Goal: Task Accomplishment & Management: Manage account settings

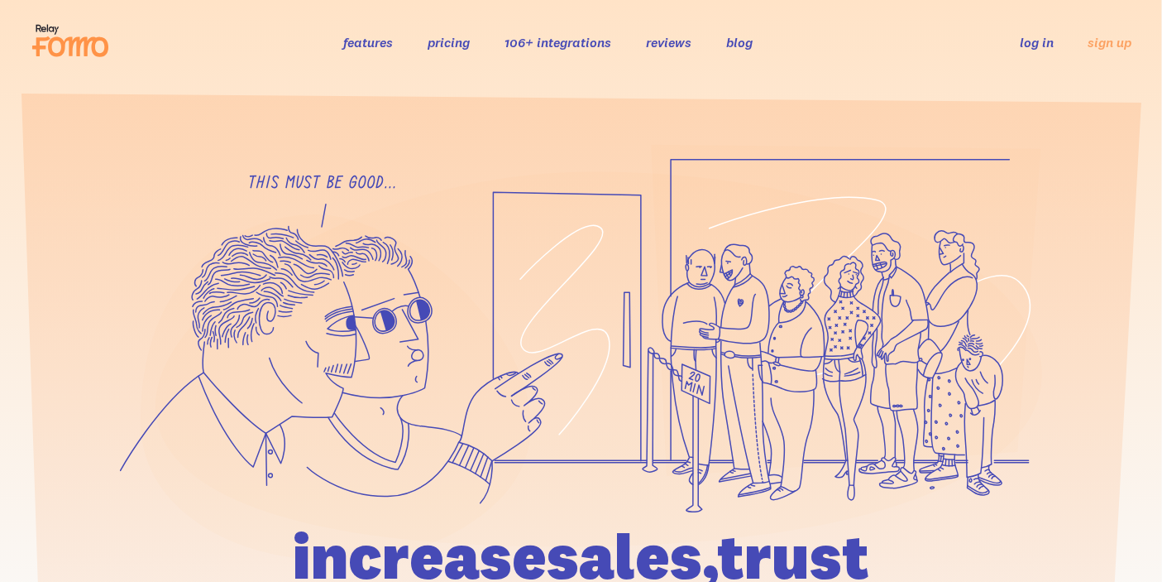
click at [1040, 40] on link "log in" at bounding box center [1037, 42] width 34 height 17
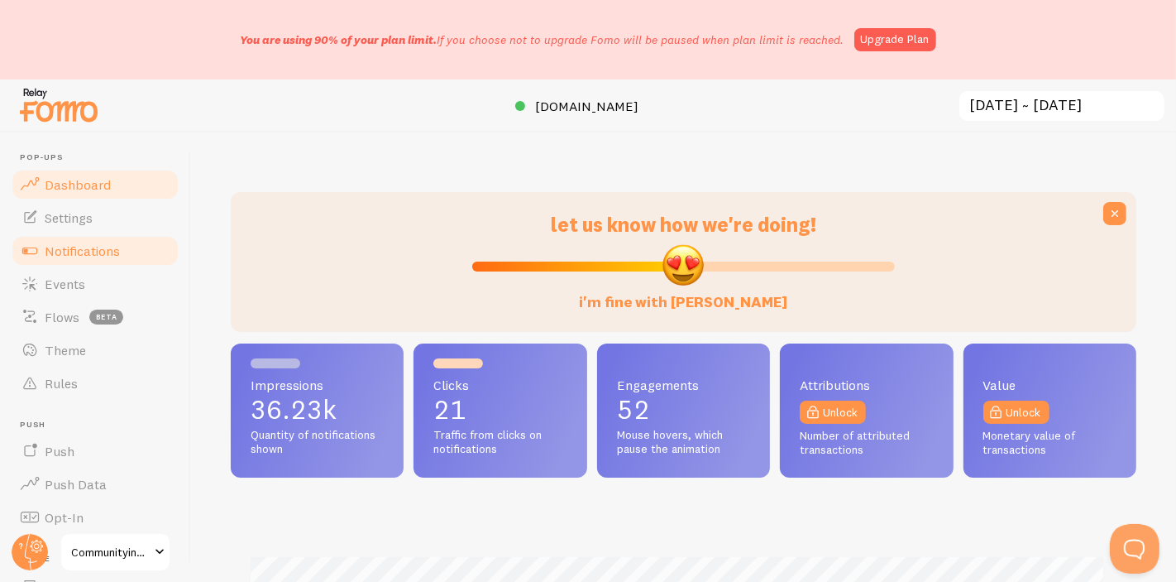
click at [99, 259] on link "Notifications" at bounding box center [95, 250] width 170 height 33
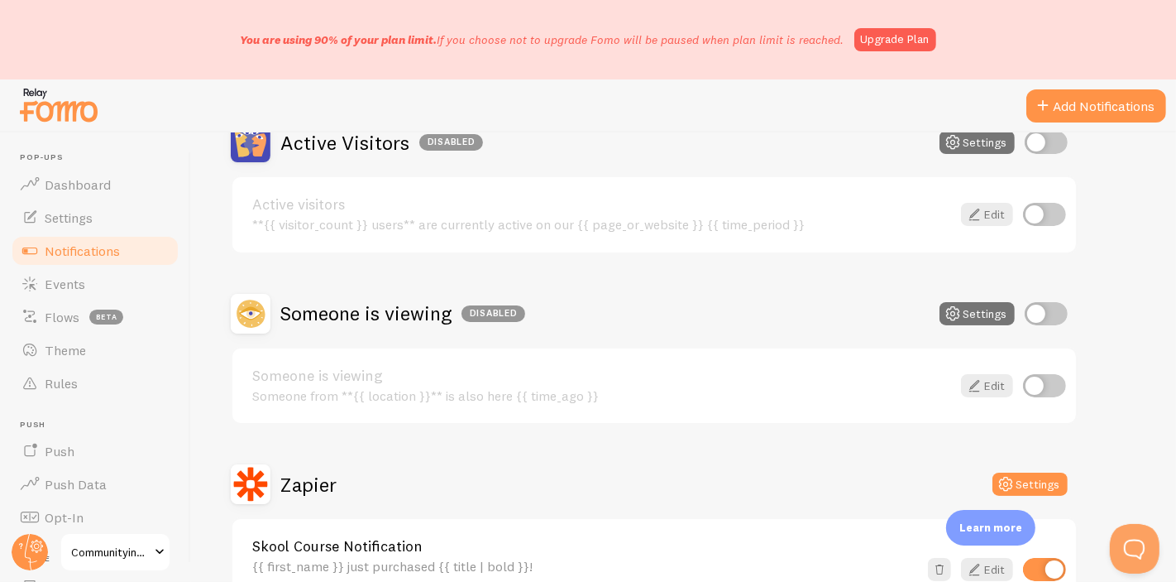
scroll to position [367, 0]
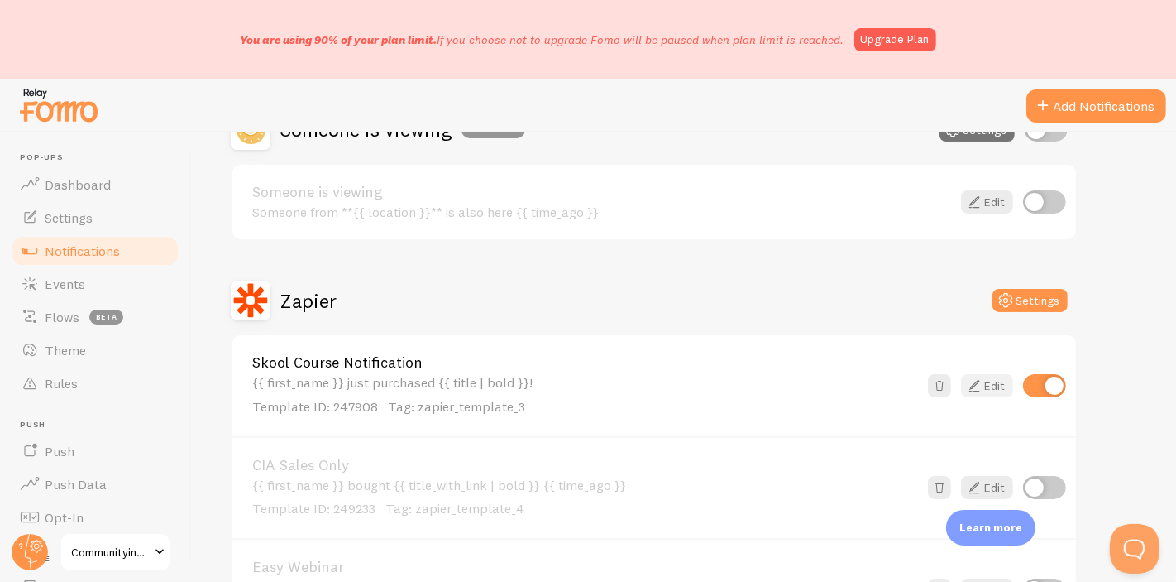
click at [976, 376] on icon at bounding box center [975, 386] width 20 height 20
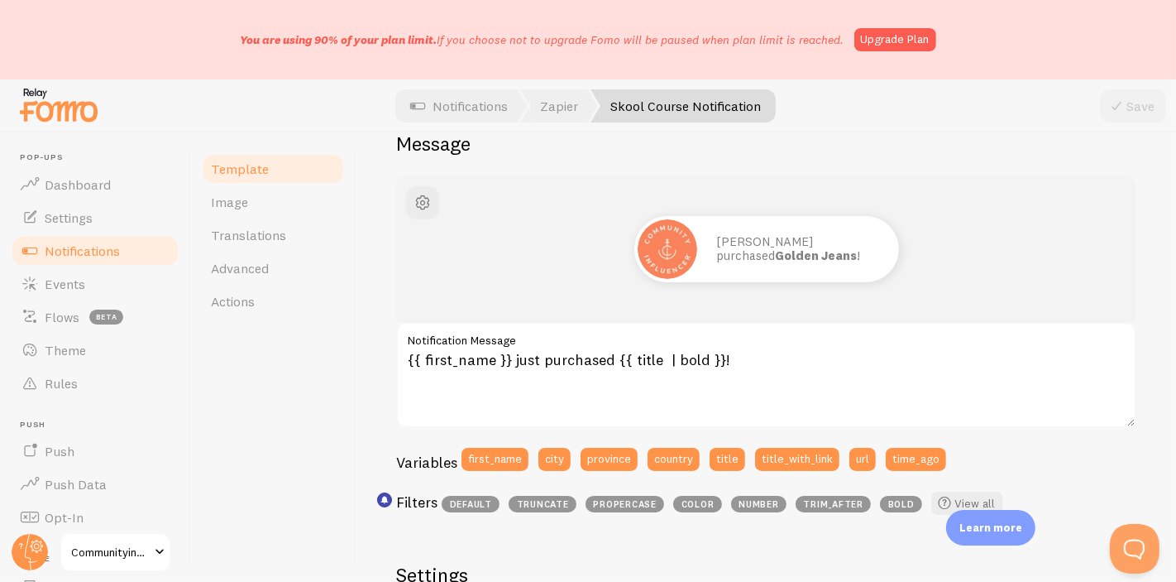
scroll to position [155, 0]
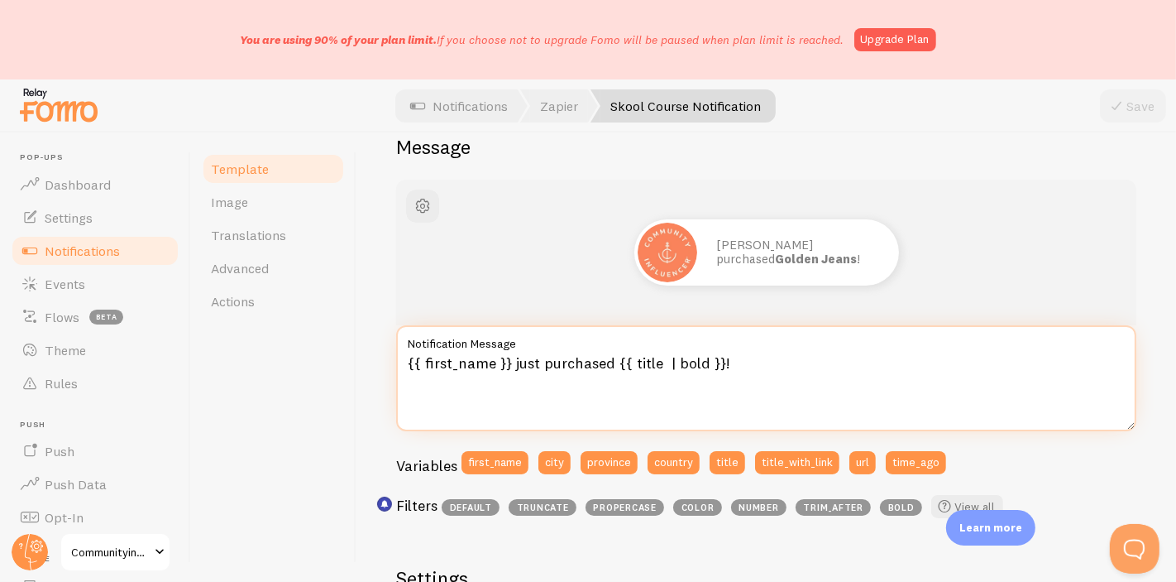
click at [839, 367] on textarea "{{ first_name }} just purchased {{ title | bold }}!" at bounding box center [766, 378] width 740 height 106
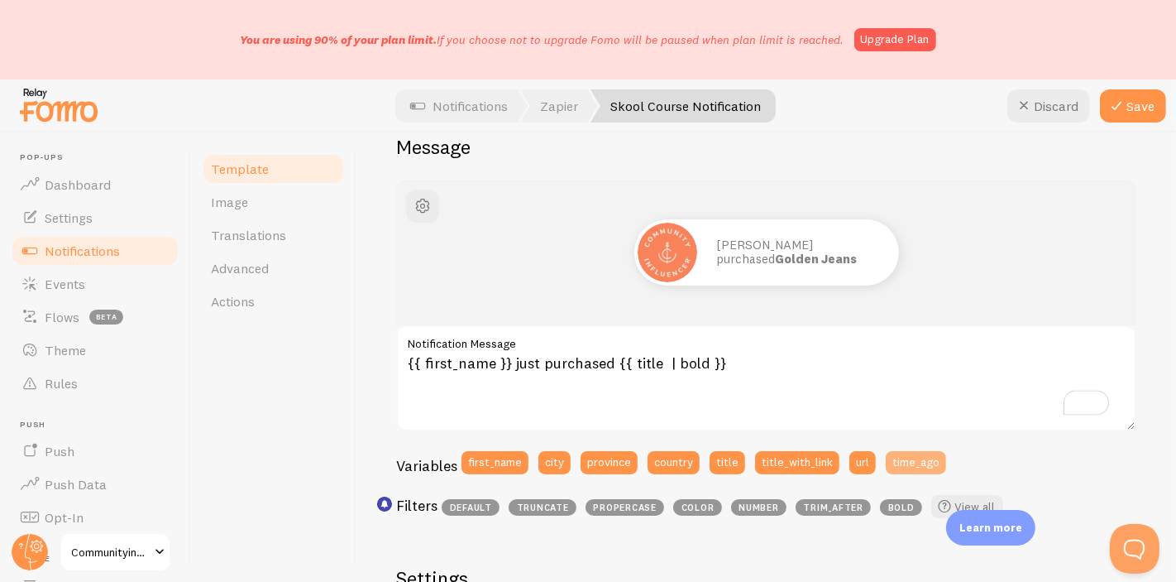
click at [911, 472] on button "time_ago" at bounding box center [916, 462] width 60 height 23
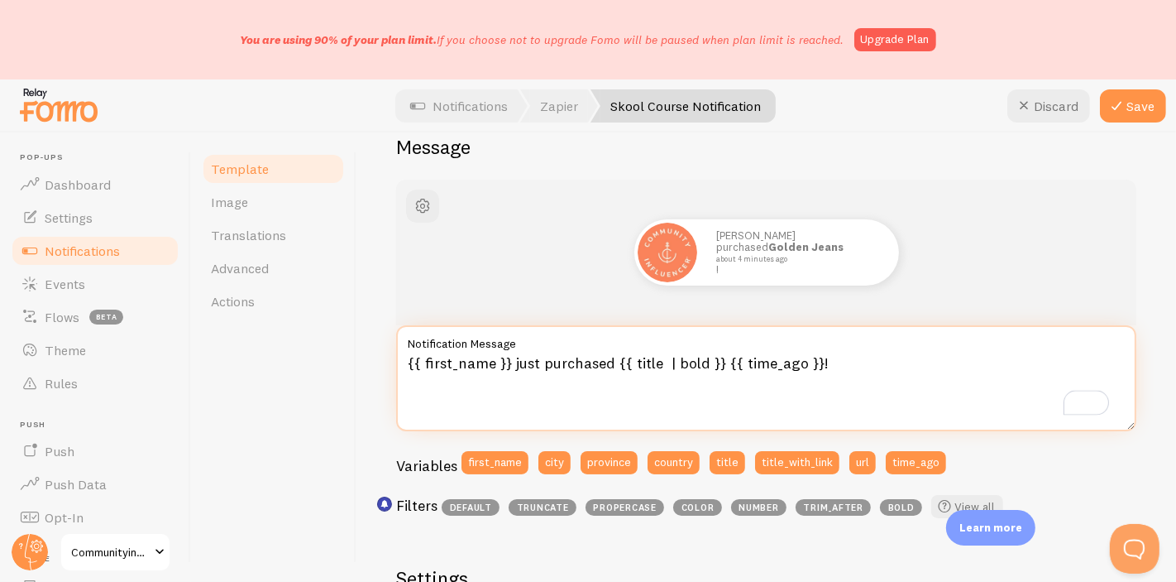
drag, startPoint x: 883, startPoint y: 366, endPoint x: 326, endPoint y: 361, distance: 557.5
click at [322, 364] on div "Template Image Translations Advanced Actions Skool Course Notification Compose …" at bounding box center [683, 356] width 985 height 449
type textarea "{{ first_name }} just purchased {{ title | bold }} {{ time_ago }}!"
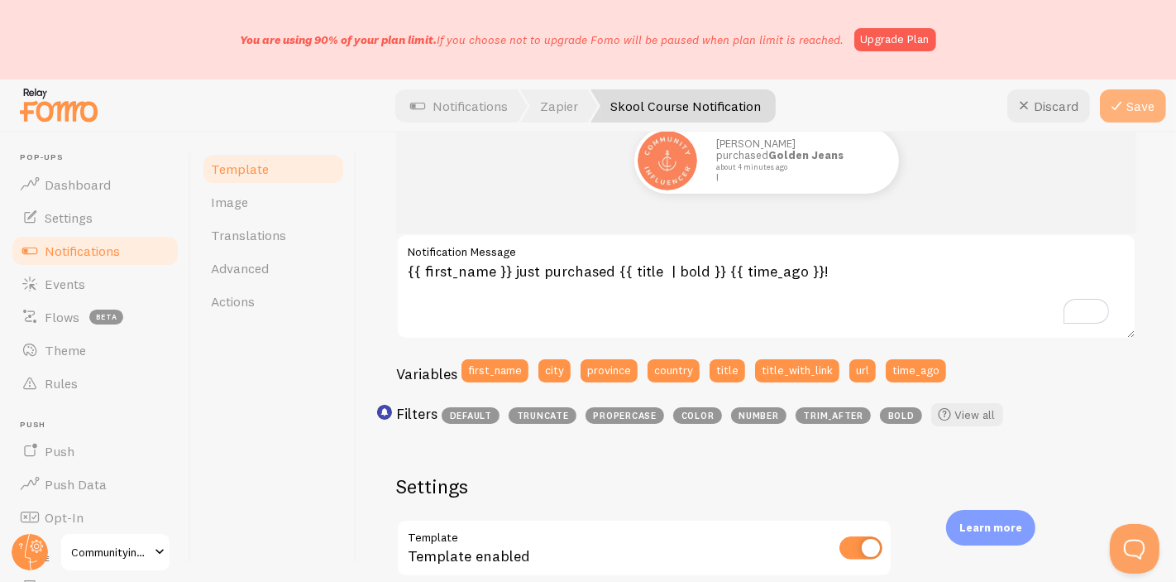
click at [1136, 116] on button "Save" at bounding box center [1133, 105] width 66 height 33
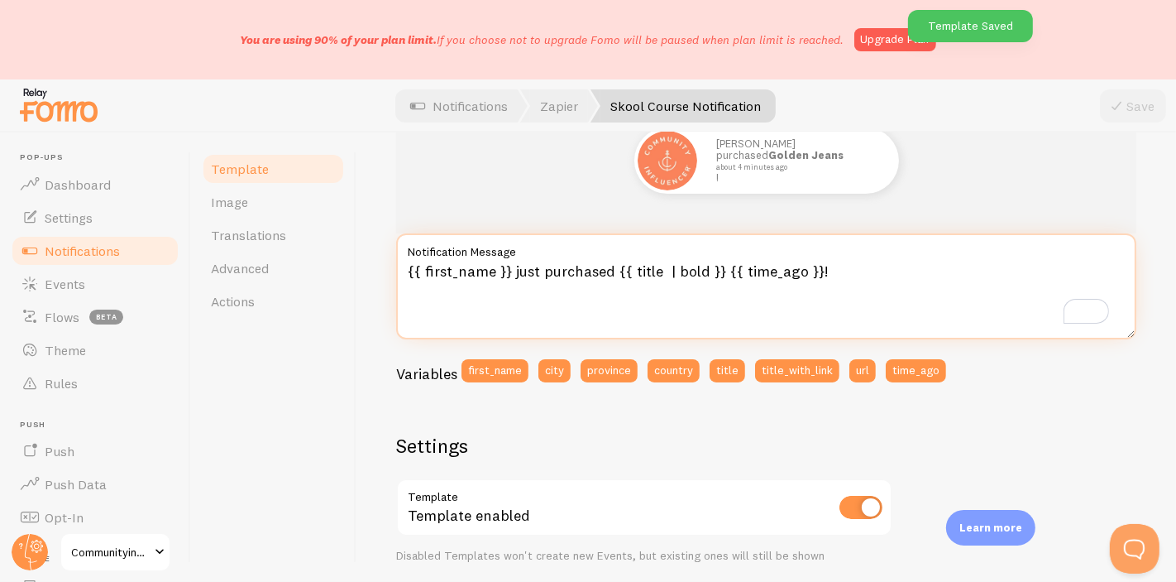
click at [856, 271] on textarea "{{ first_name }} just purchased {{ title | bold }} {{ time_ago }}!" at bounding box center [766, 286] width 740 height 106
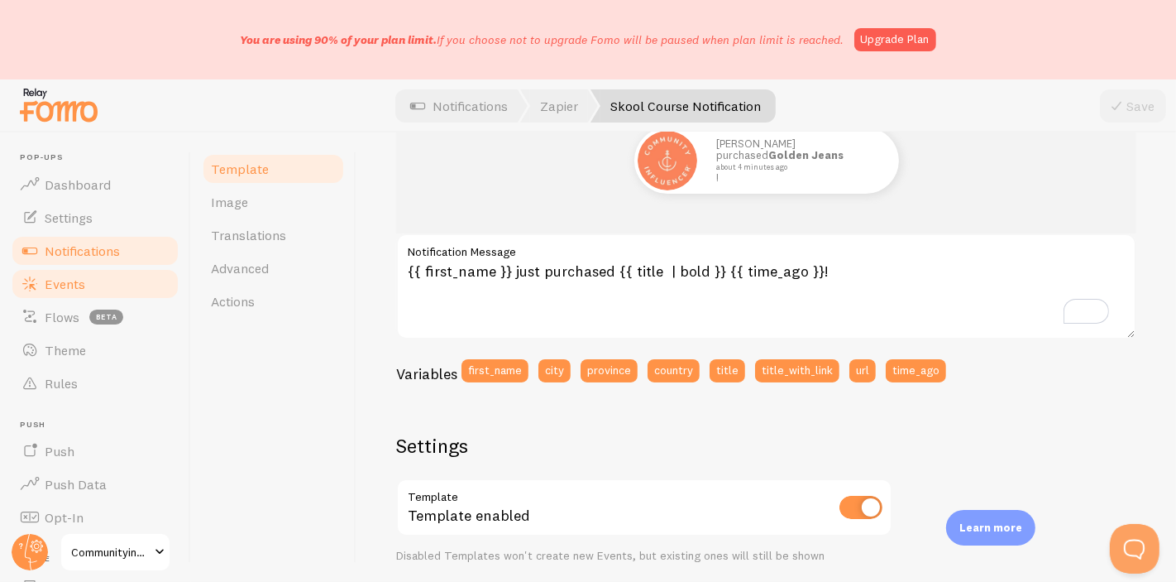
click at [129, 280] on link "Events" at bounding box center [95, 283] width 170 height 33
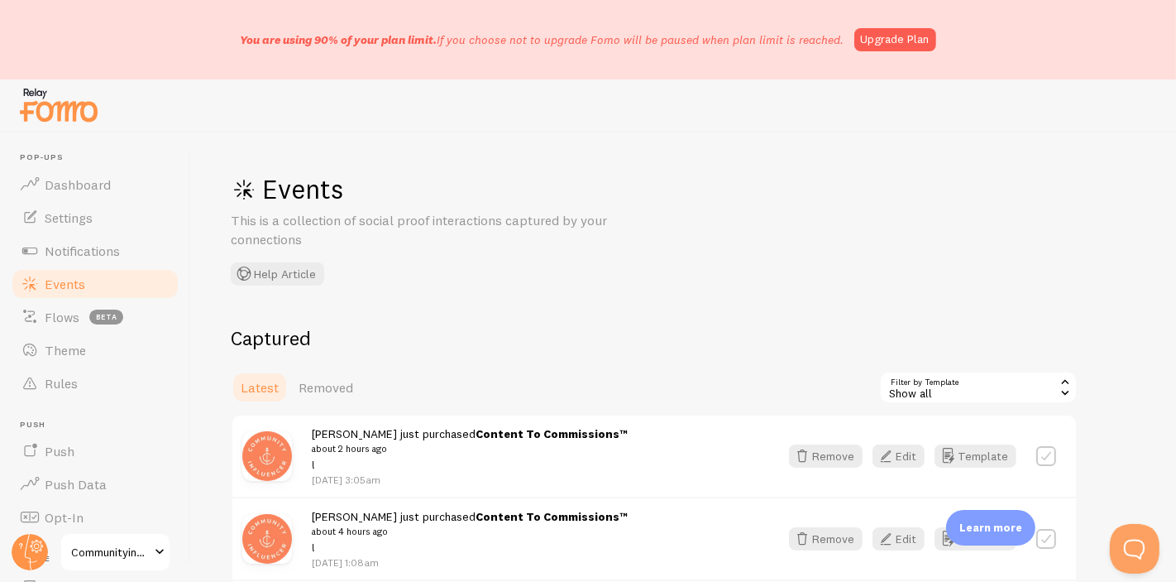
scroll to position [92, 0]
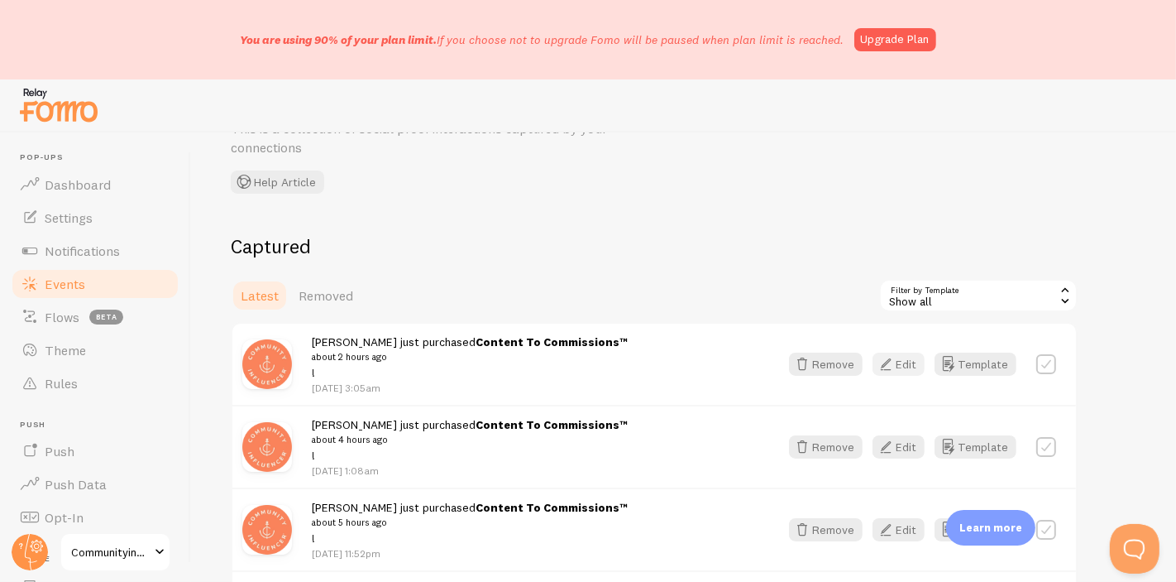
click at [886, 363] on icon "button" at bounding box center [886, 364] width 20 height 20
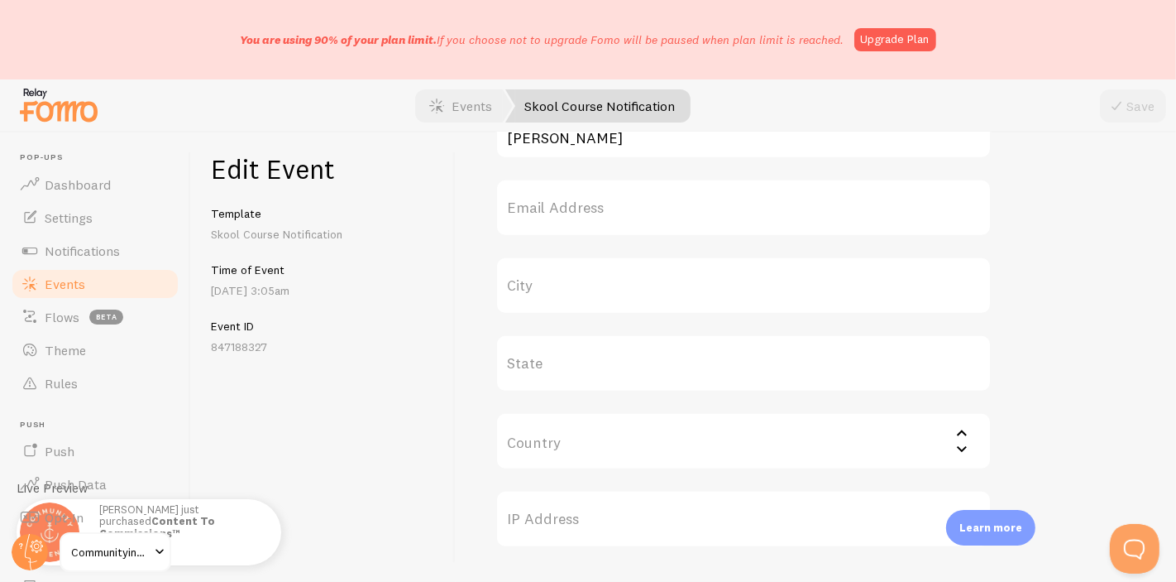
scroll to position [922, 0]
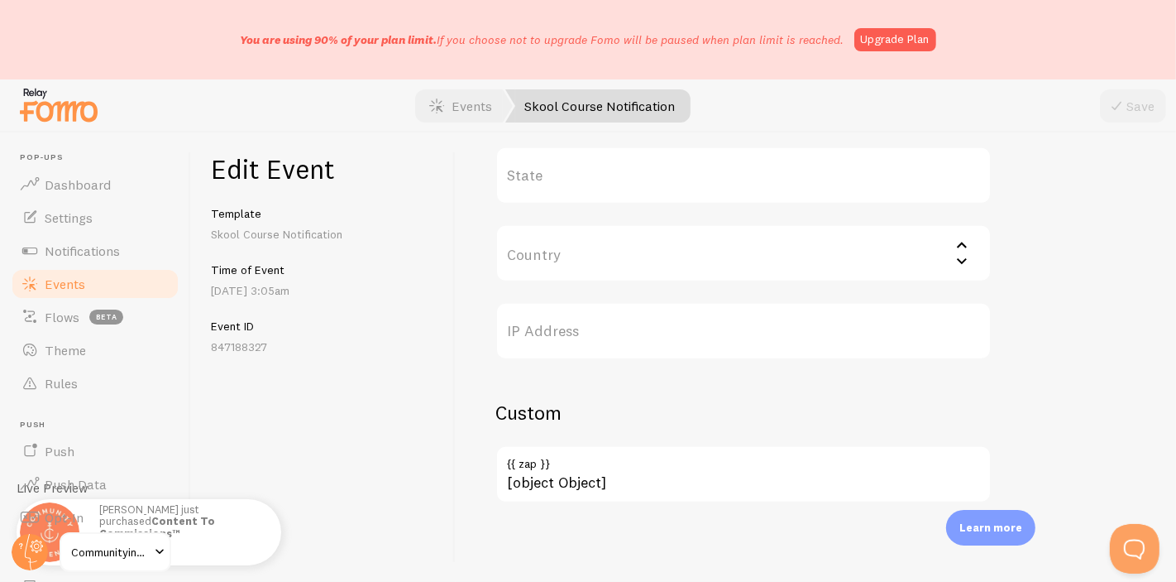
click at [103, 275] on link "Events" at bounding box center [95, 283] width 170 height 33
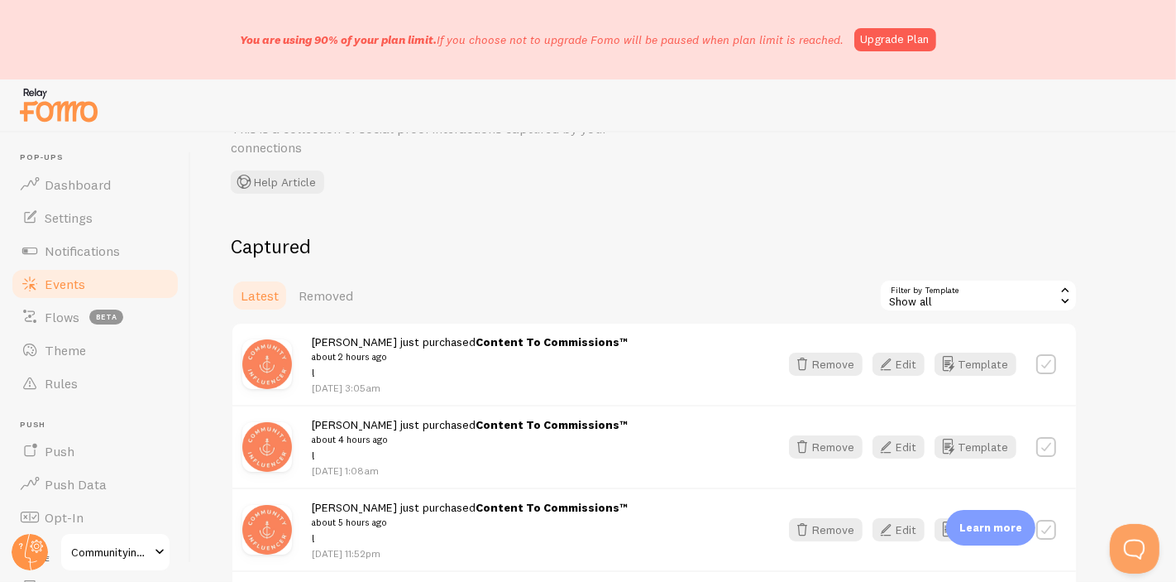
scroll to position [184, 0]
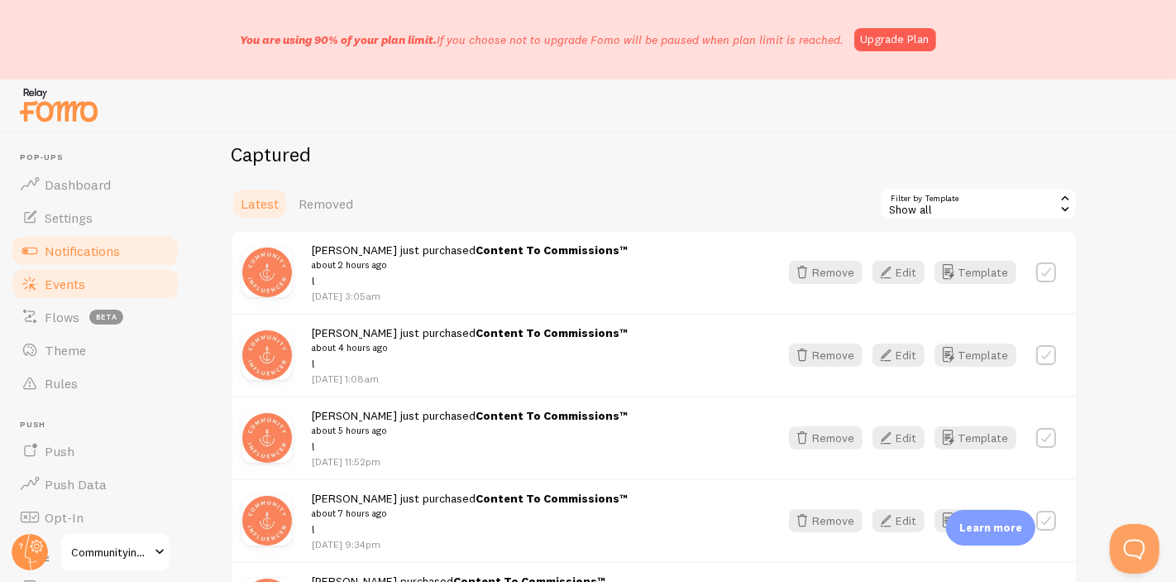
click at [81, 244] on span "Notifications" at bounding box center [82, 250] width 75 height 17
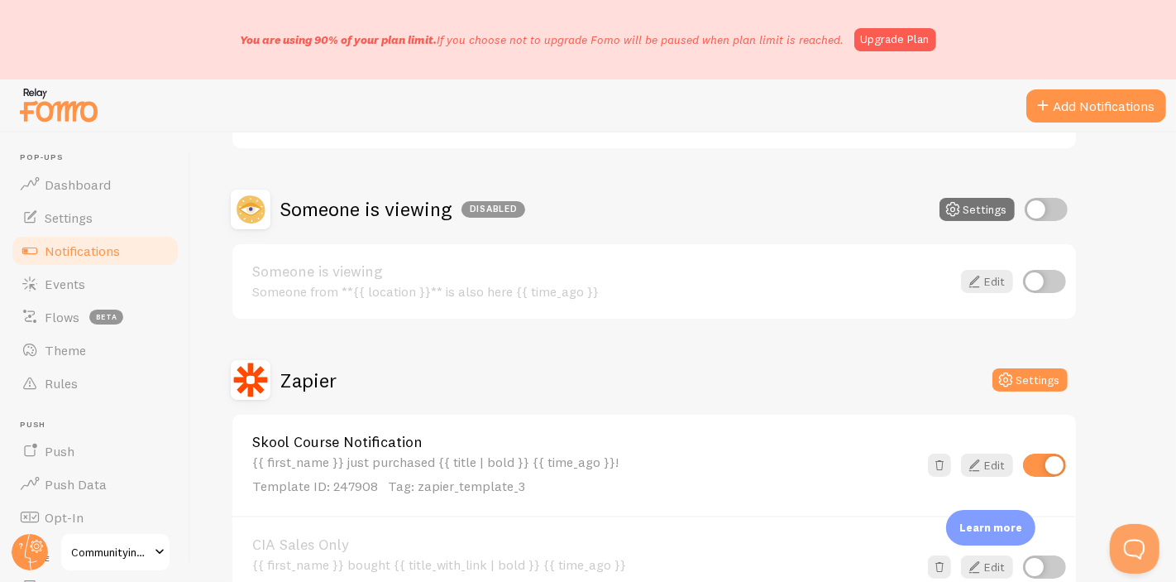
scroll to position [381, 0]
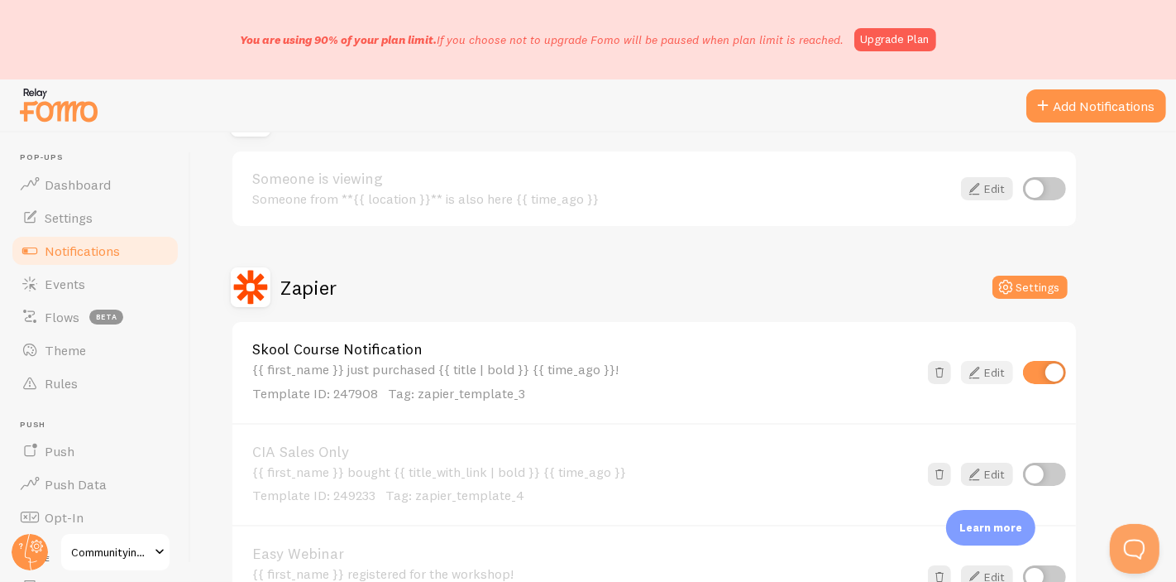
click at [974, 363] on icon at bounding box center [975, 372] width 20 height 20
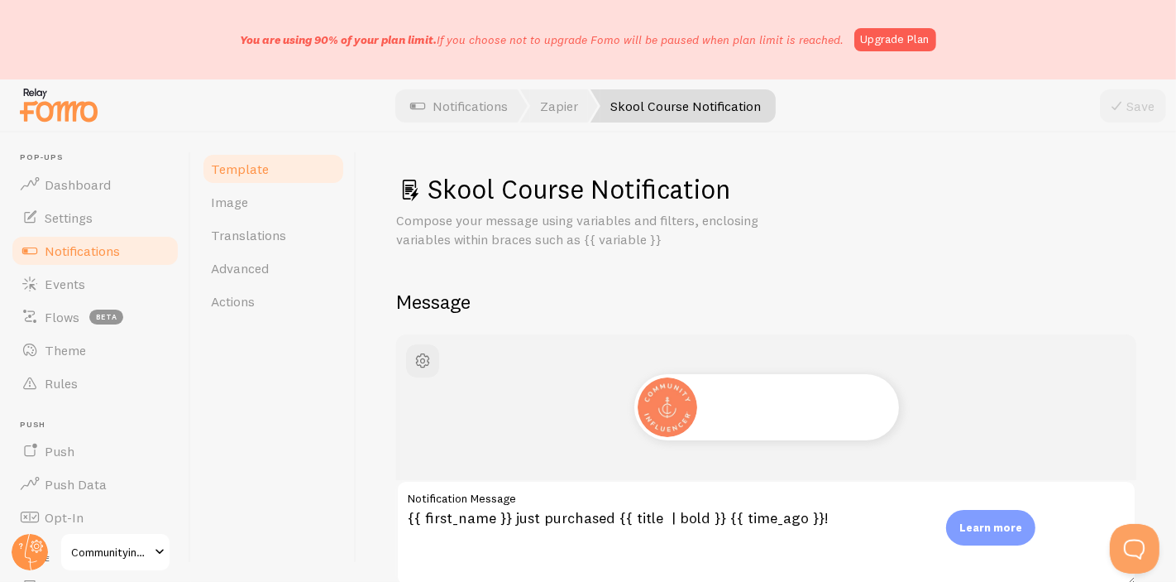
scroll to position [184, 0]
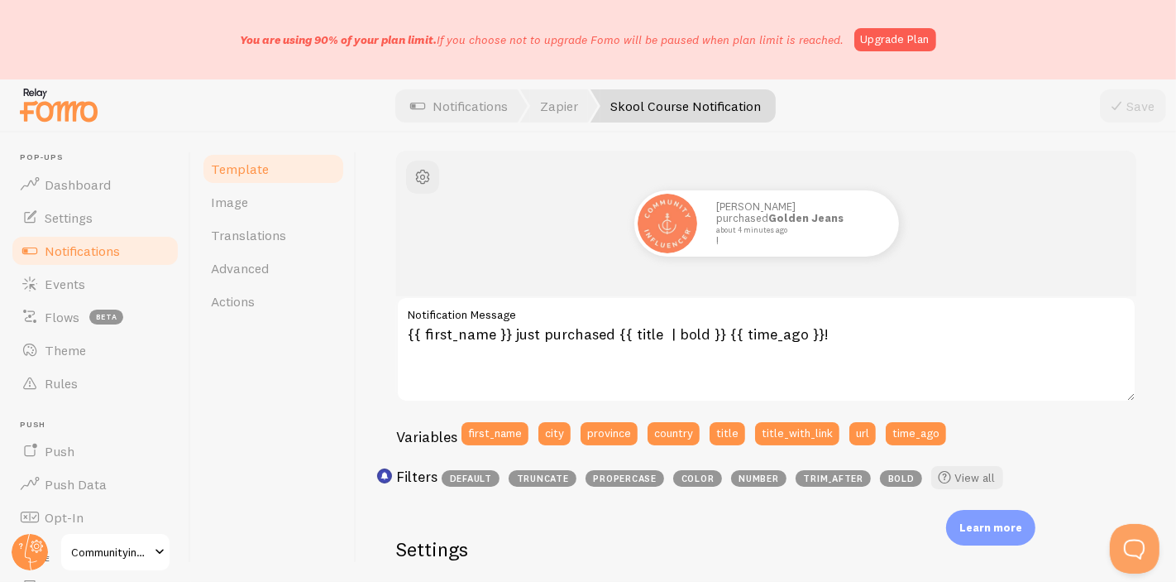
click at [874, 319] on label "Notification Message" at bounding box center [766, 310] width 740 height 28
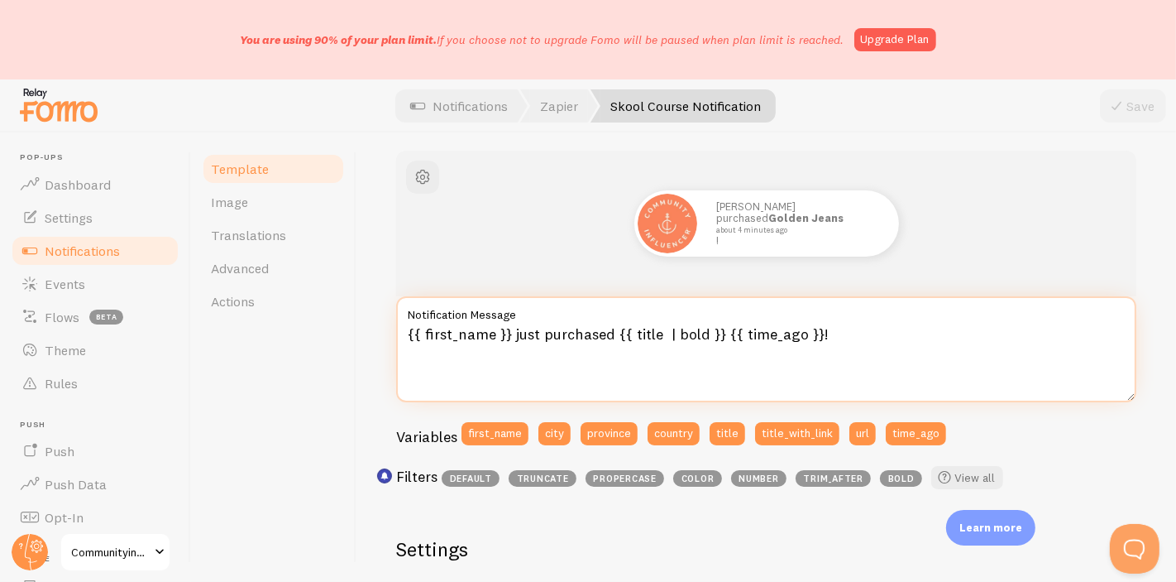
click at [874, 319] on textarea "{{ first_name }} just purchased {{ title | bold }} {{ time_ago }}!" at bounding box center [766, 349] width 740 height 106
type textarea "{{ first_name }} just purchased {{ title | bold }} {{ time_ago }}"
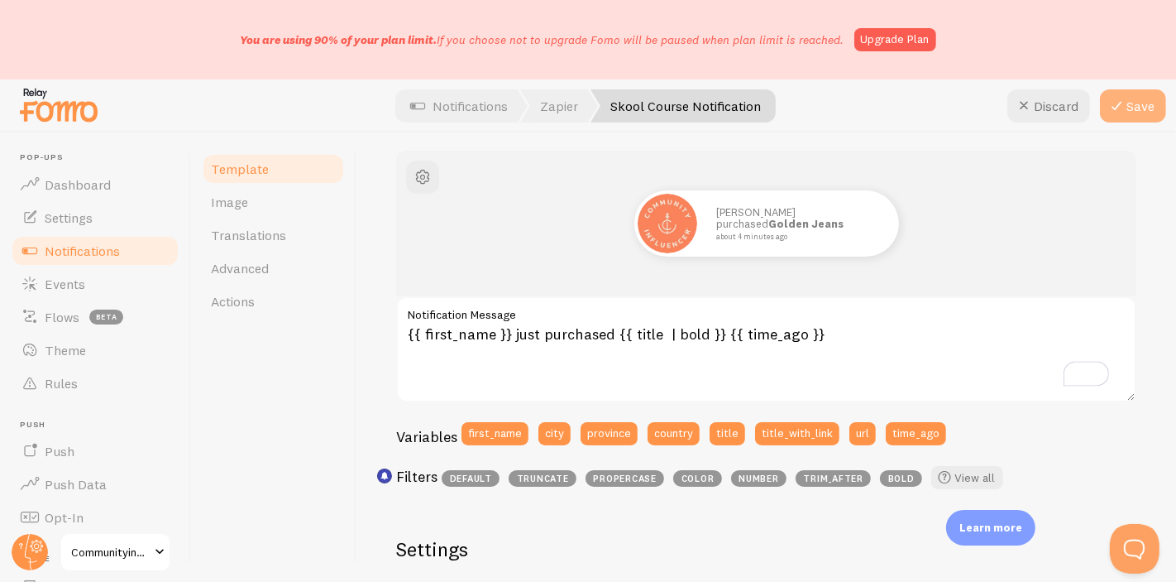
click at [1121, 112] on icon at bounding box center [1117, 106] width 20 height 20
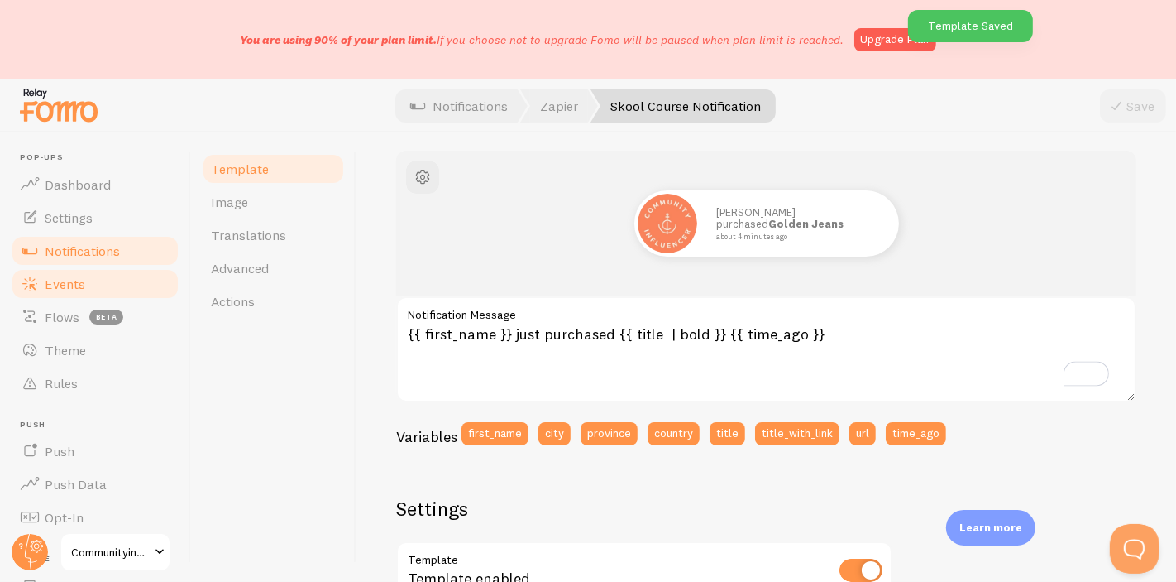
click at [95, 289] on link "Events" at bounding box center [95, 283] width 170 height 33
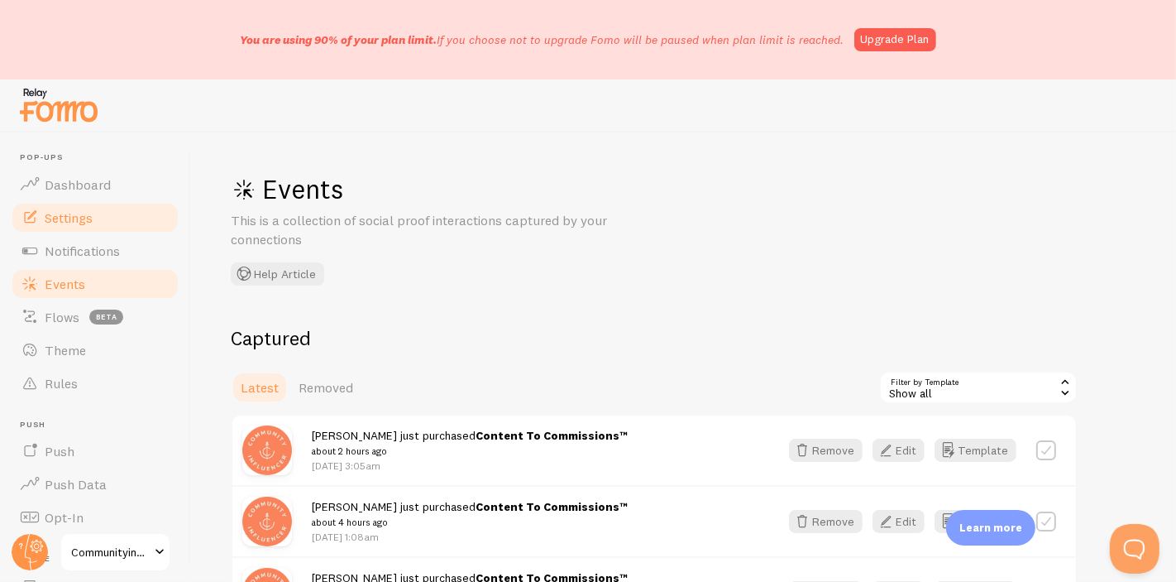
click at [109, 211] on link "Settings" at bounding box center [95, 217] width 170 height 33
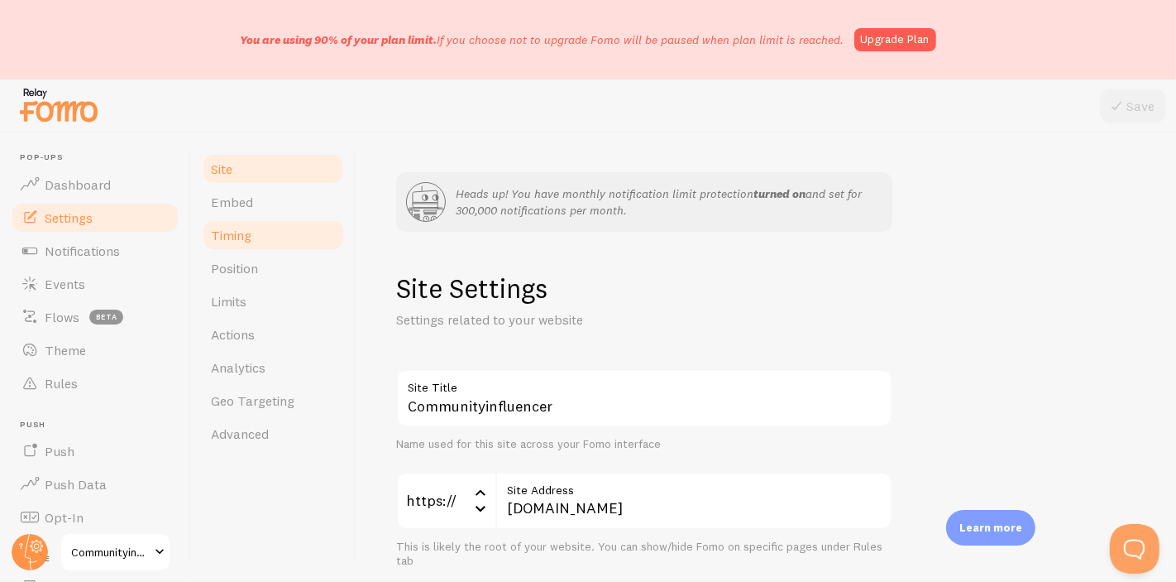
click at [266, 243] on link "Timing" at bounding box center [273, 234] width 145 height 33
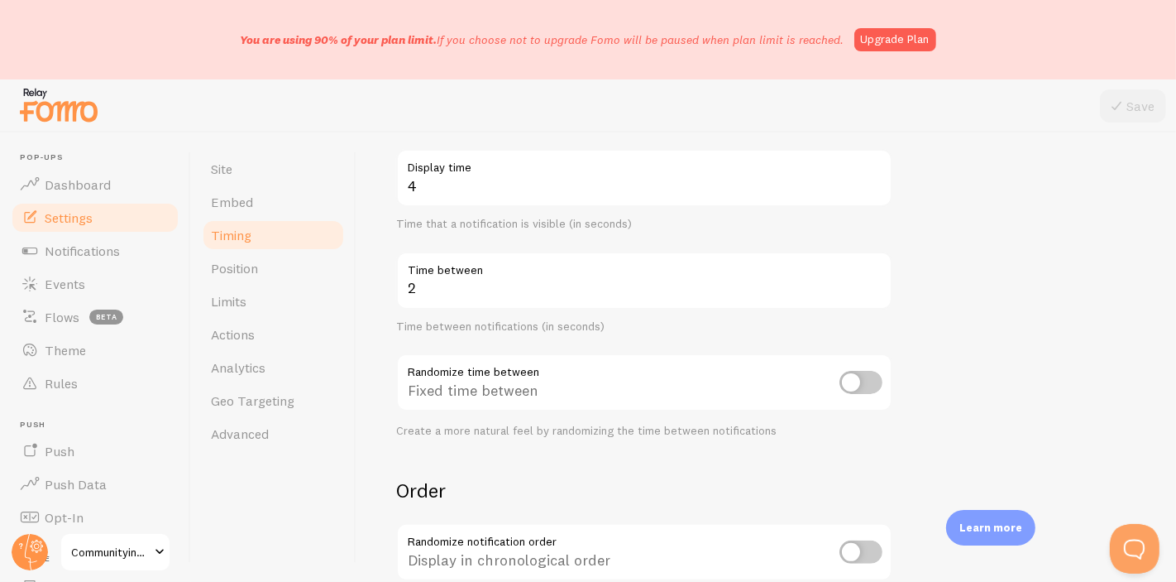
scroll to position [459, 0]
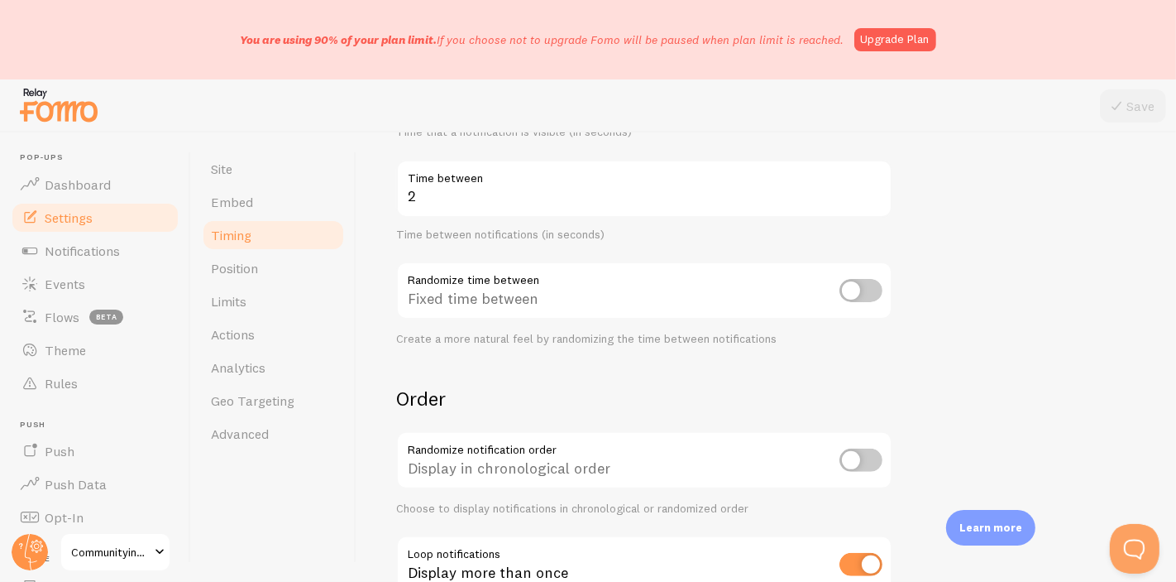
click at [863, 458] on input "checkbox" at bounding box center [861, 459] width 43 height 23
checkbox input "true"
click at [1129, 114] on button "Save" at bounding box center [1133, 105] width 66 height 33
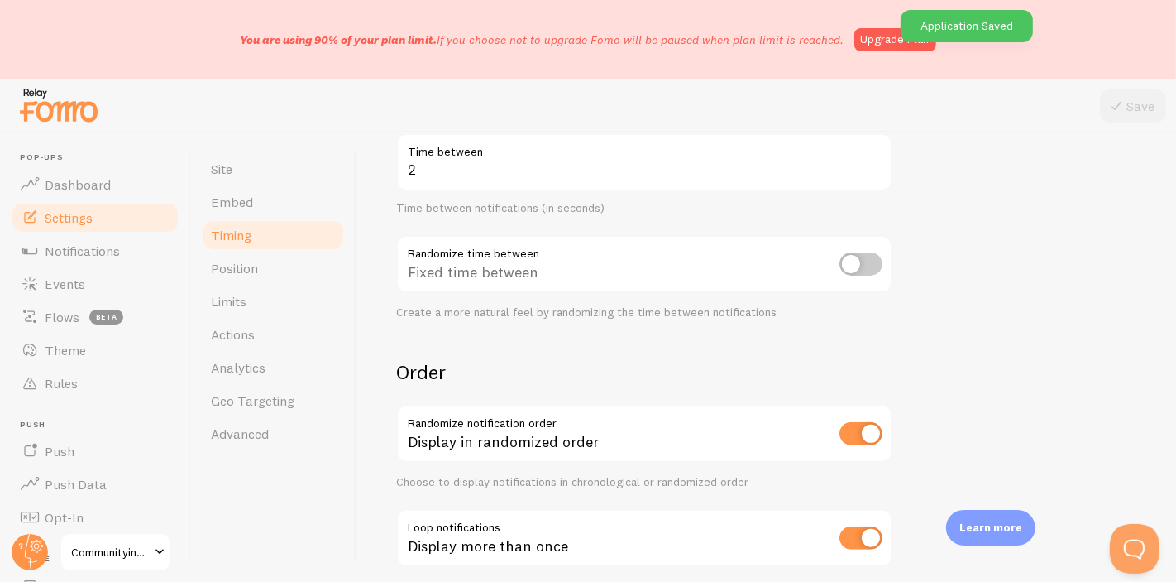
scroll to position [481, 0]
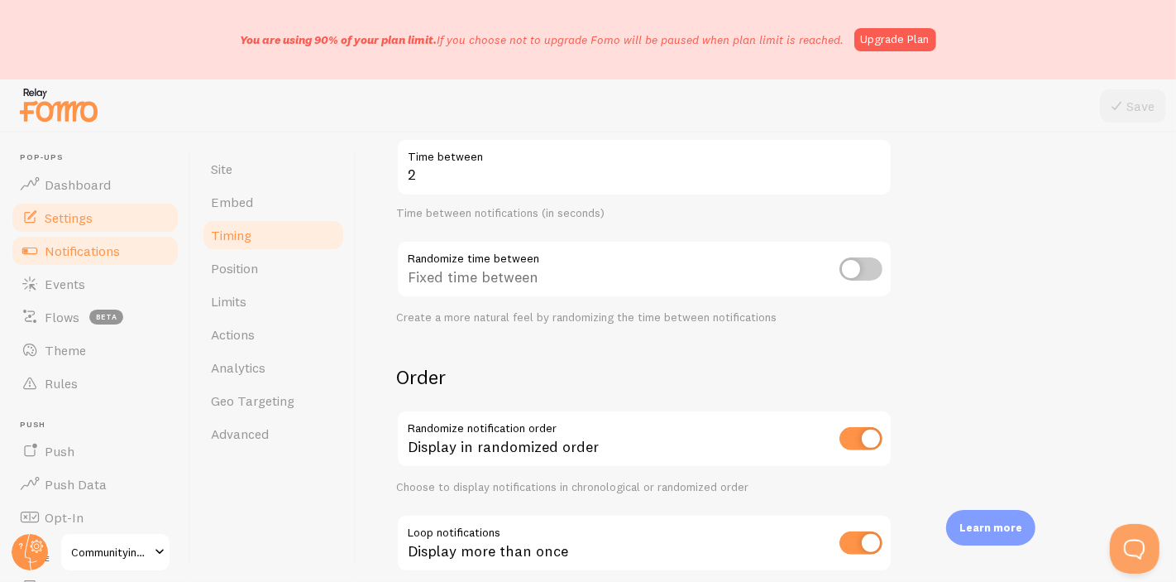
click at [105, 255] on span "Notifications" at bounding box center [82, 250] width 75 height 17
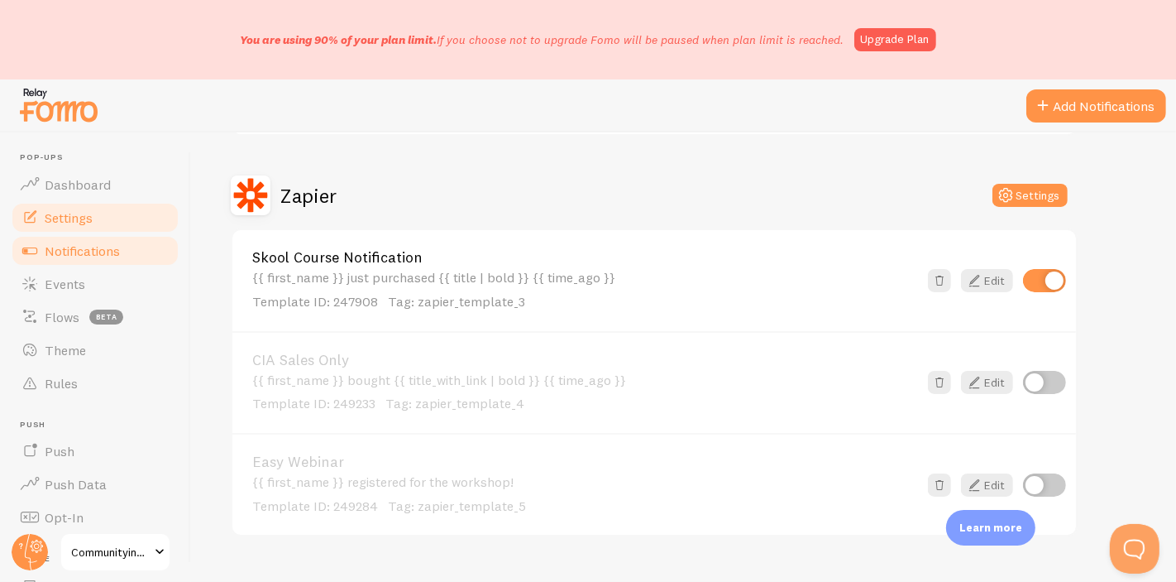
click at [83, 202] on link "Settings" at bounding box center [95, 217] width 170 height 33
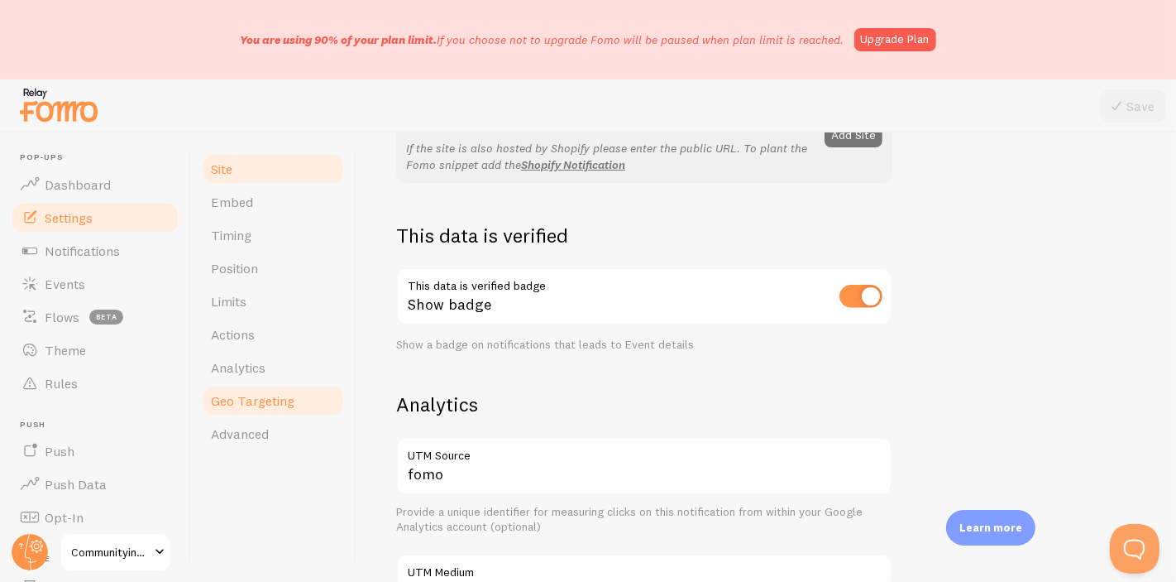
scroll to position [316, 0]
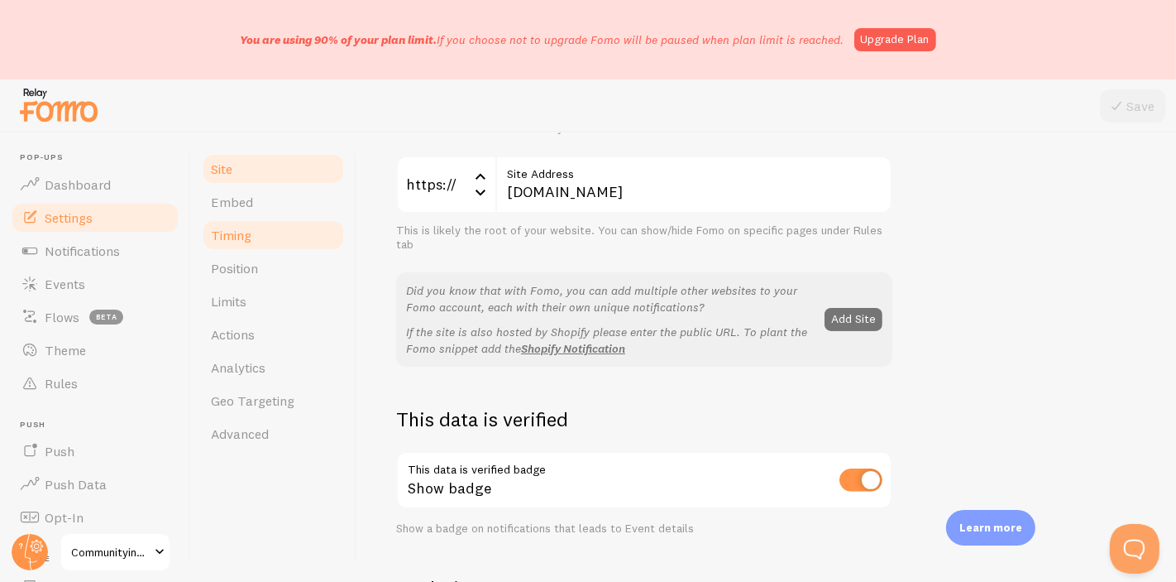
click at [267, 242] on link "Timing" at bounding box center [273, 234] width 145 height 33
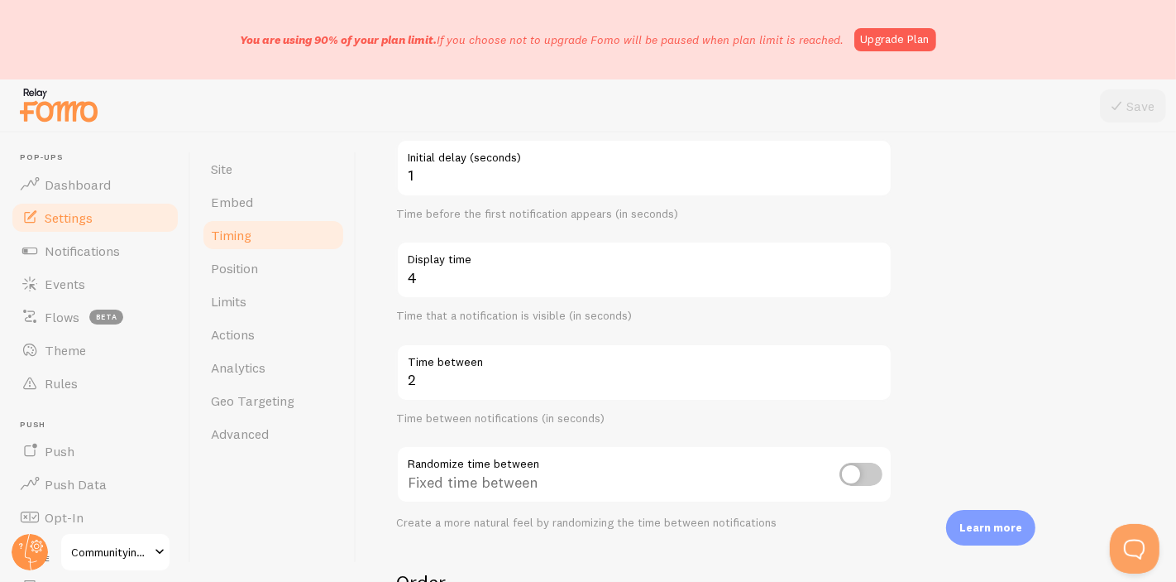
scroll to position [367, 0]
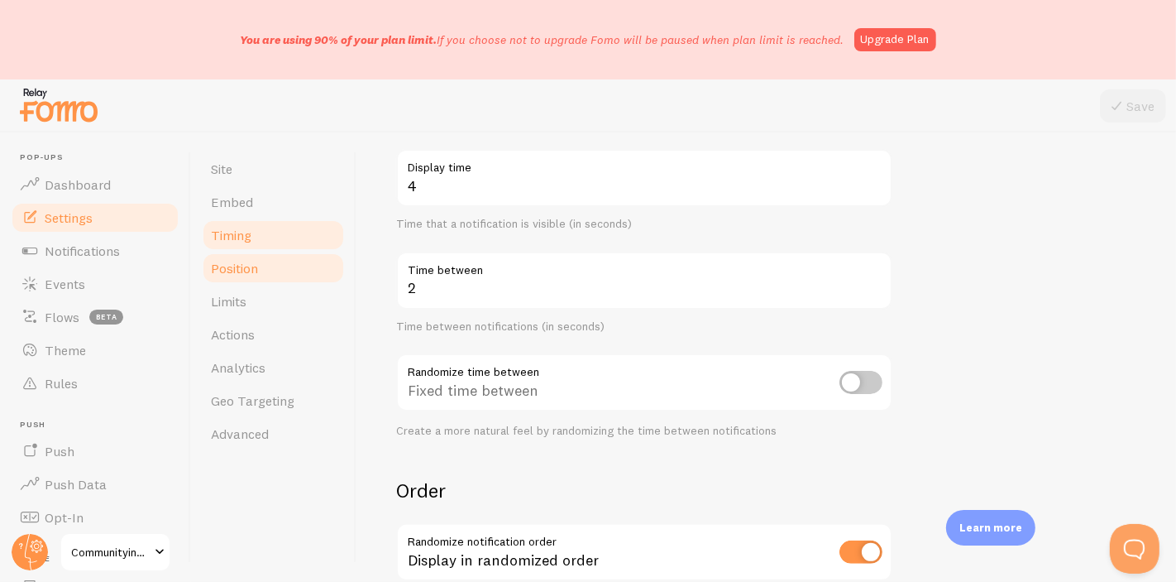
click at [282, 255] on link "Position" at bounding box center [273, 267] width 145 height 33
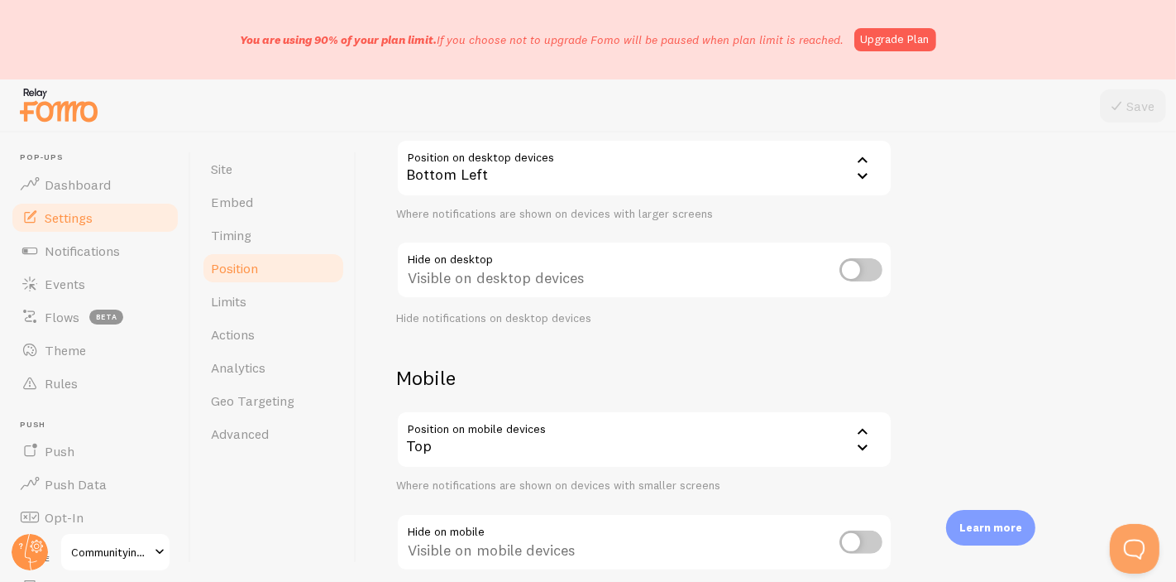
scroll to position [369, 0]
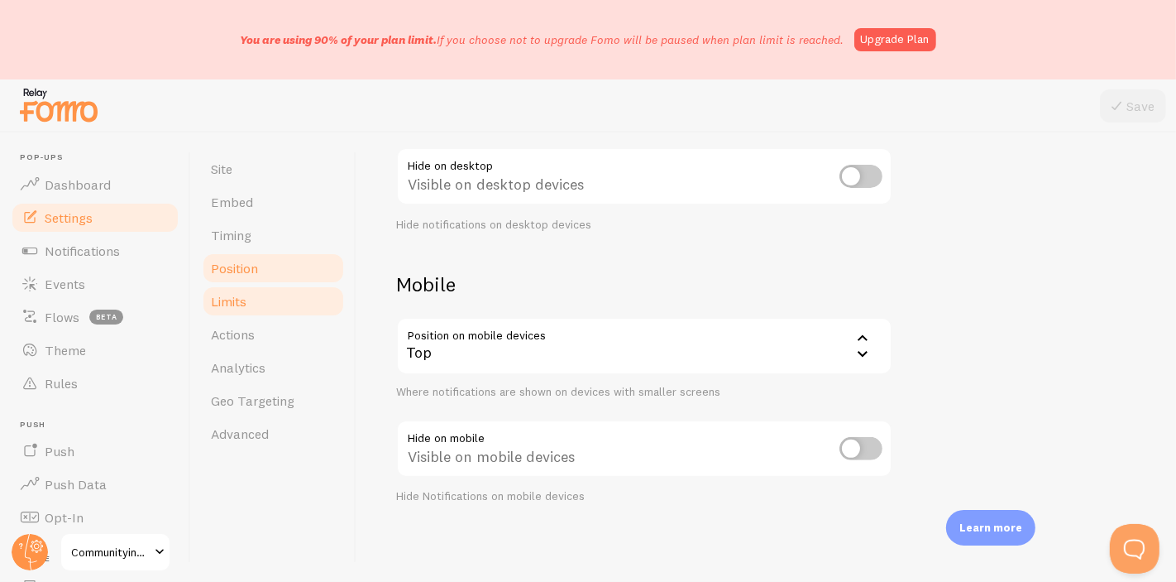
click at [270, 290] on link "Limits" at bounding box center [273, 301] width 145 height 33
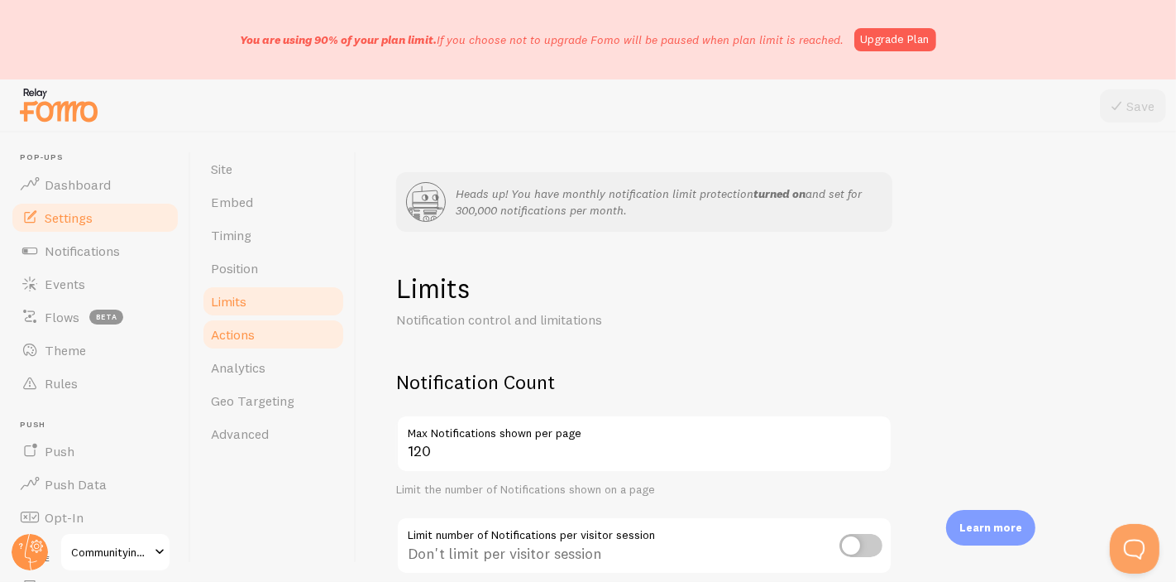
click at [282, 342] on link "Actions" at bounding box center [273, 334] width 145 height 33
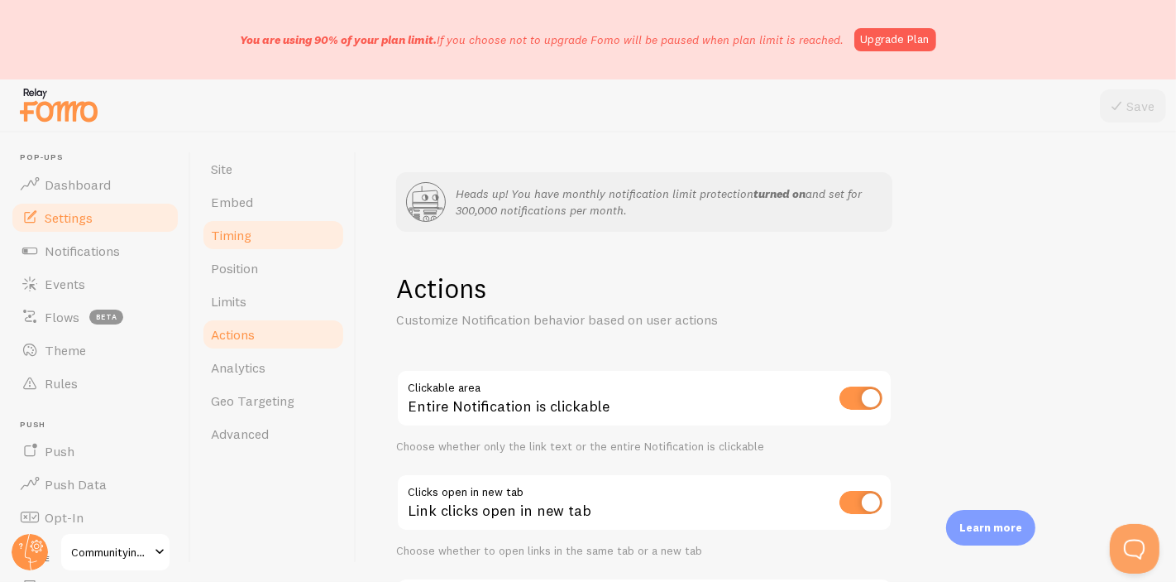
click at [268, 241] on link "Timing" at bounding box center [273, 234] width 145 height 33
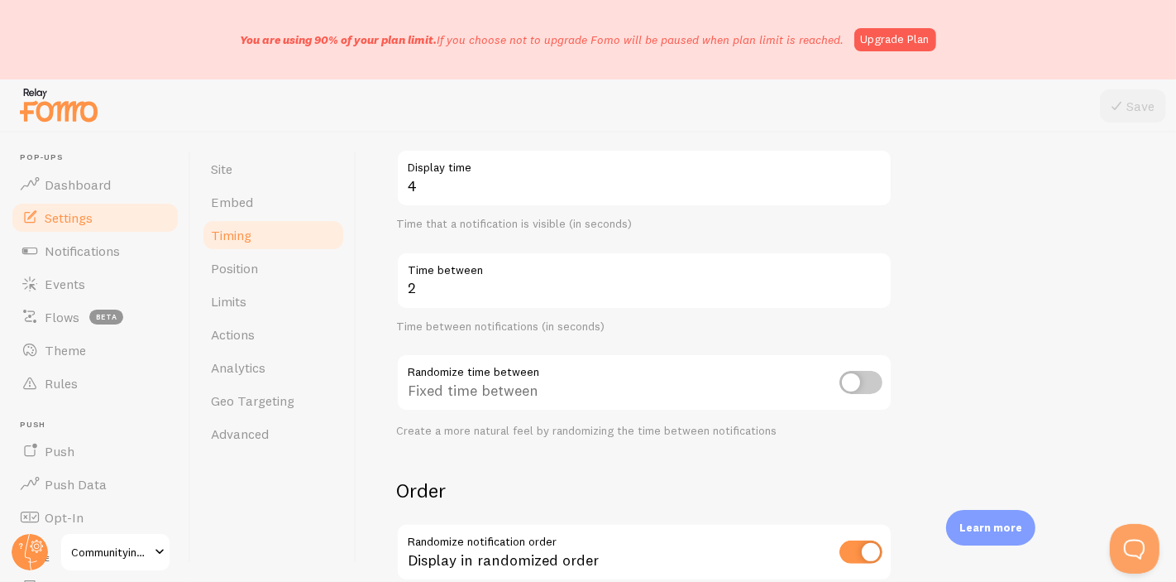
scroll to position [575, 0]
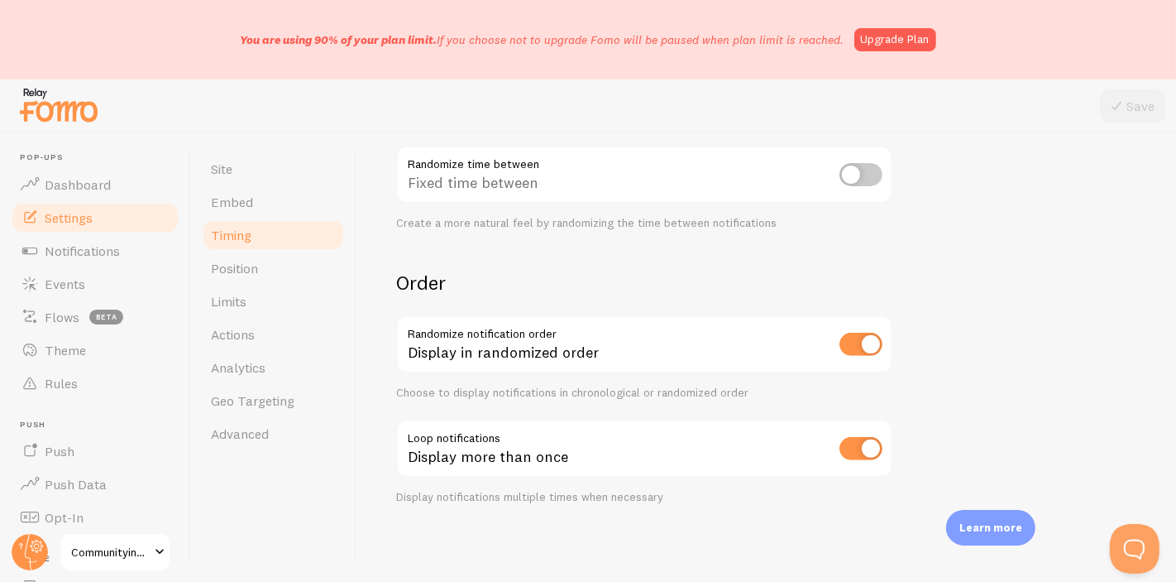
drag, startPoint x: 902, startPoint y: 324, endPoint x: 859, endPoint y: 344, distance: 48.1
click at [894, 327] on form "Delay 1 Initial delay (seconds) Time before the first notification appears (in …" at bounding box center [766, 149] width 740 height 710
click at [850, 349] on input "checkbox" at bounding box center [861, 344] width 43 height 23
checkbox input "false"
click at [1132, 102] on button "Save" at bounding box center [1133, 105] width 66 height 33
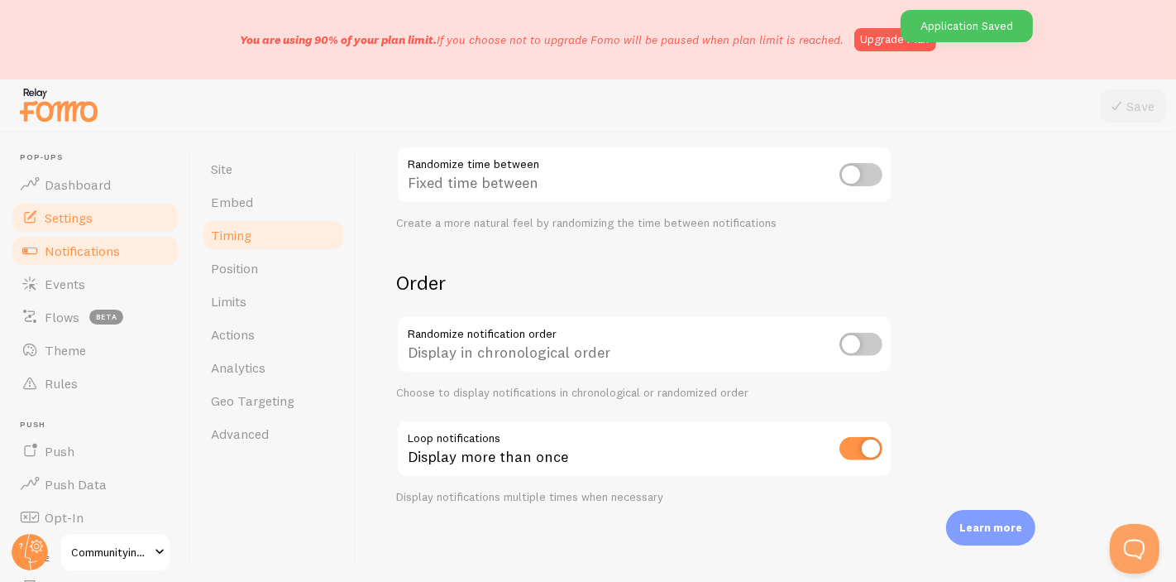
click at [82, 256] on span "Notifications" at bounding box center [82, 250] width 75 height 17
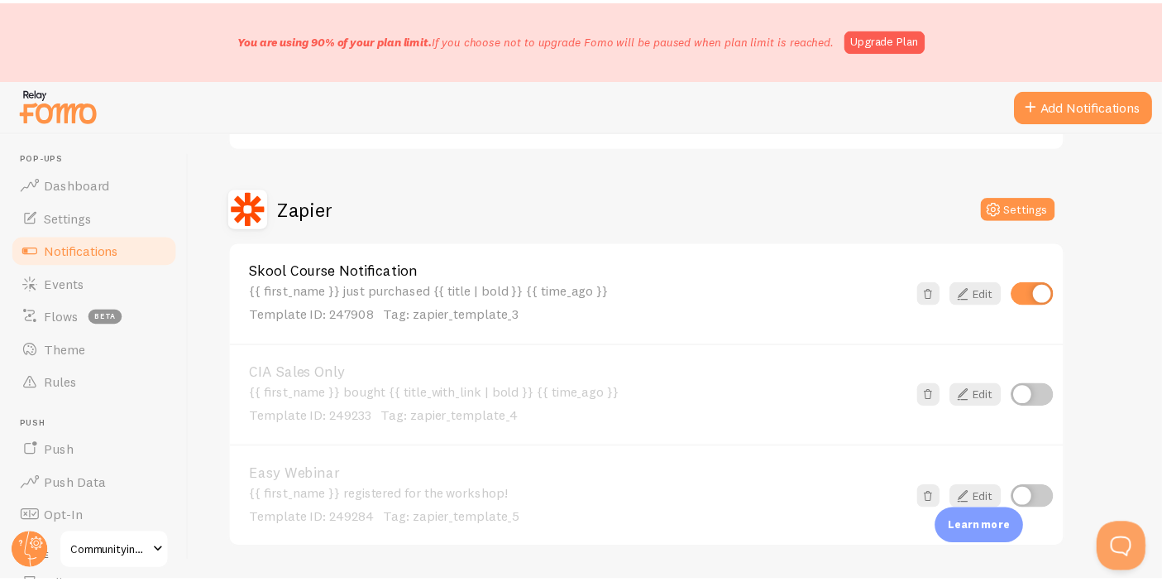
scroll to position [504, 0]
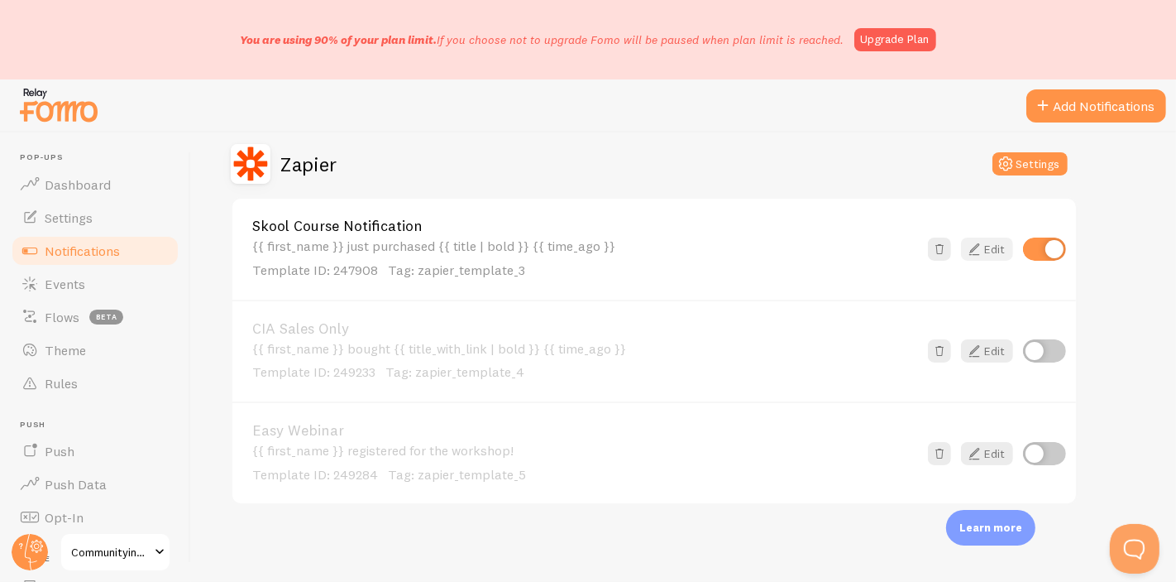
click at [971, 250] on icon at bounding box center [975, 249] width 20 height 20
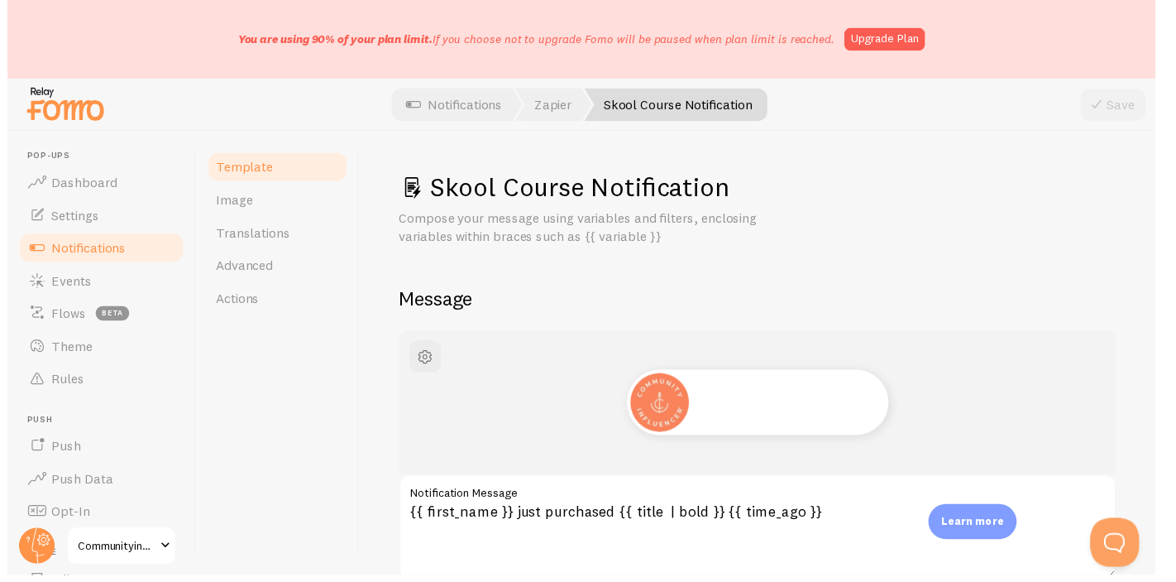
scroll to position [275, 0]
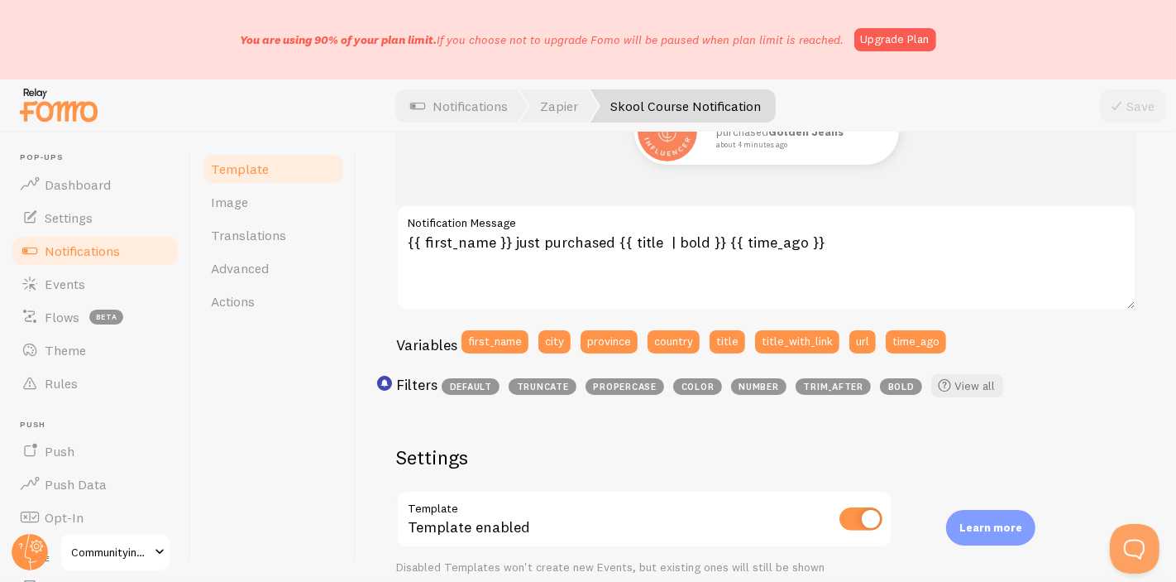
click at [899, 230] on label "Notification Message" at bounding box center [766, 218] width 740 height 28
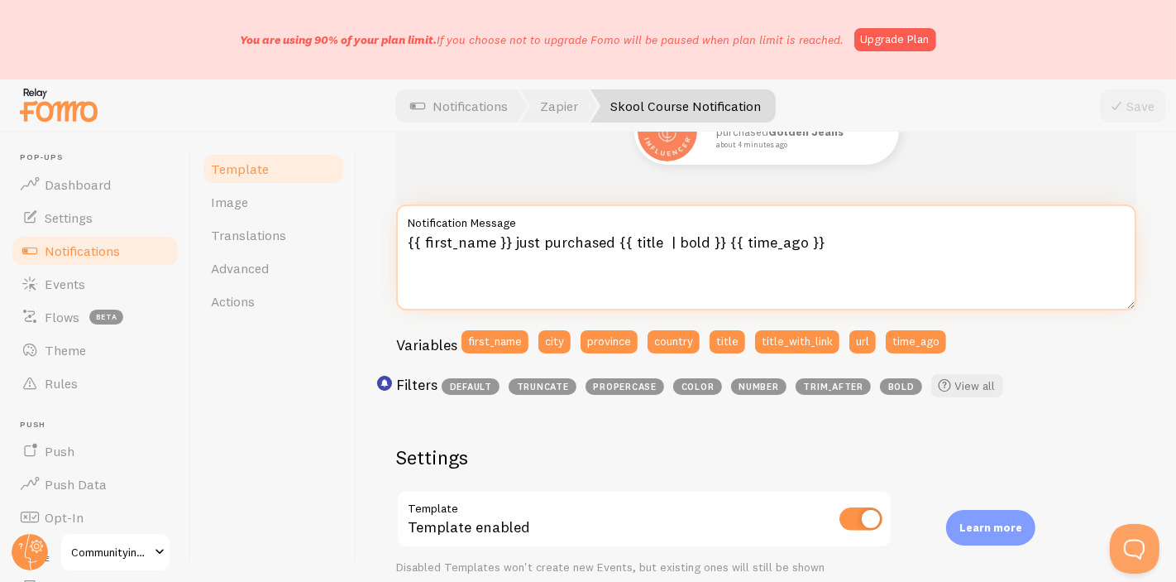
click at [899, 230] on textarea "{{ first_name }} just purchased {{ title | bold }} {{ time_ago }}" at bounding box center [766, 257] width 740 height 106
click at [931, 252] on textarea "{{ first_name }} just purchased {{ title | bold }} {{ time_ago }}" at bounding box center [766, 257] width 740 height 106
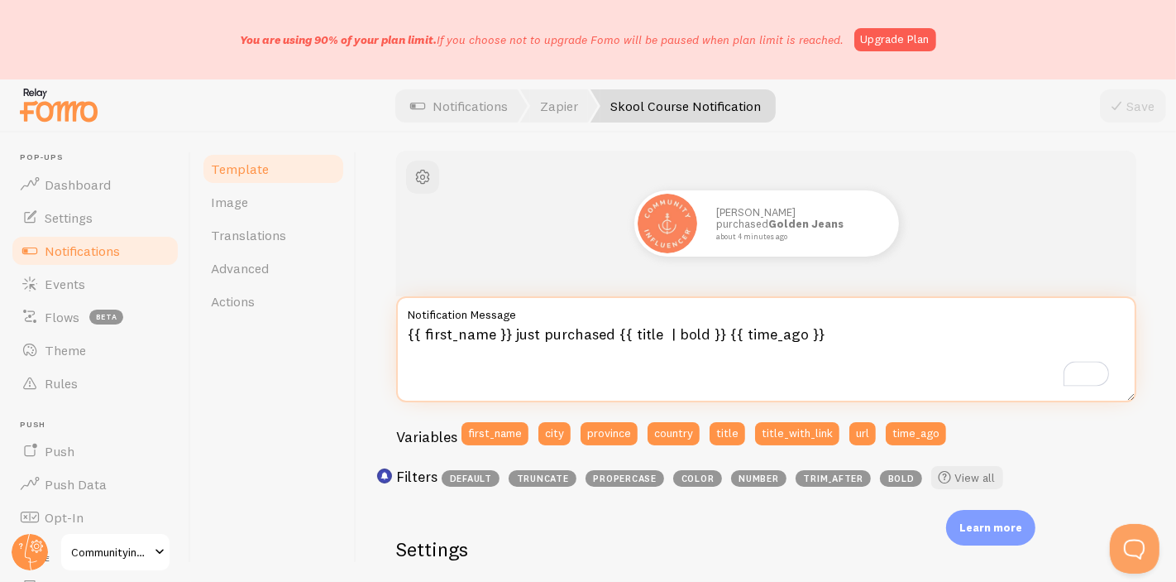
drag, startPoint x: 710, startPoint y: 331, endPoint x: 867, endPoint y: 347, distance: 158.0
click at [867, 347] on textarea "{{ first_name }} just purchased {{ title | bold }} {{ time_ago }}" at bounding box center [766, 349] width 740 height 106
click at [797, 342] on textarea "{{ first_name }} just purchased {{ title | bold }} {{ time_ago }}" at bounding box center [766, 349] width 740 height 106
click at [724, 339] on textarea "{{ first_name }} just purchased {{ title | bold }} {{ time_ago }}" at bounding box center [766, 349] width 740 height 106
drag, startPoint x: 716, startPoint y: 336, endPoint x: 939, endPoint y: 353, distance: 224.0
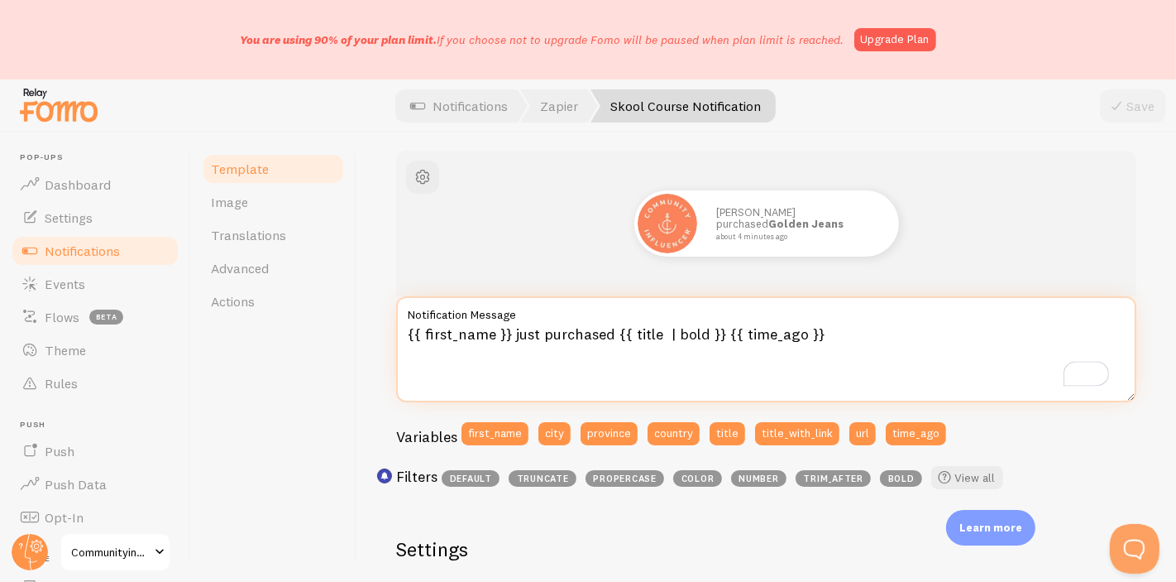
click at [939, 353] on textarea "{{ first_name }} just purchased {{ title | bold }} {{ time_ago }}" at bounding box center [766, 349] width 740 height 106
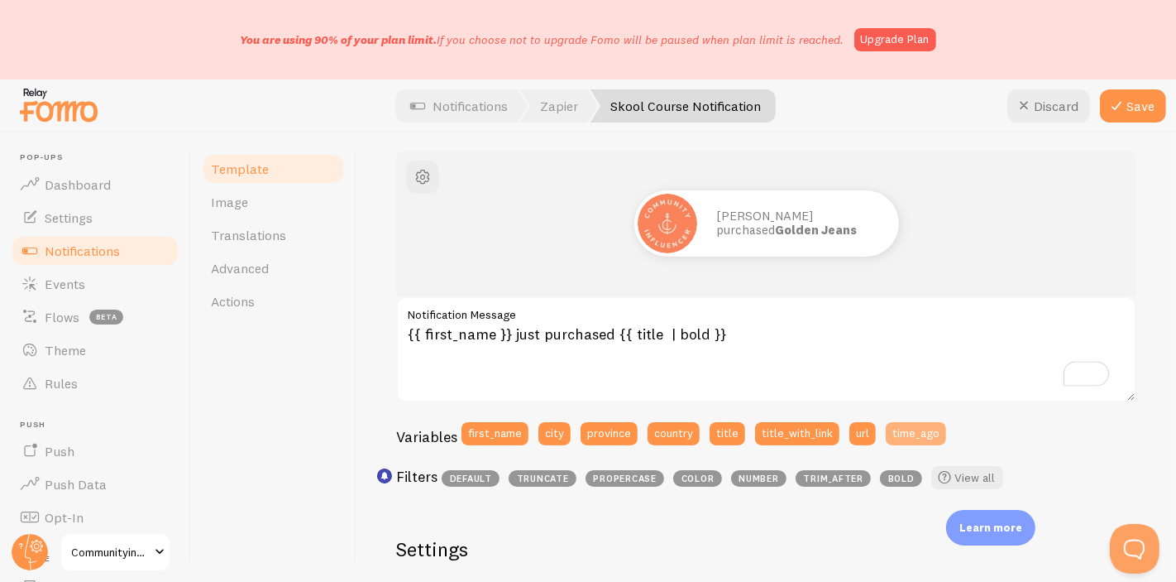
click at [903, 423] on button "time_ago" at bounding box center [916, 433] width 60 height 23
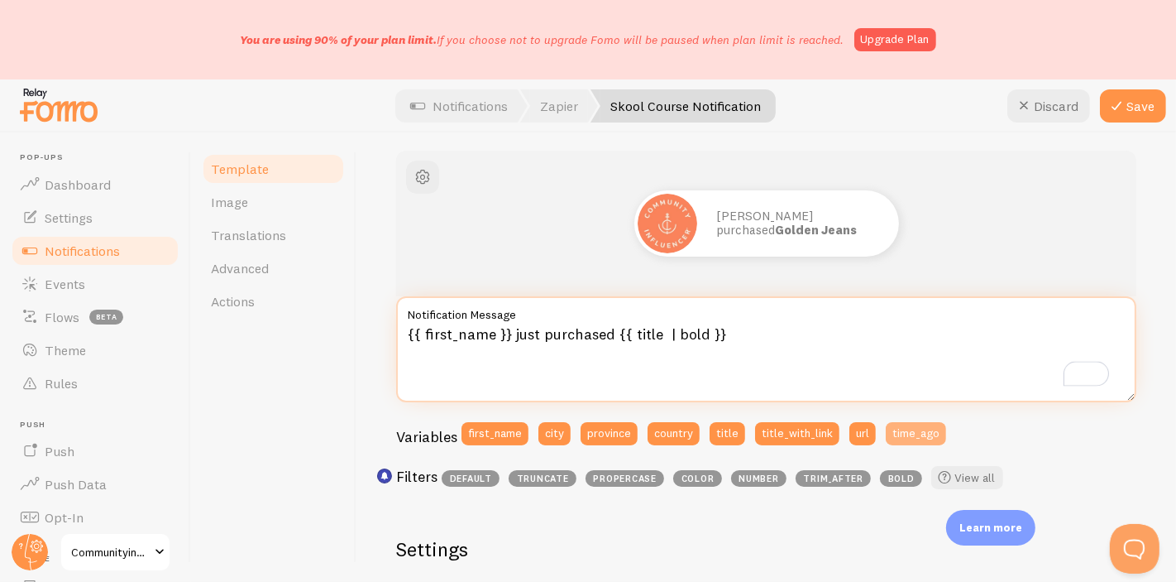
type textarea "{{ first_name }} just purchased {{ title | bold }} {{ time_ago }}"
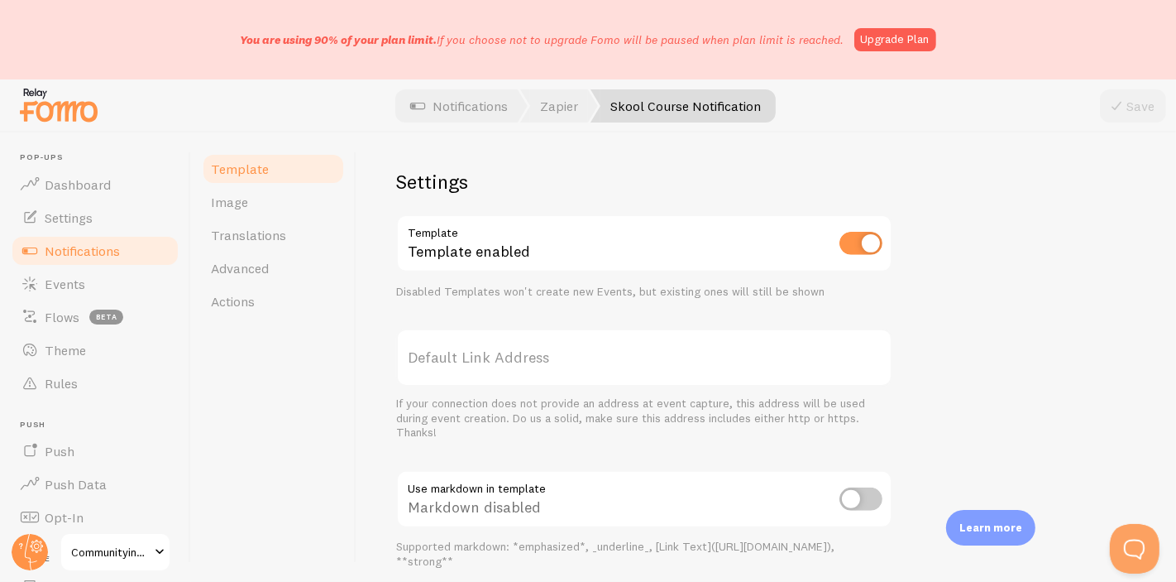
scroll to position [718, 0]
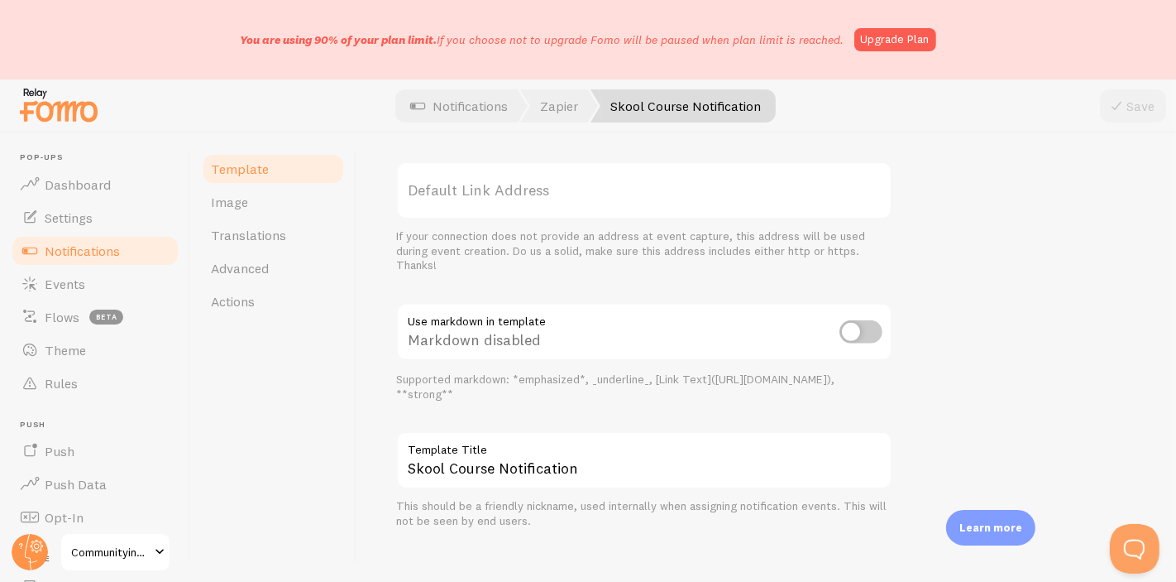
click at [700, 442] on label "Template Title" at bounding box center [644, 445] width 496 height 28
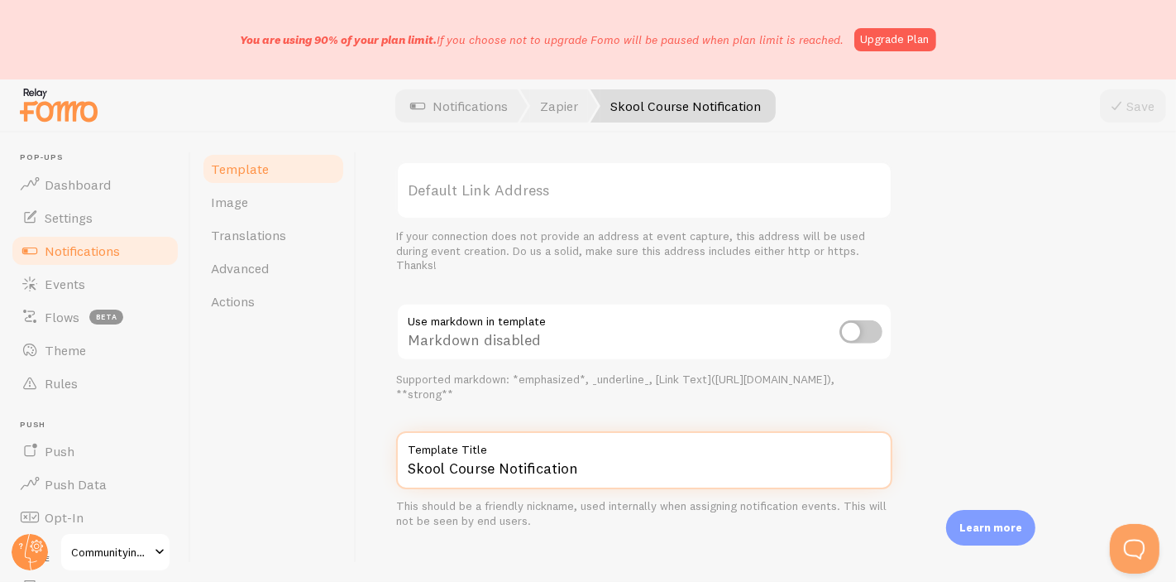
click at [700, 442] on input "Skool Course Notification" at bounding box center [644, 460] width 496 height 58
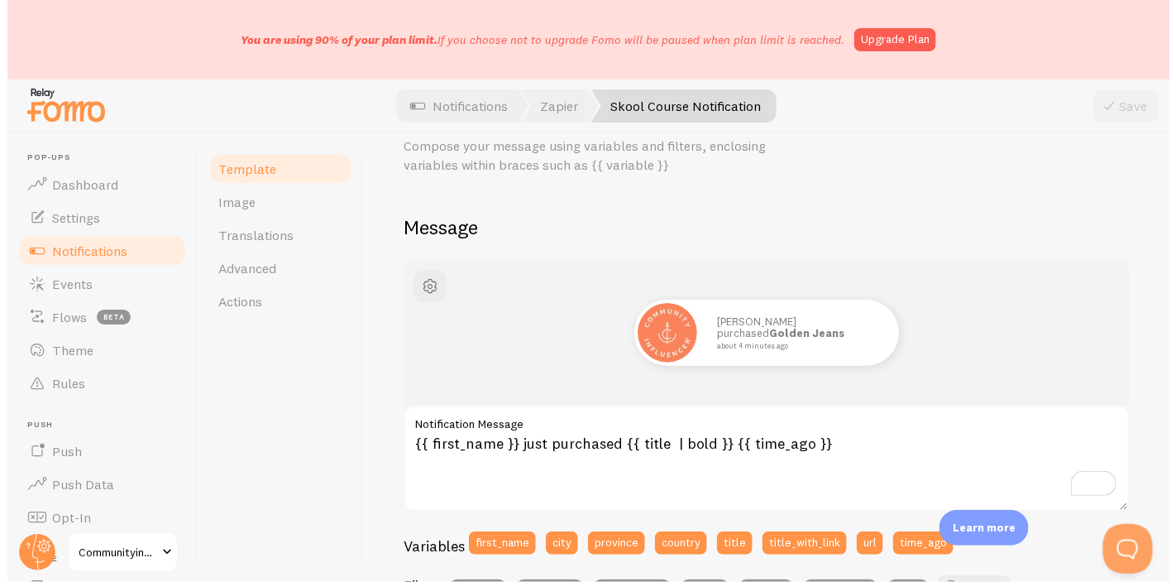
scroll to position [0, 0]
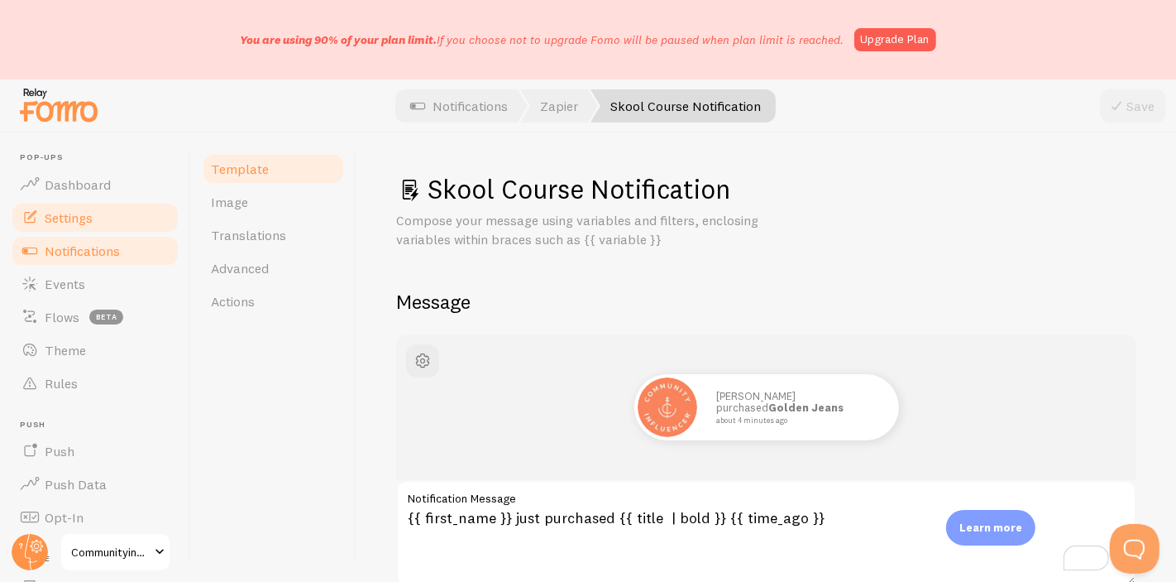
click at [103, 202] on link "Settings" at bounding box center [95, 217] width 170 height 33
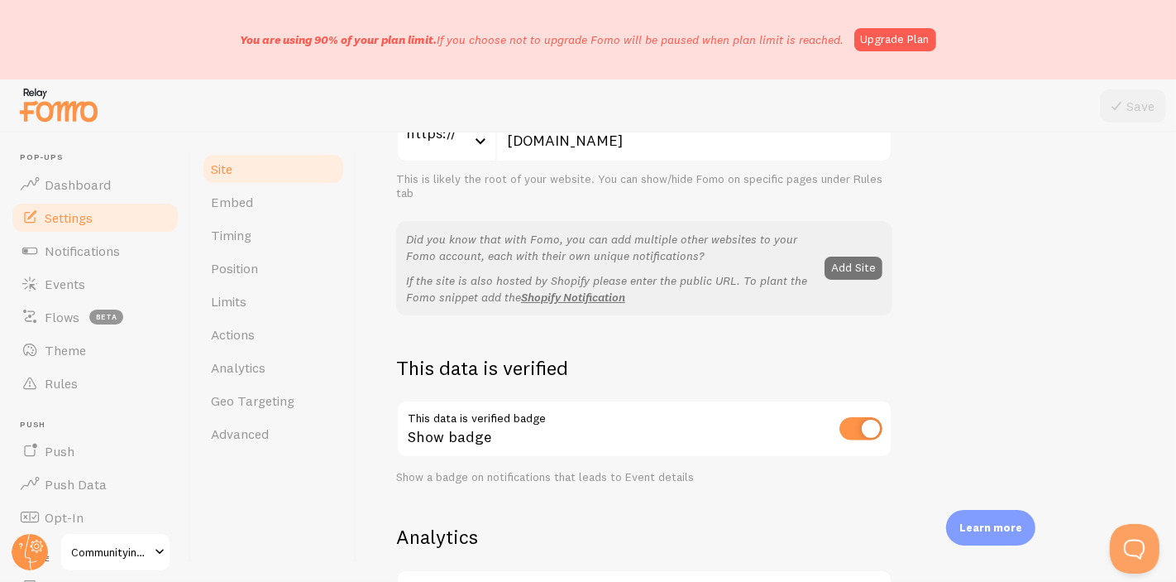
scroll to position [459, 0]
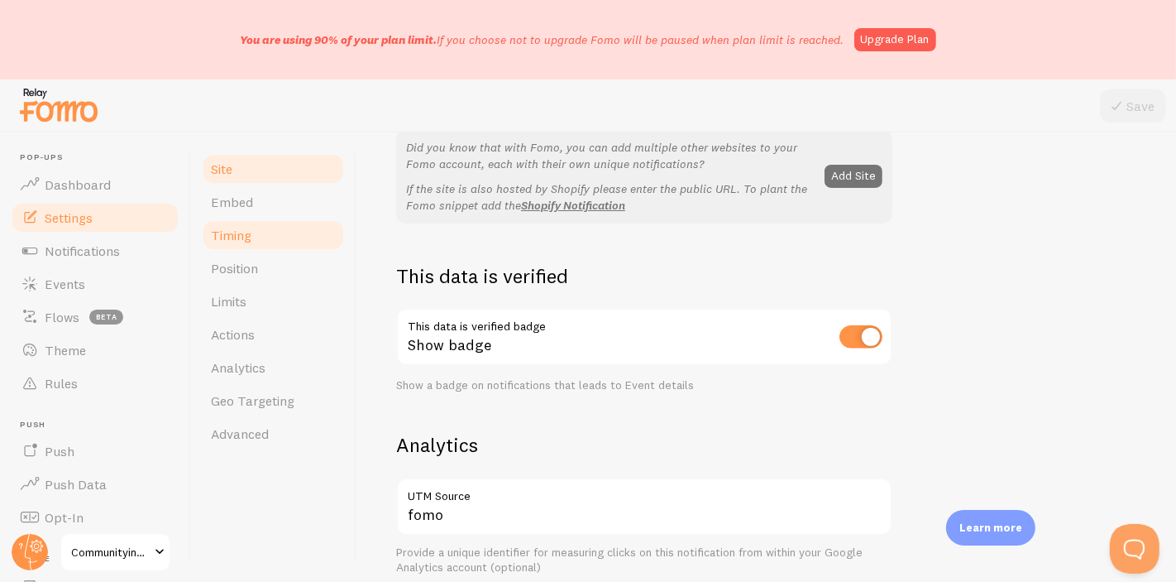
click at [252, 242] on link "Timing" at bounding box center [273, 234] width 145 height 33
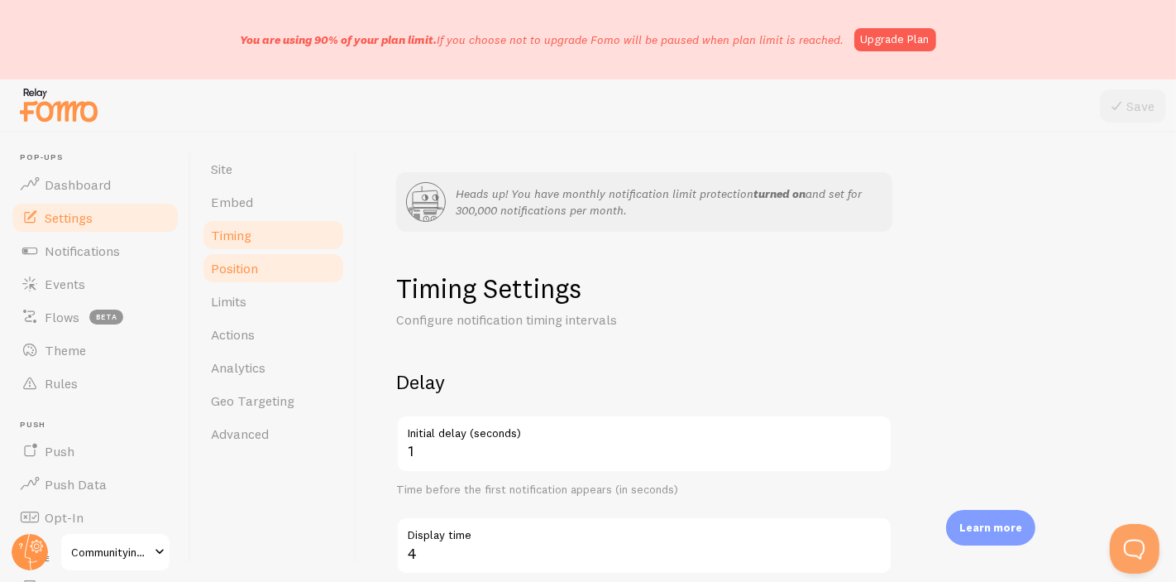
click at [274, 265] on link "Position" at bounding box center [273, 267] width 145 height 33
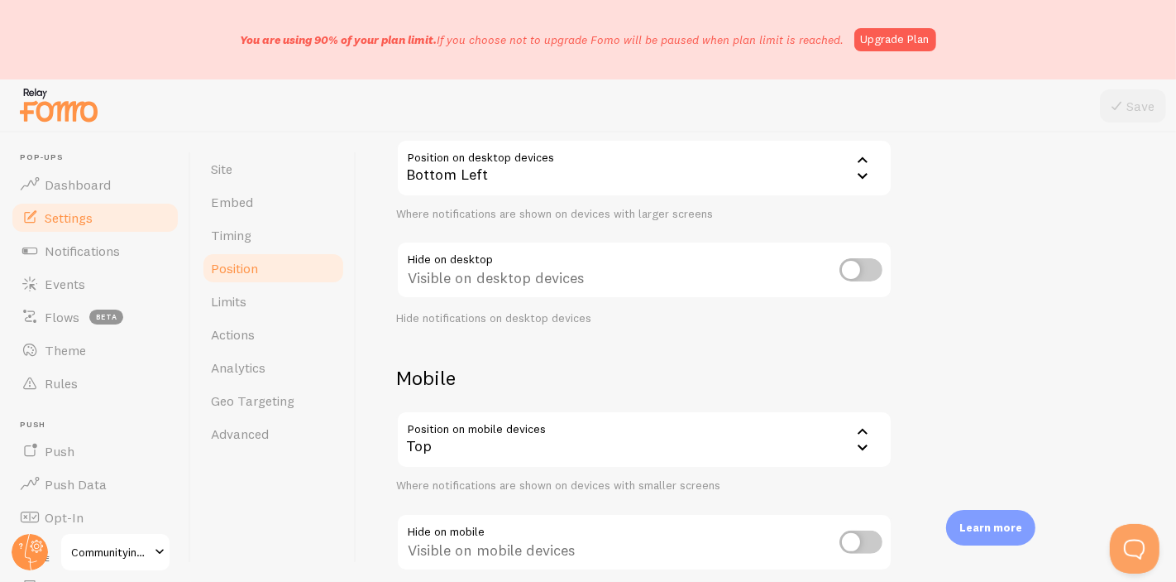
scroll to position [369, 0]
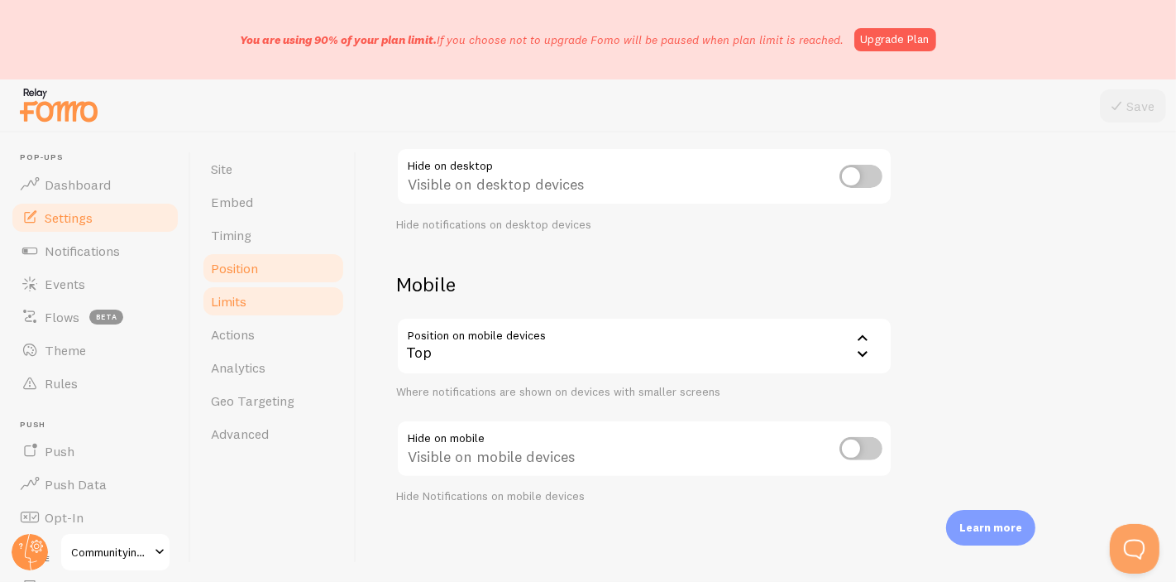
click at [283, 299] on link "Limits" at bounding box center [273, 301] width 145 height 33
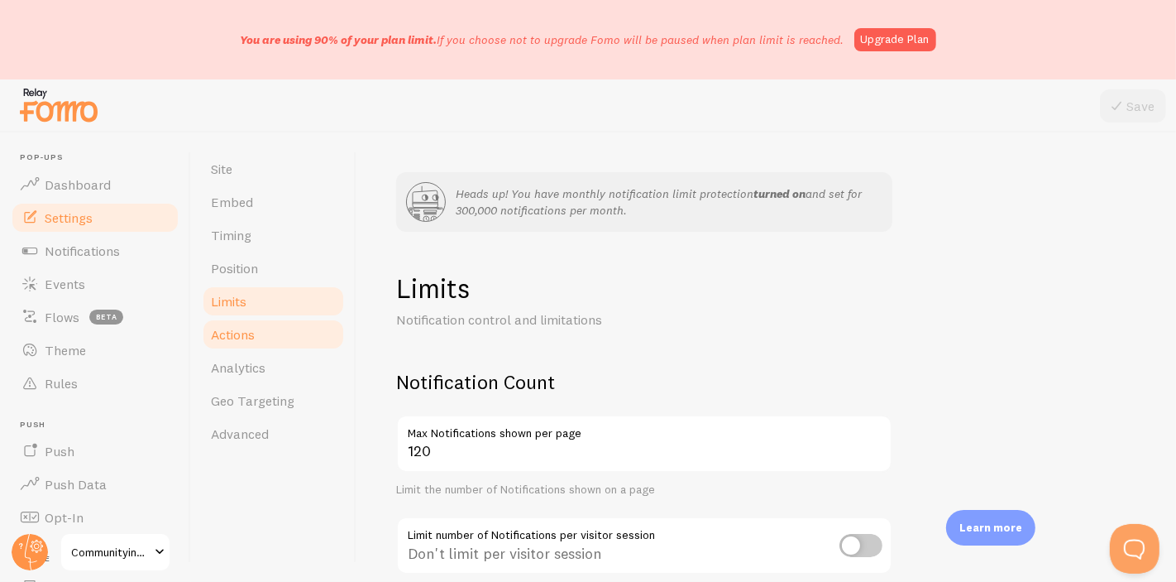
click at [303, 328] on link "Actions" at bounding box center [273, 334] width 145 height 33
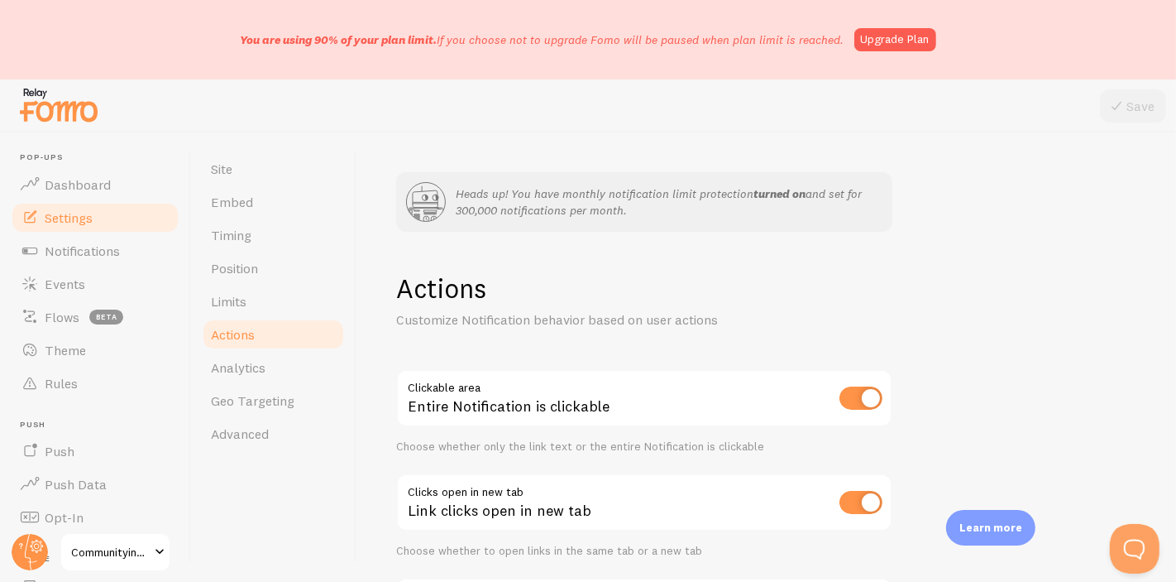
scroll to position [172, 0]
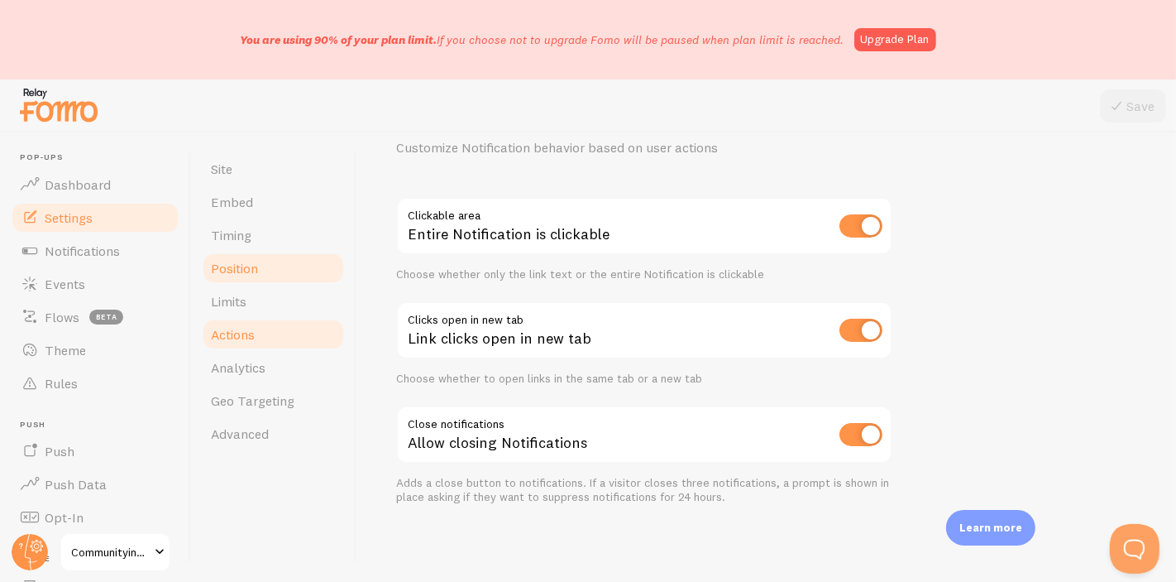
click at [275, 265] on link "Position" at bounding box center [273, 267] width 145 height 33
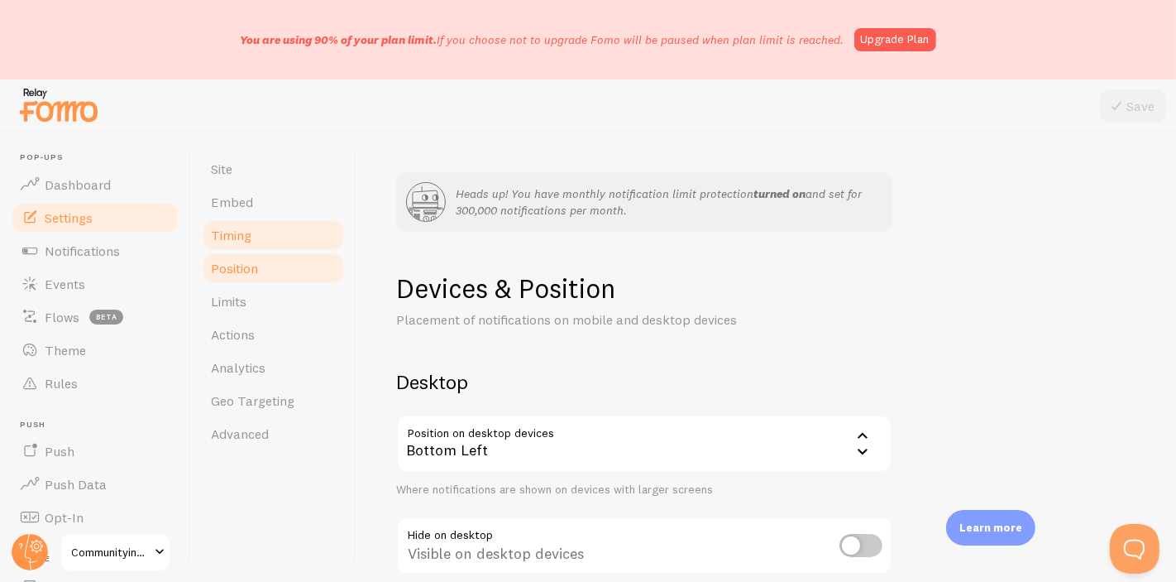
click at [268, 222] on link "Timing" at bounding box center [273, 234] width 145 height 33
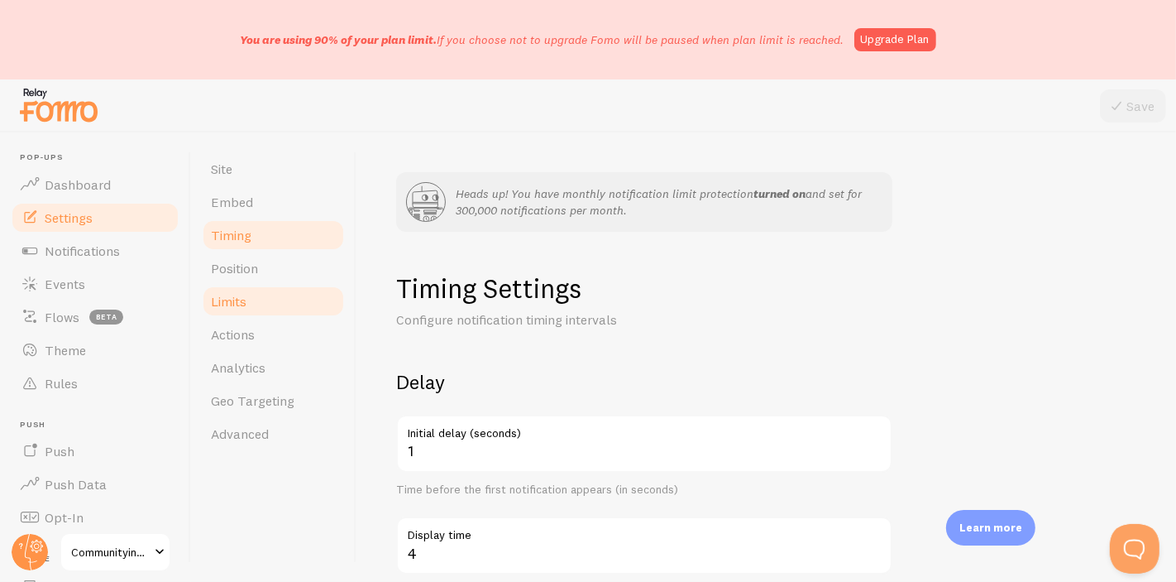
click at [299, 313] on link "Limits" at bounding box center [273, 301] width 145 height 33
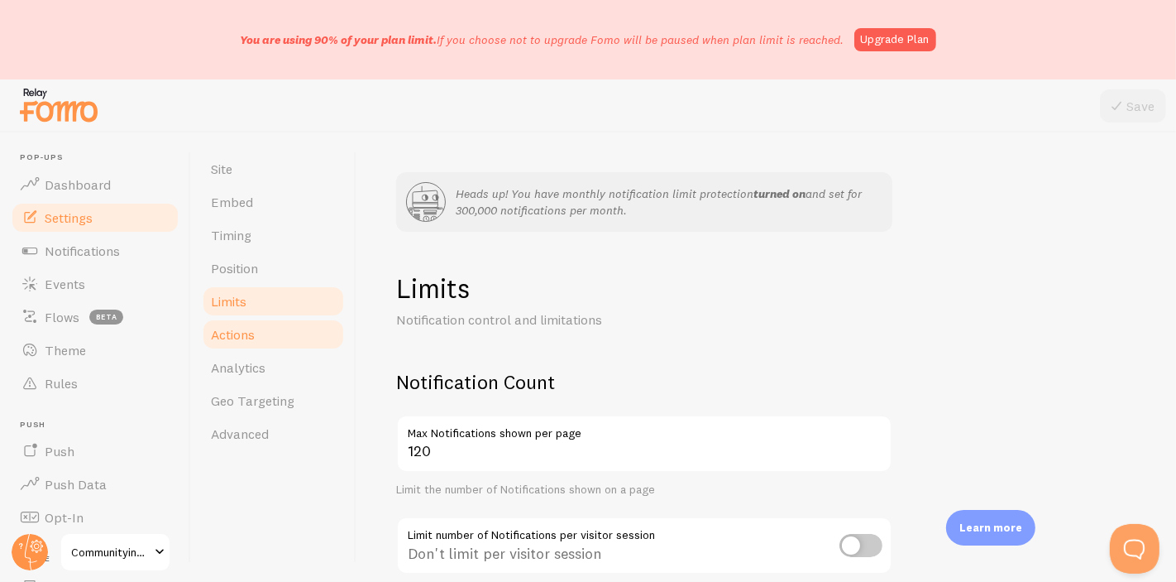
click at [298, 337] on link "Actions" at bounding box center [273, 334] width 145 height 33
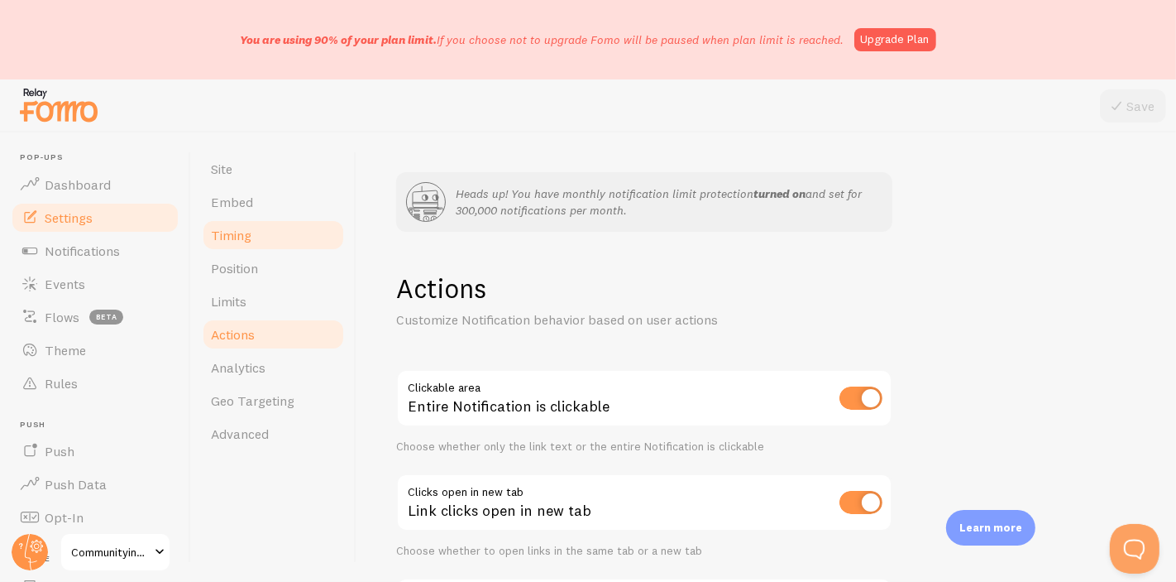
click at [318, 232] on link "Timing" at bounding box center [273, 234] width 145 height 33
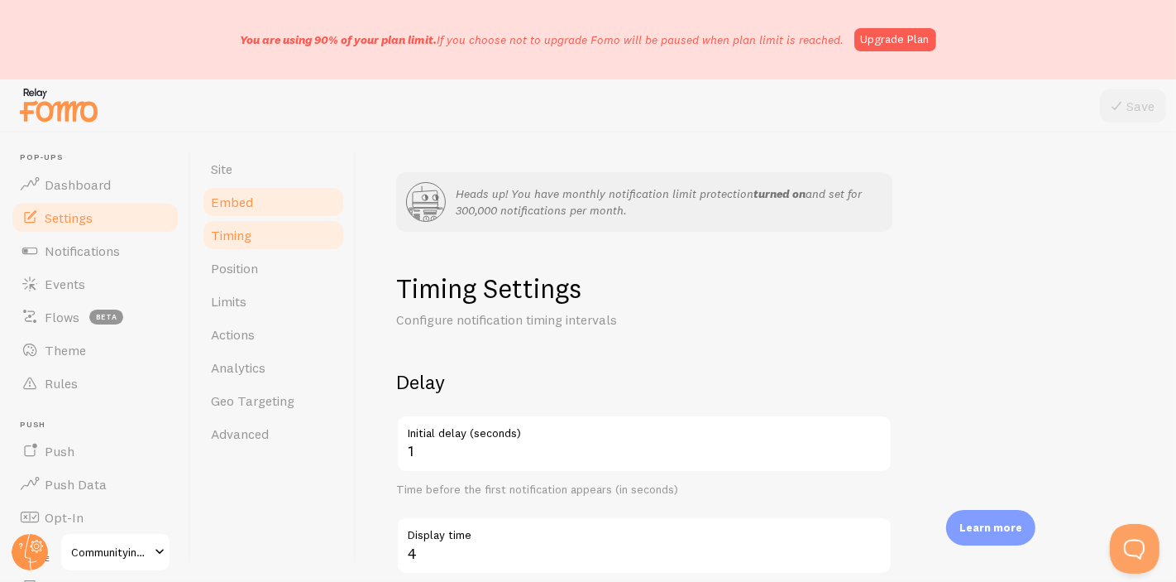
click at [290, 200] on link "Embed" at bounding box center [273, 201] width 145 height 33
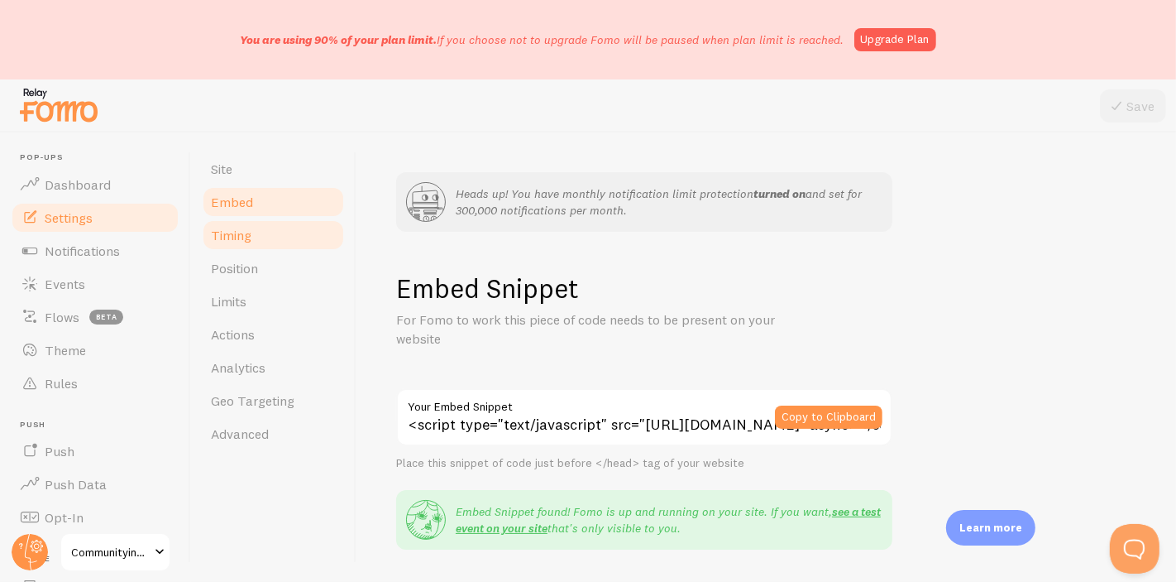
click at [299, 245] on link "Timing" at bounding box center [273, 234] width 145 height 33
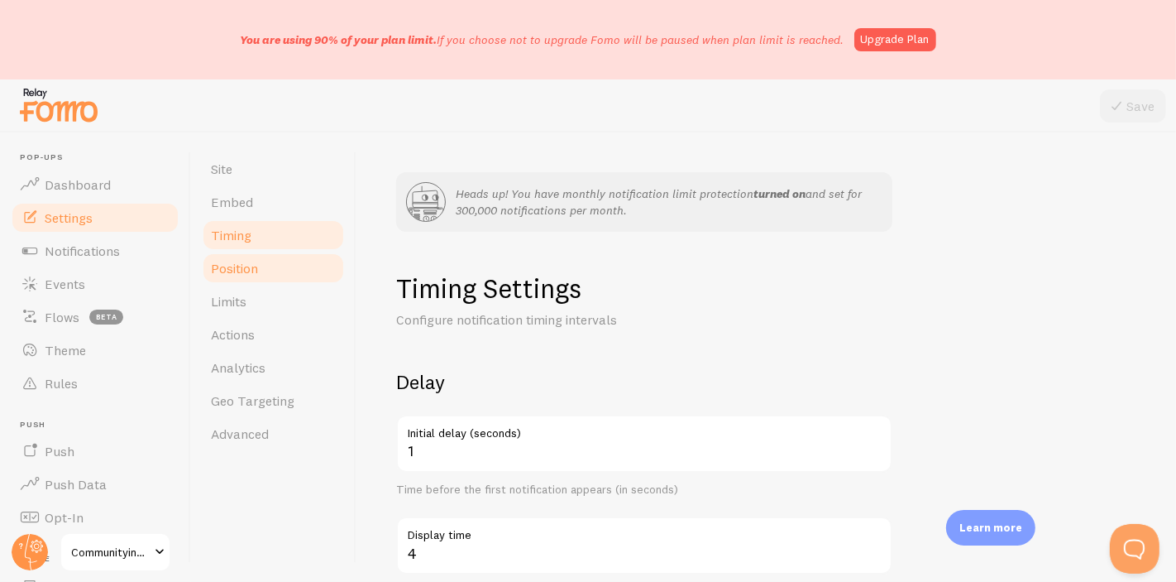
click at [295, 281] on link "Position" at bounding box center [273, 267] width 145 height 33
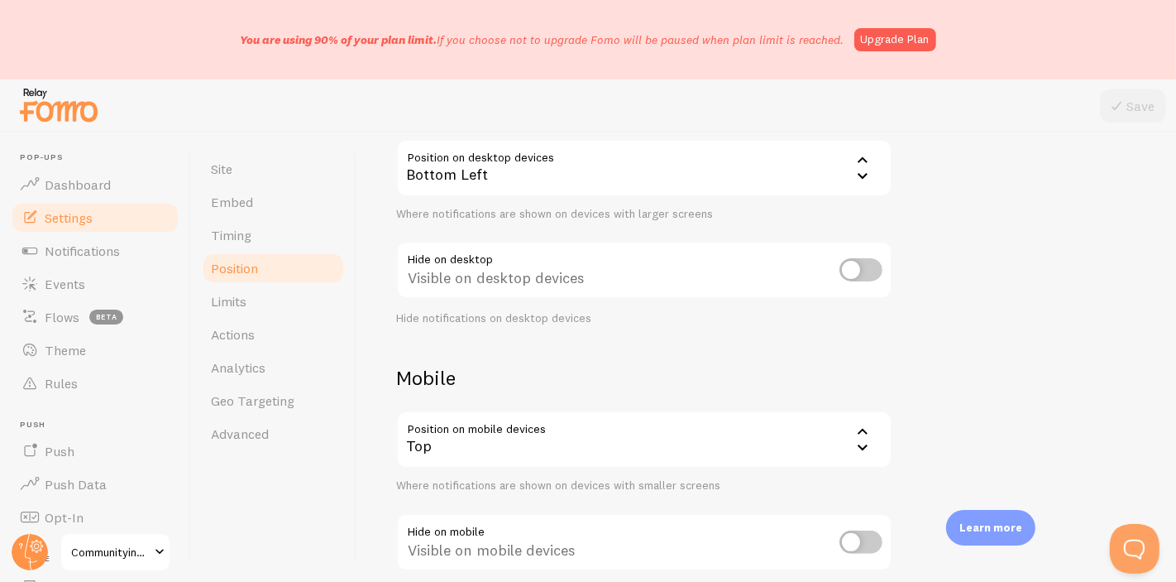
scroll to position [367, 0]
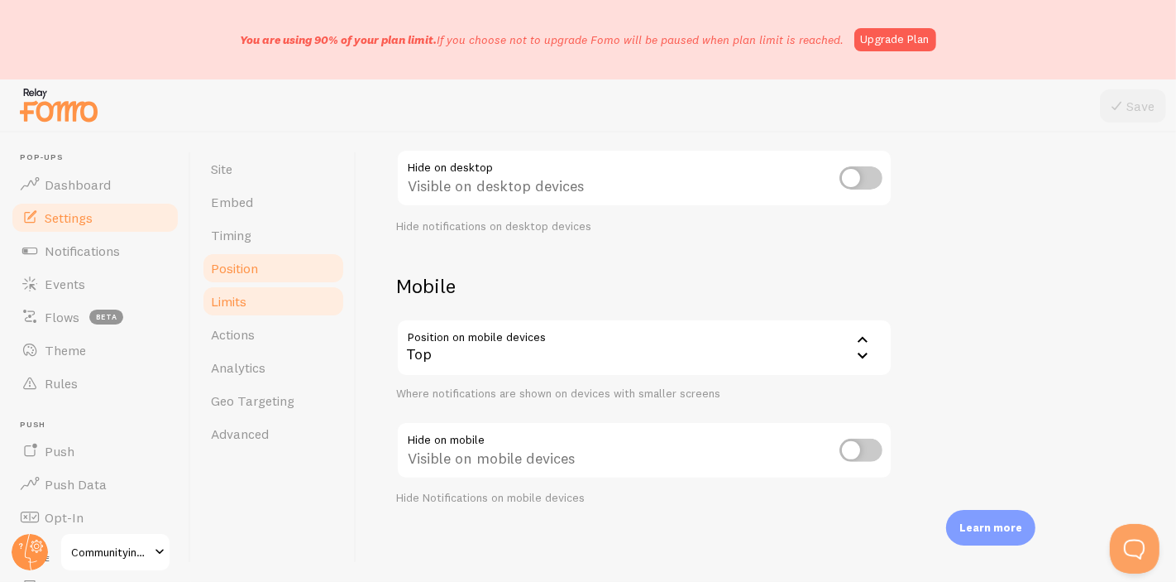
click at [256, 304] on link "Limits" at bounding box center [273, 301] width 145 height 33
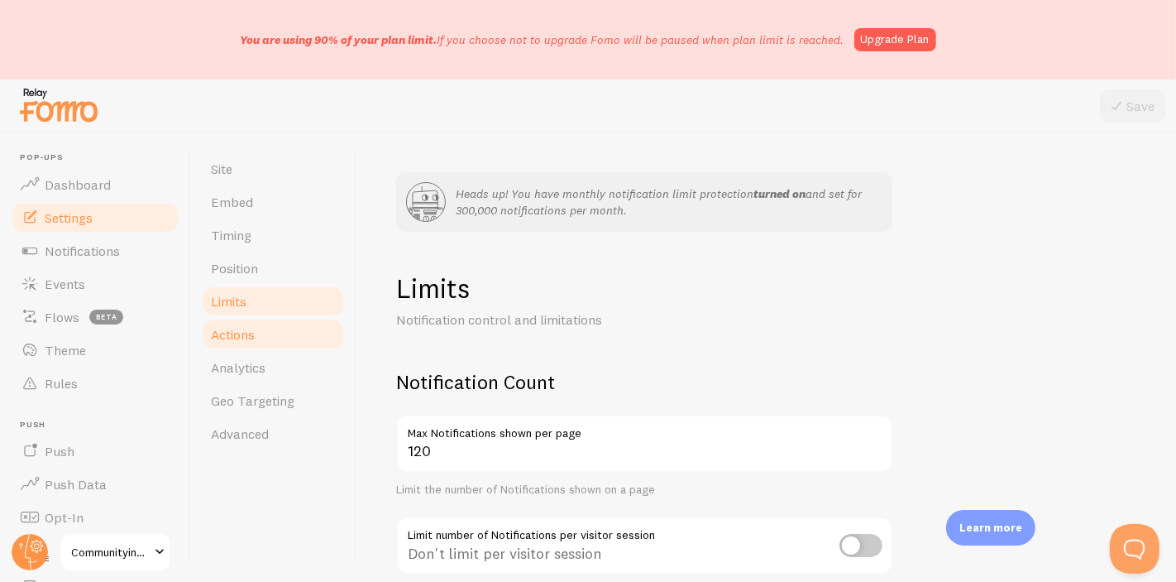
click at [261, 325] on link "Actions" at bounding box center [273, 334] width 145 height 33
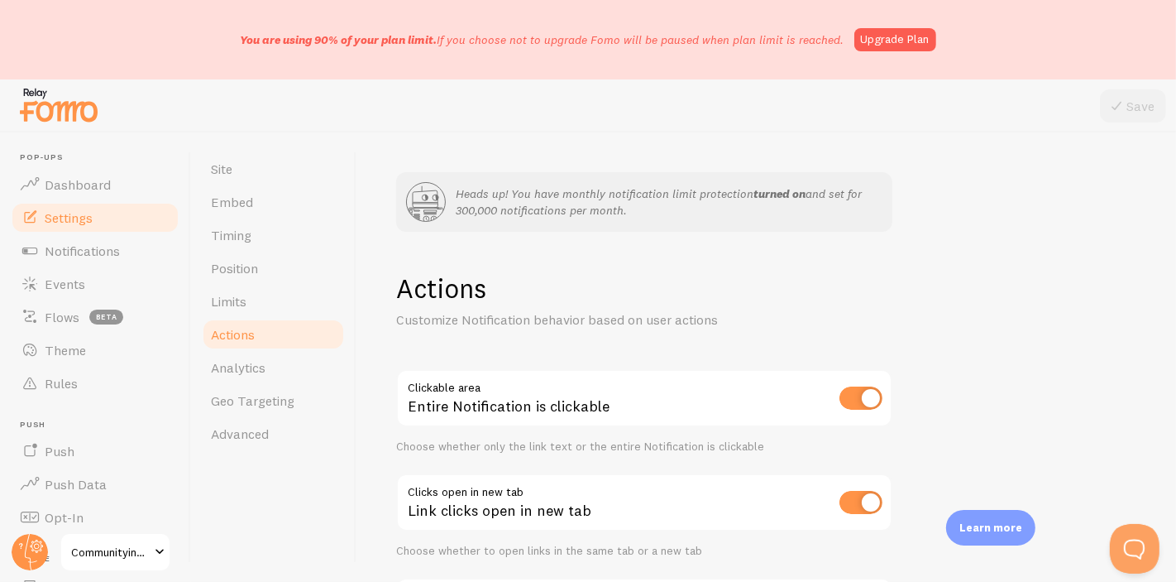
scroll to position [172, 0]
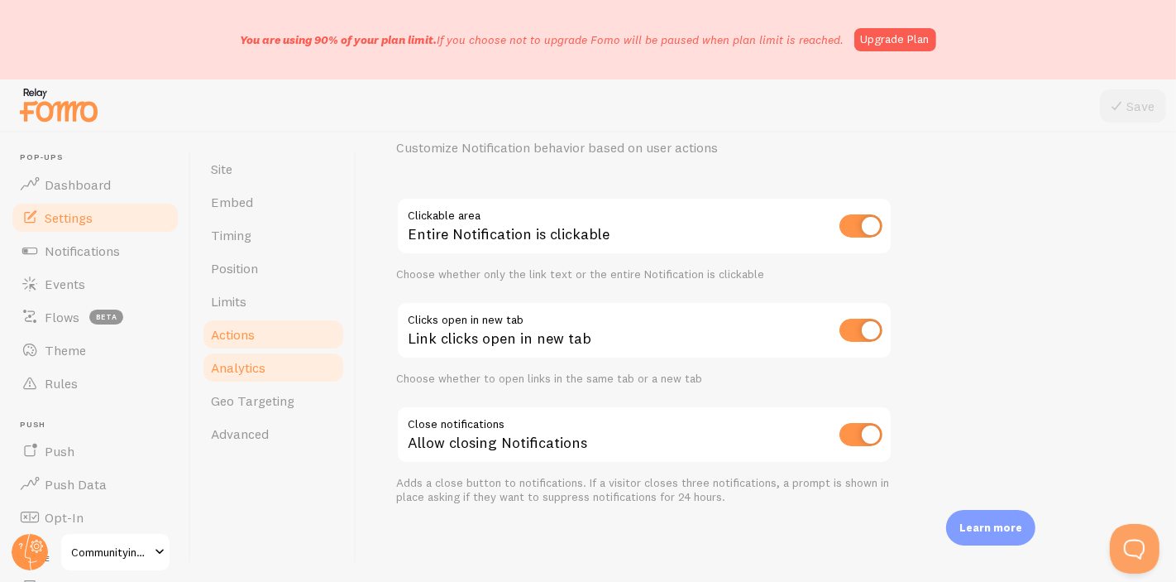
click at [269, 356] on link "Analytics" at bounding box center [273, 367] width 145 height 33
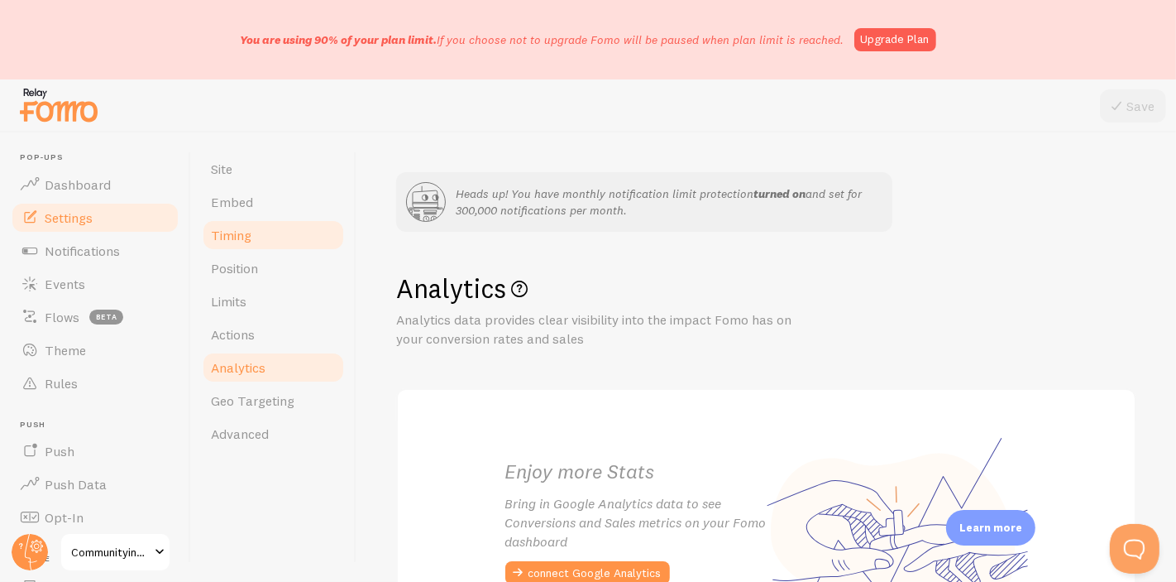
click at [263, 231] on link "Timing" at bounding box center [273, 234] width 145 height 33
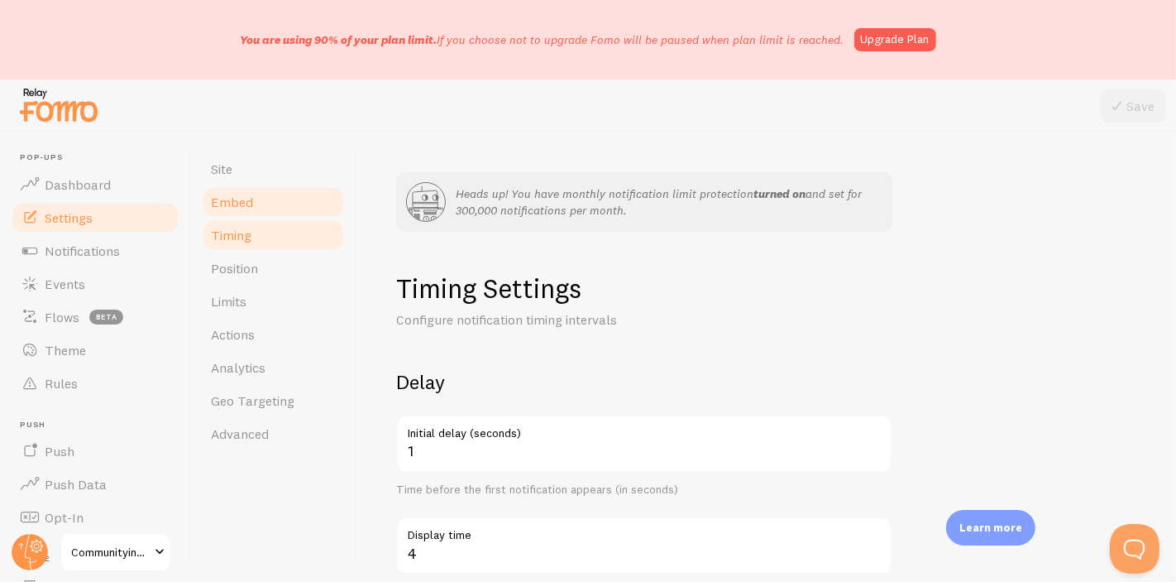
click at [261, 208] on link "Embed" at bounding box center [273, 201] width 145 height 33
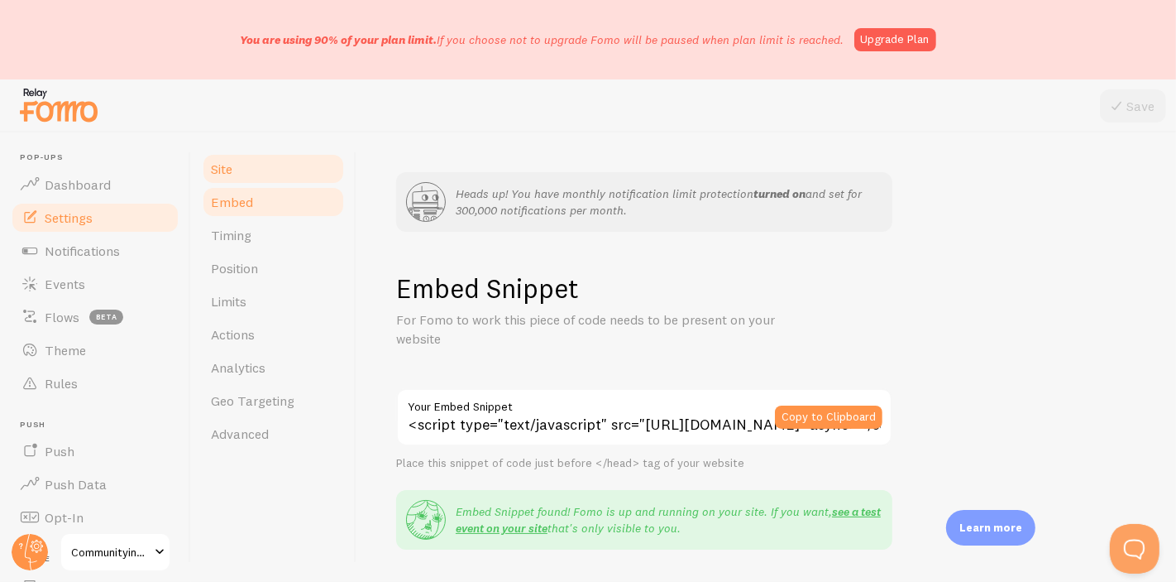
click at [261, 168] on link "Site" at bounding box center [273, 168] width 145 height 33
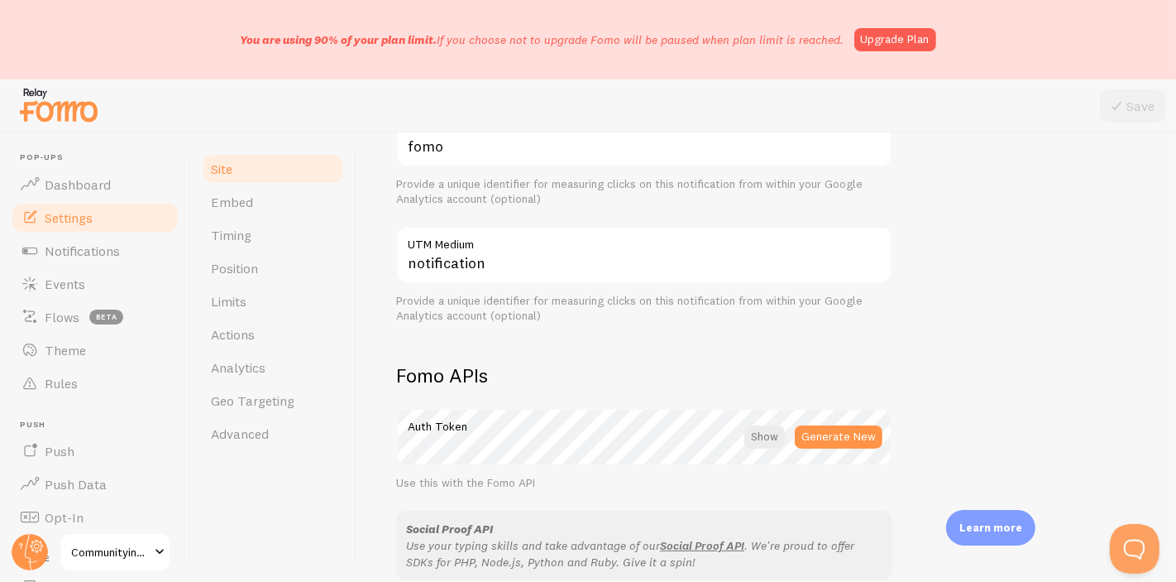
scroll to position [1103, 0]
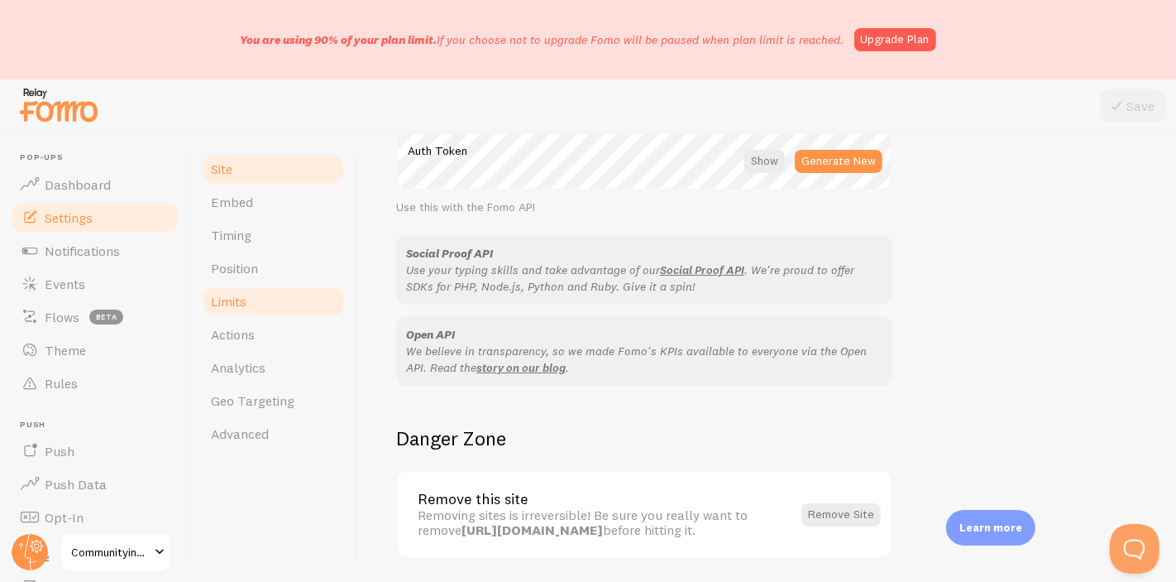
click at [234, 304] on span "Limits" at bounding box center [229, 301] width 36 height 17
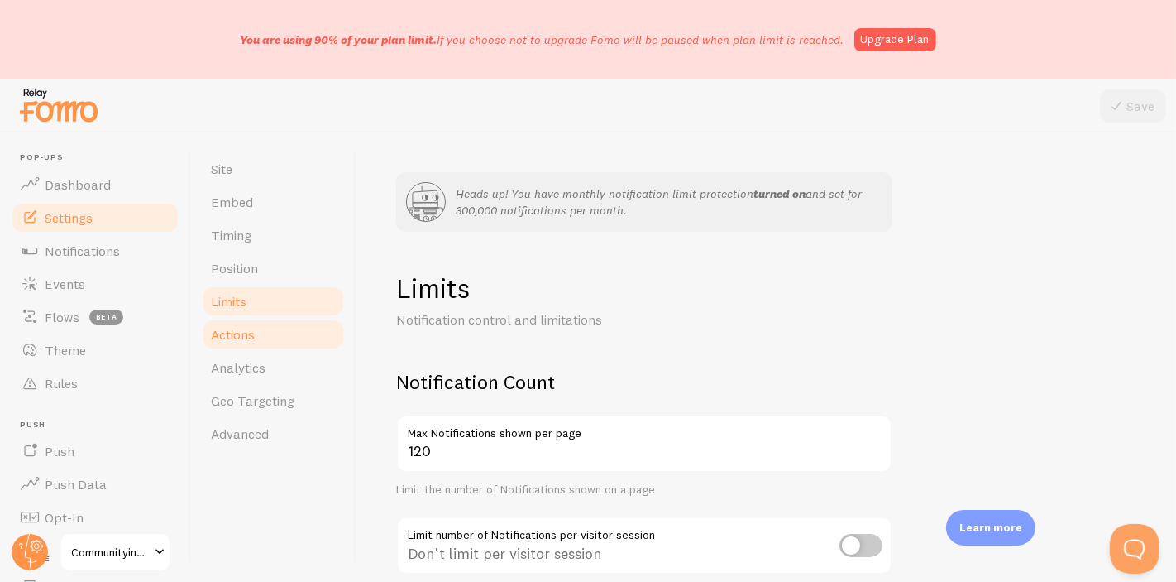
click at [271, 328] on link "Actions" at bounding box center [273, 334] width 145 height 33
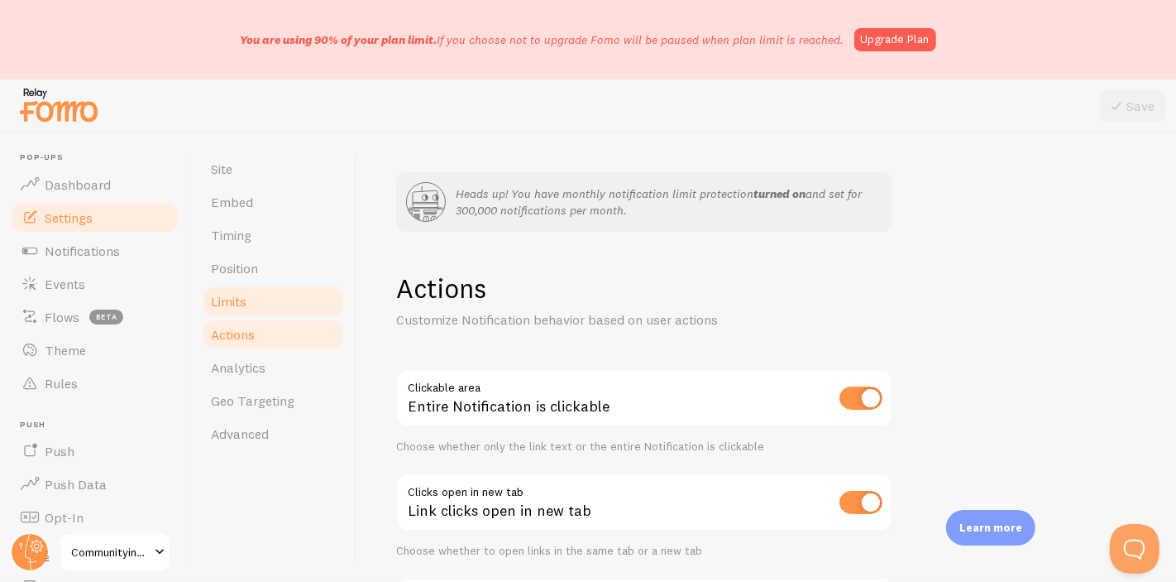
click at [271, 299] on link "Limits" at bounding box center [273, 301] width 145 height 33
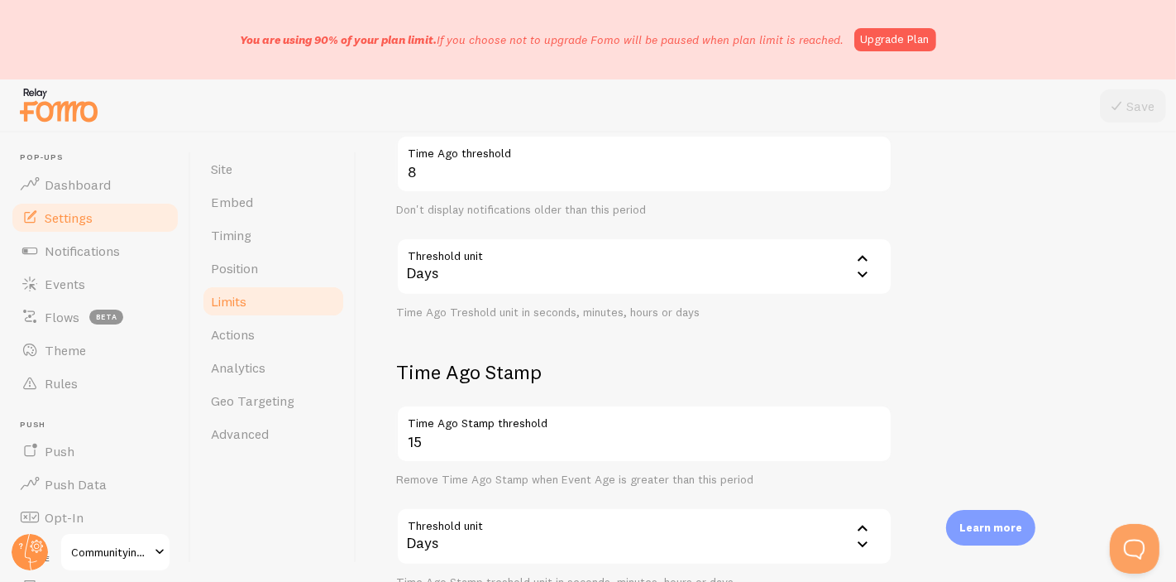
scroll to position [668, 0]
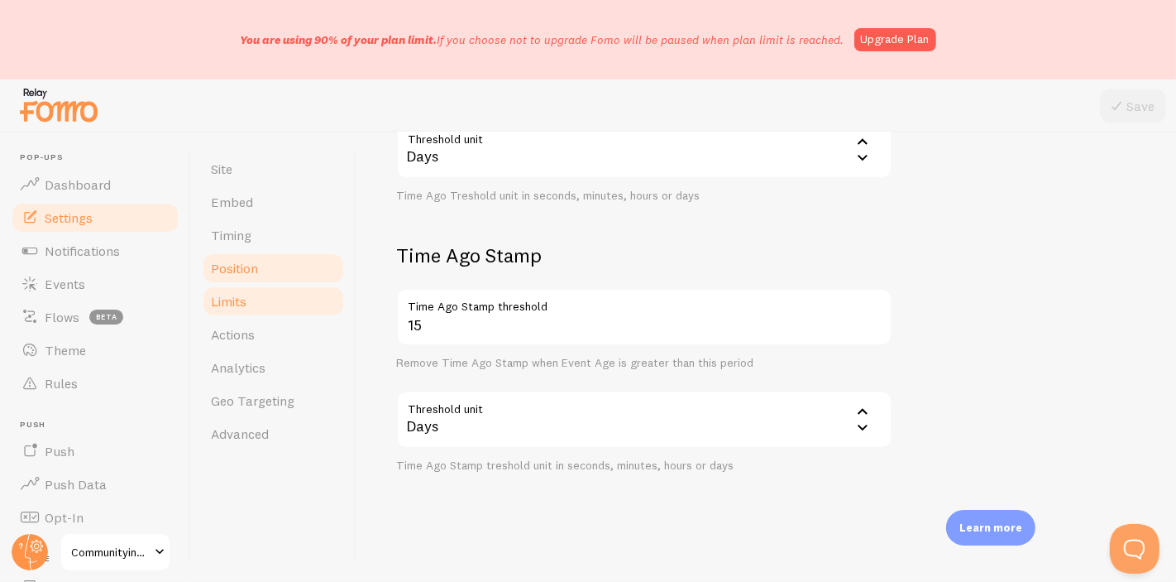
click at [248, 261] on span "Position" at bounding box center [234, 268] width 47 height 17
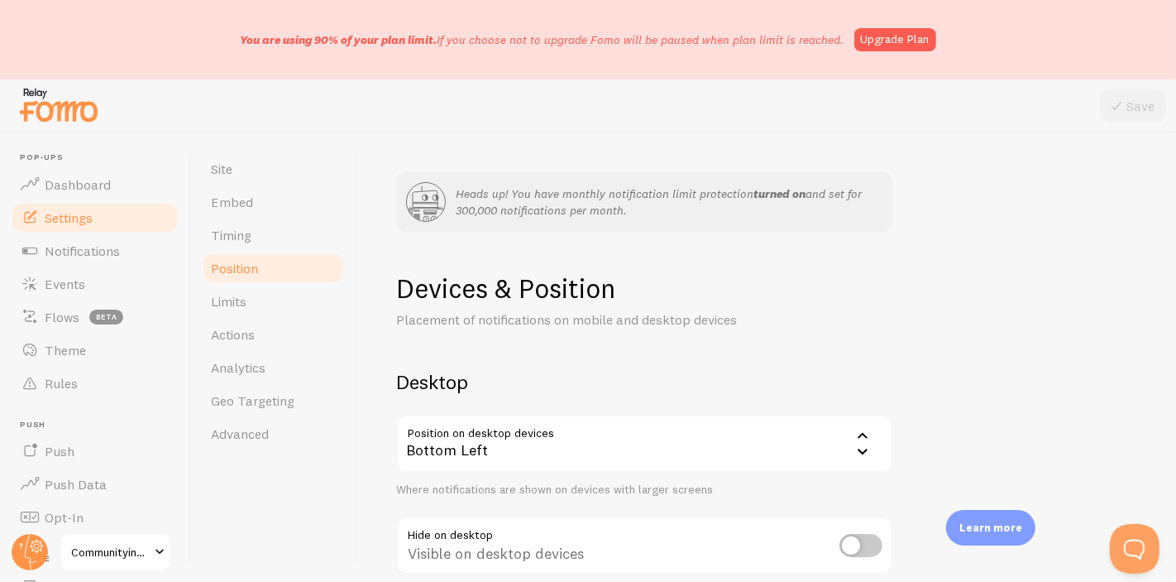
scroll to position [367, 0]
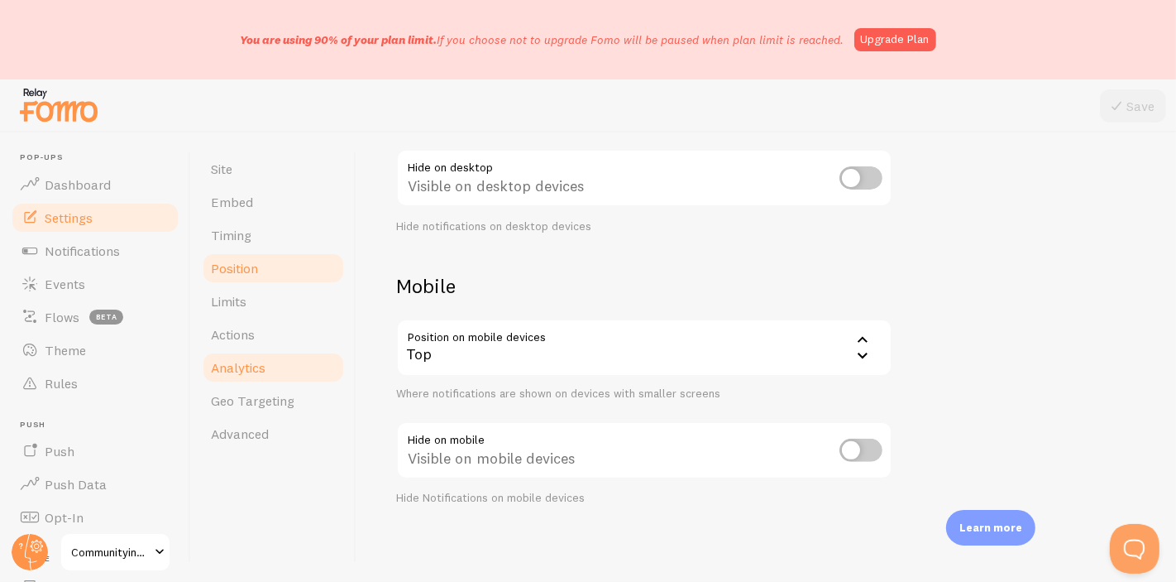
click at [265, 381] on link "Analytics" at bounding box center [273, 367] width 145 height 33
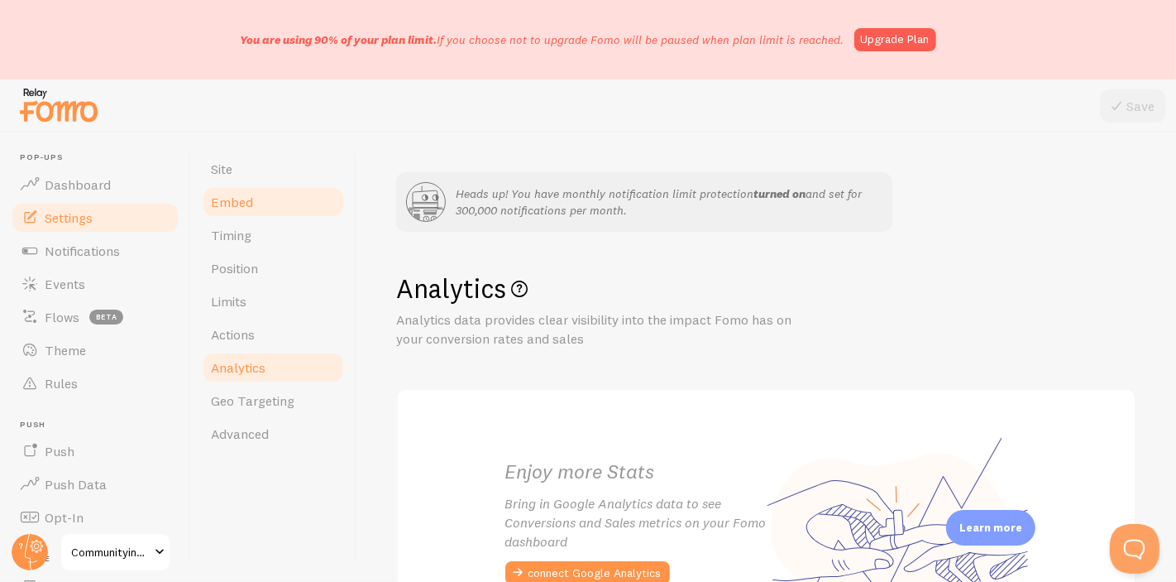
click at [252, 209] on link "Embed" at bounding box center [273, 201] width 145 height 33
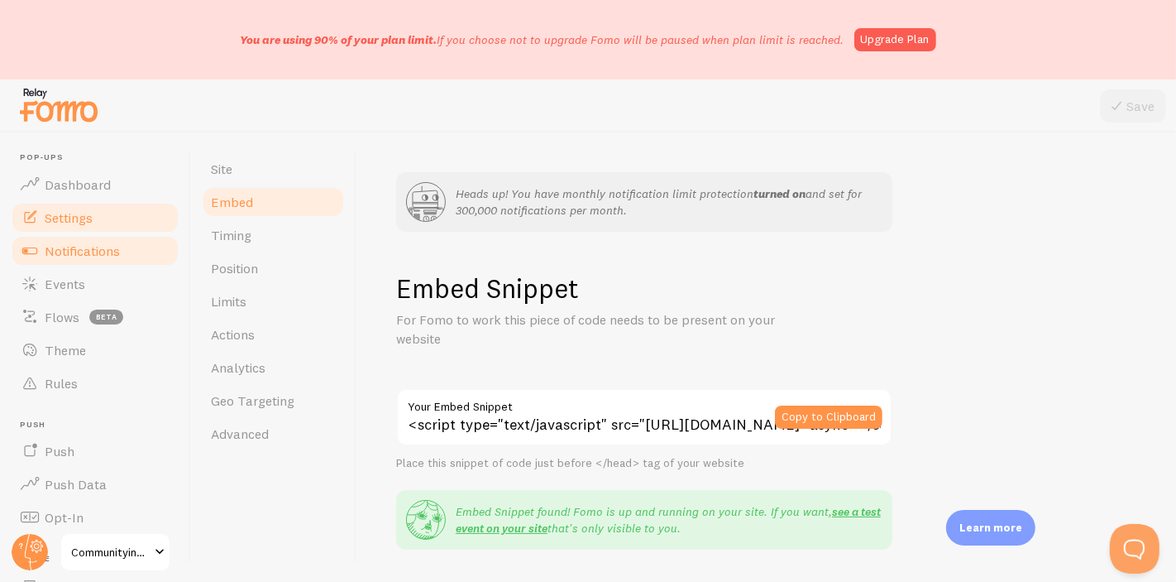
click at [115, 237] on link "Notifications" at bounding box center [95, 250] width 170 height 33
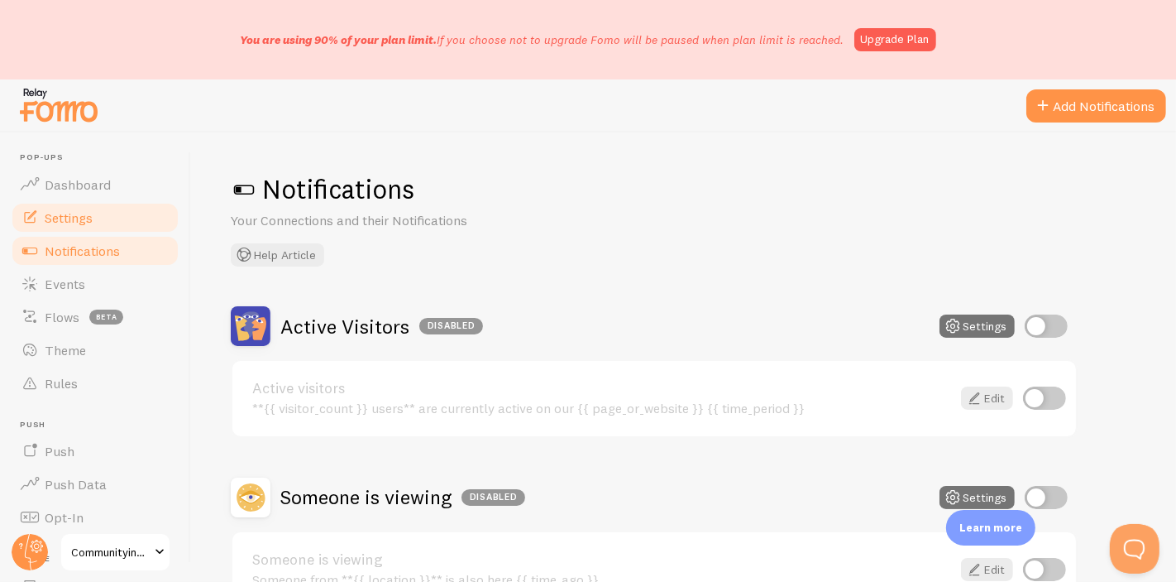
click at [74, 201] on link "Settings" at bounding box center [95, 217] width 170 height 33
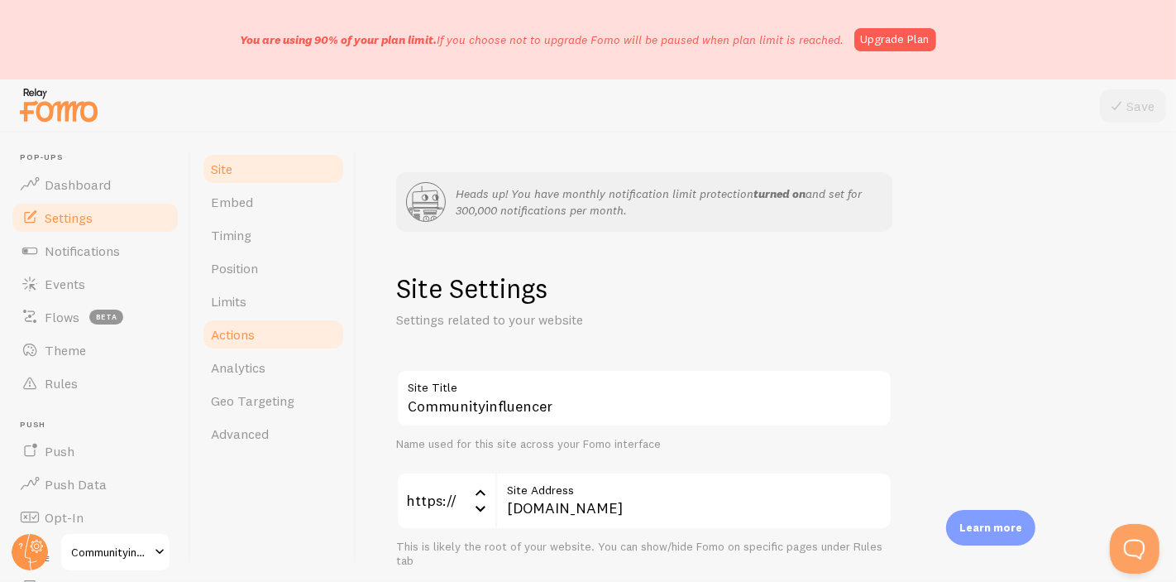
click at [285, 347] on link "Actions" at bounding box center [273, 334] width 145 height 33
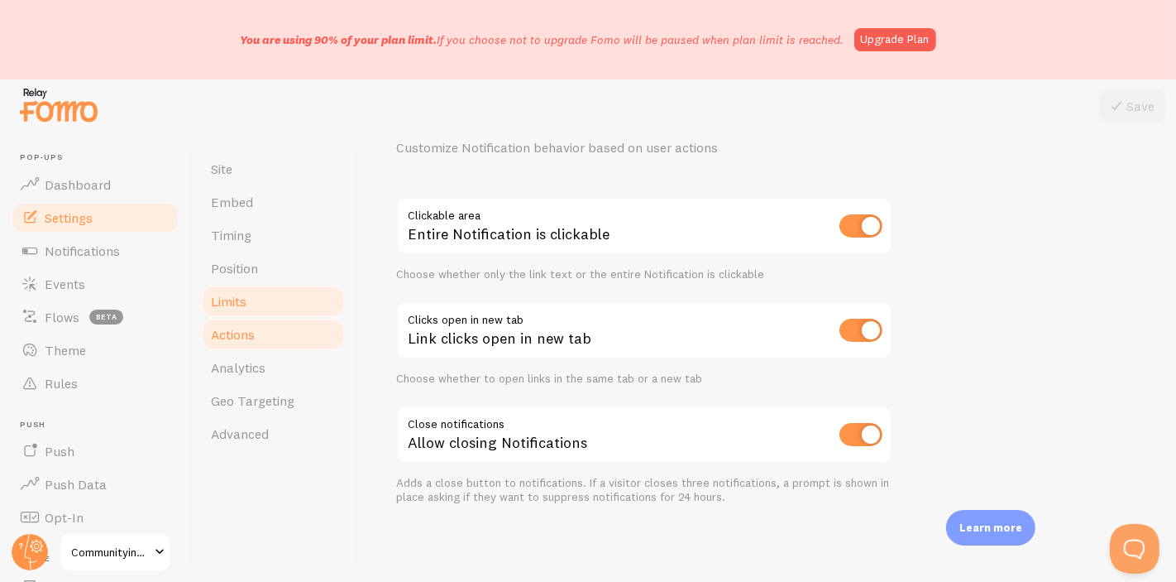
click at [294, 299] on link "Limits" at bounding box center [273, 301] width 145 height 33
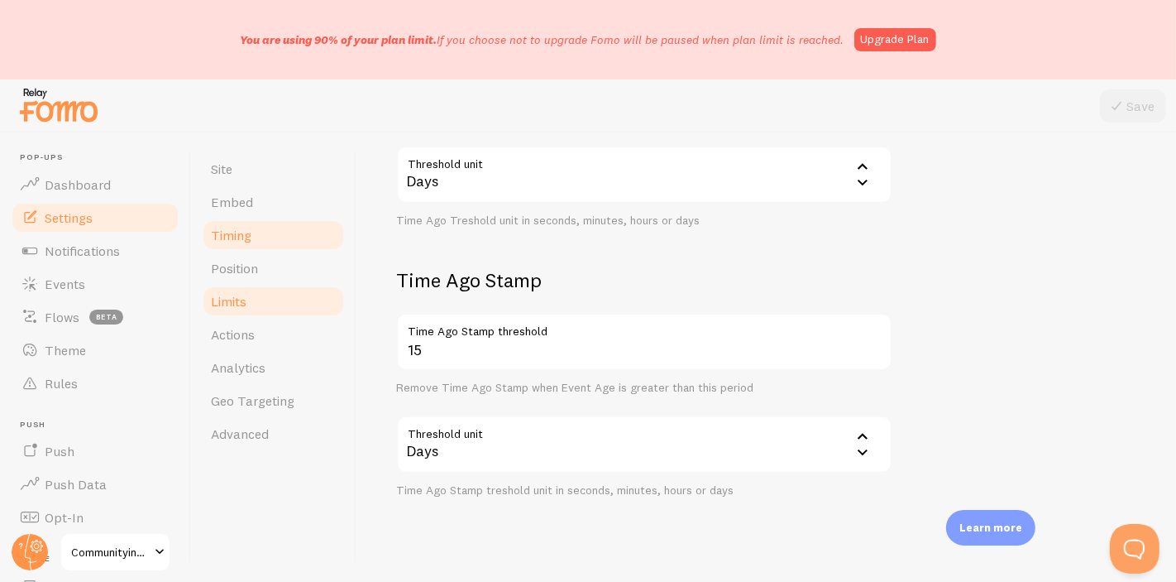
click at [275, 246] on link "Timing" at bounding box center [273, 234] width 145 height 33
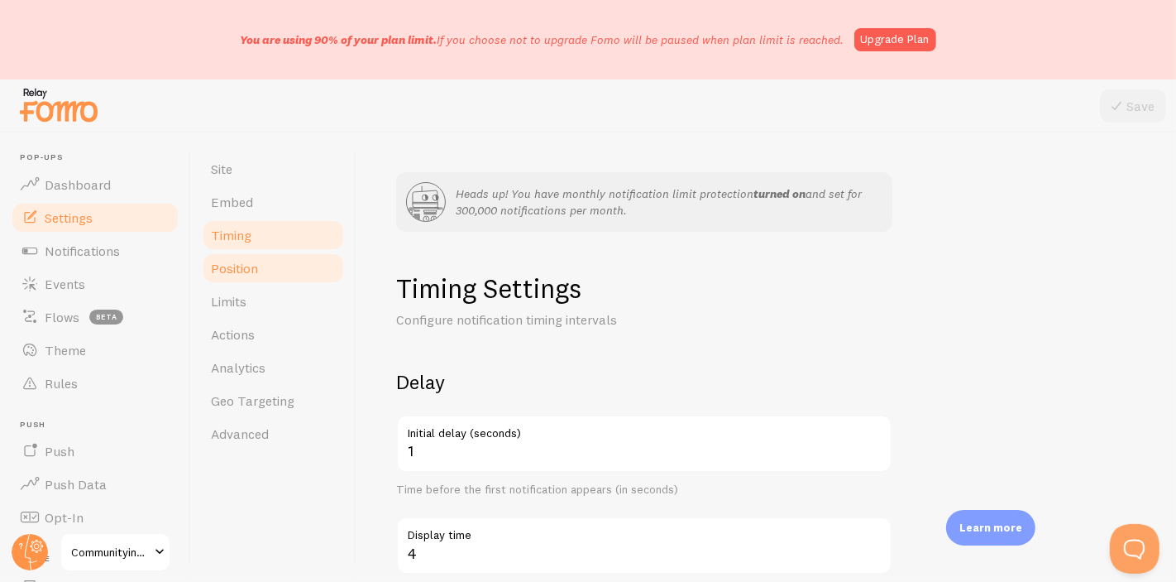
click at [287, 267] on link "Position" at bounding box center [273, 267] width 145 height 33
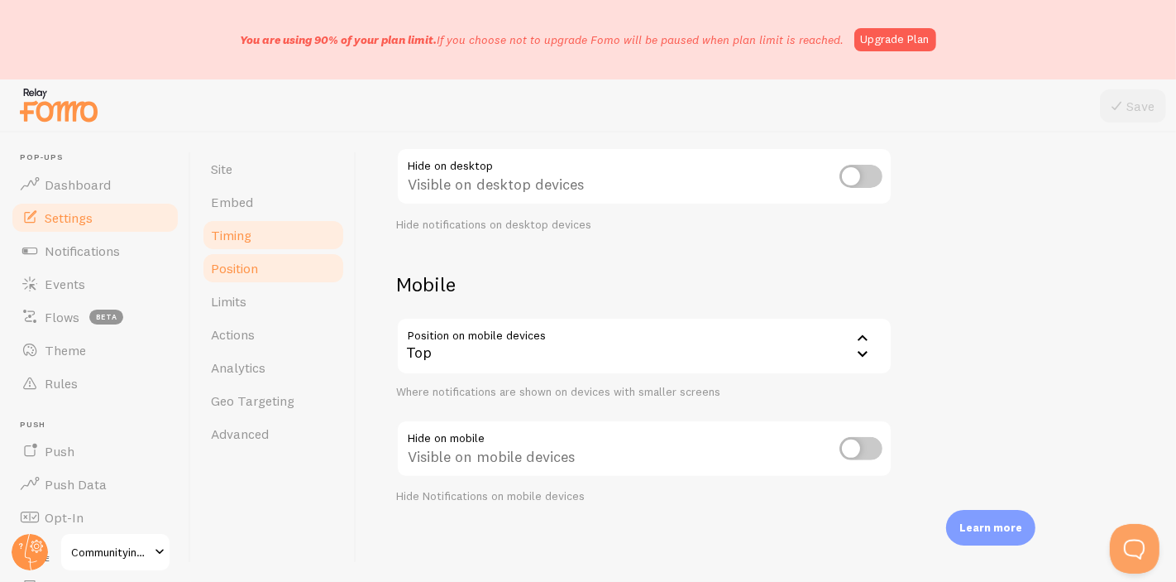
click at [271, 241] on link "Timing" at bounding box center [273, 234] width 145 height 33
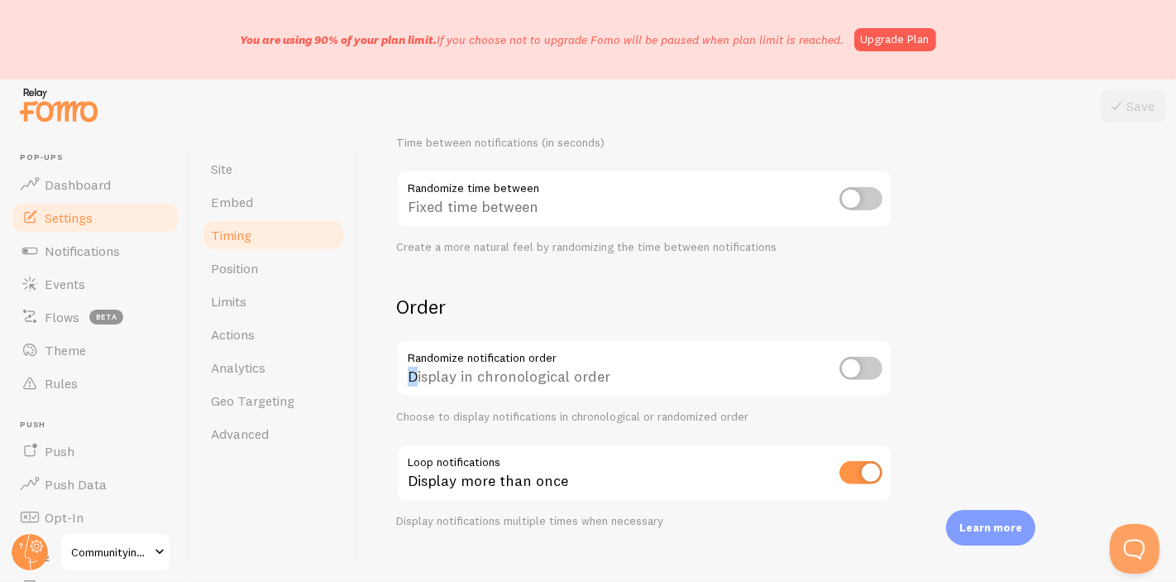
click at [409, 376] on div "Display in chronological order" at bounding box center [644, 369] width 496 height 60
click at [405, 376] on div "Display in chronological order" at bounding box center [644, 369] width 496 height 60
click at [417, 386] on div "Display in chronological order" at bounding box center [644, 369] width 496 height 60
drag, startPoint x: 401, startPoint y: 375, endPoint x: 643, endPoint y: 390, distance: 242.1
click at [643, 390] on div "Display in chronological order" at bounding box center [644, 369] width 496 height 60
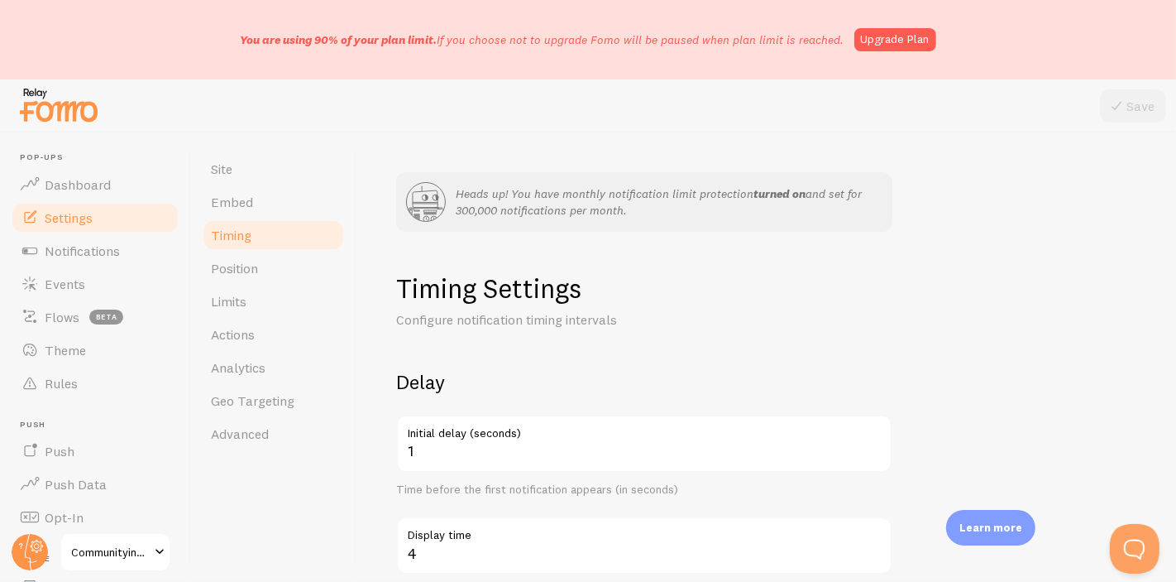
scroll to position [551, 0]
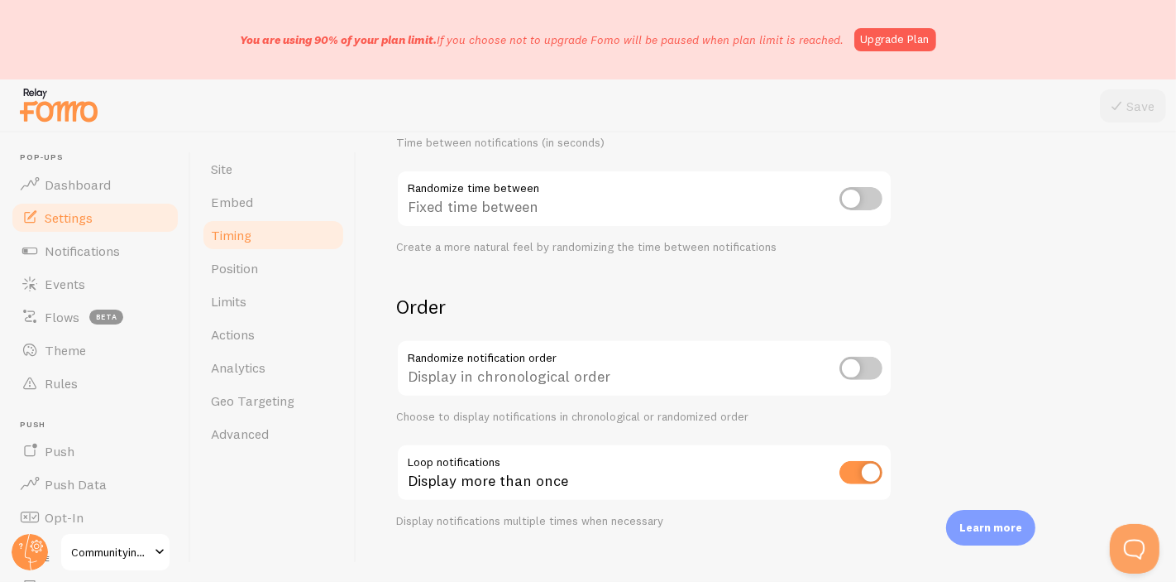
click at [570, 271] on form "Delay 1 Initial delay (seconds) Time before the first notification appears (in …" at bounding box center [766, 173] width 740 height 710
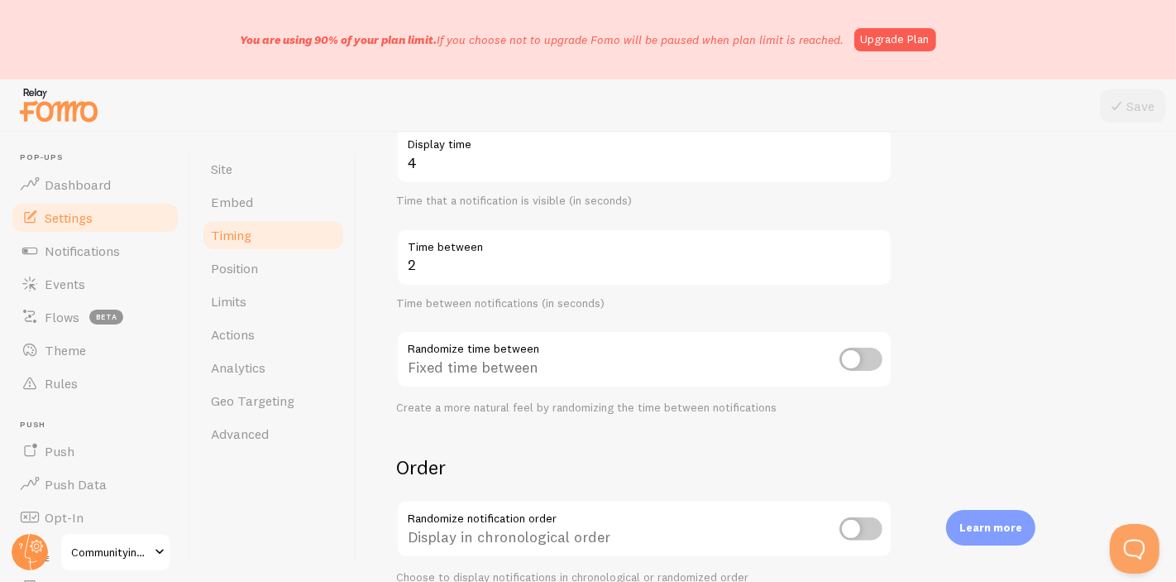
scroll to position [575, 0]
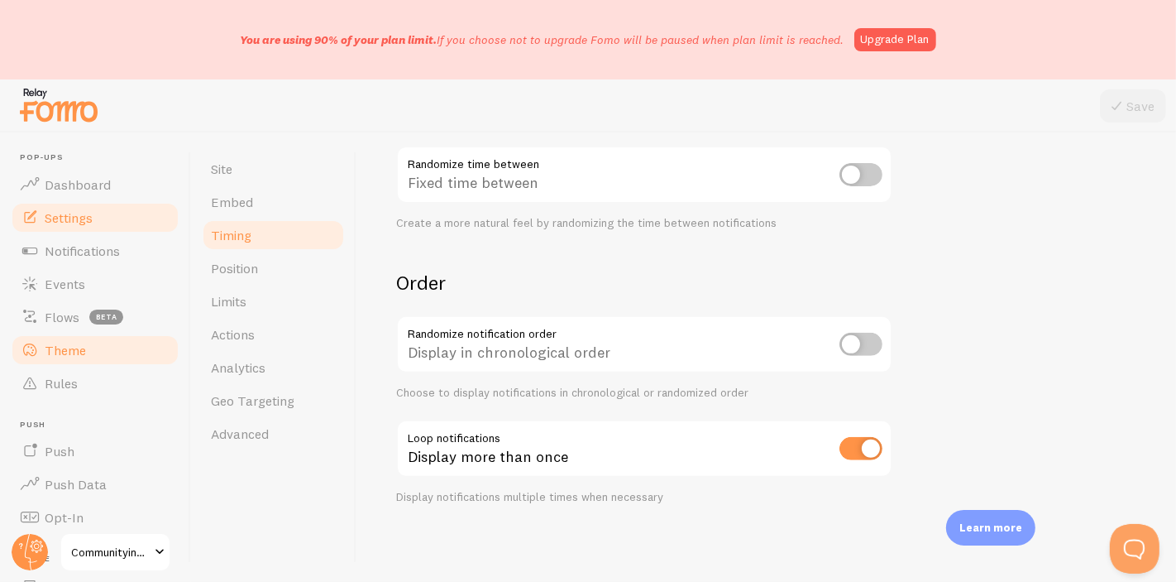
drag, startPoint x: 105, startPoint y: 337, endPoint x: 106, endPoint y: 358, distance: 20.7
click at [105, 337] on link "Theme" at bounding box center [95, 349] width 170 height 33
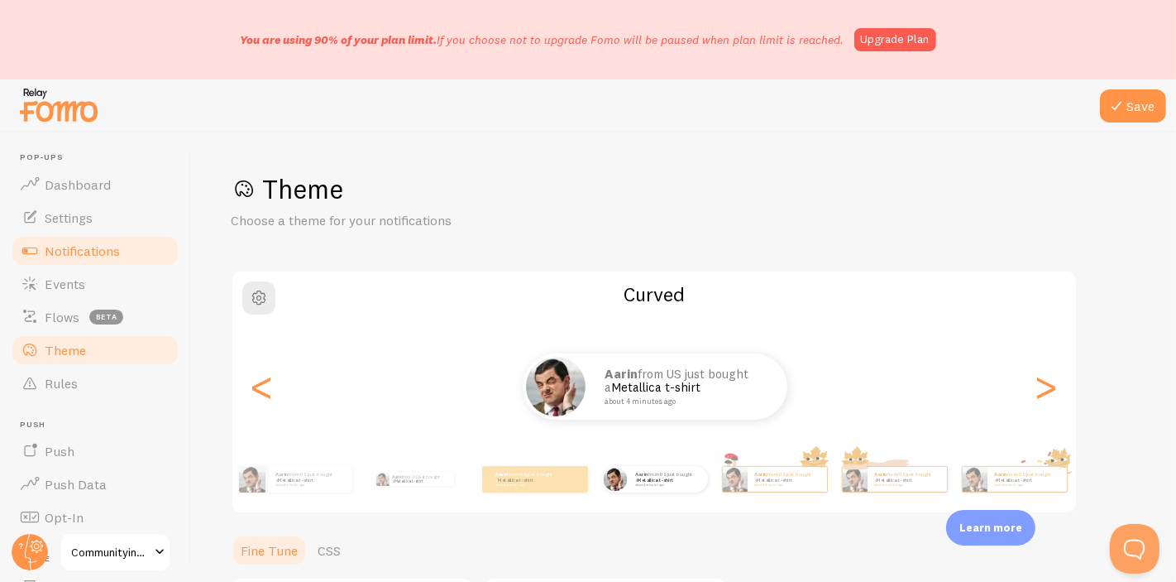
click at [125, 247] on link "Notifications" at bounding box center [95, 250] width 170 height 33
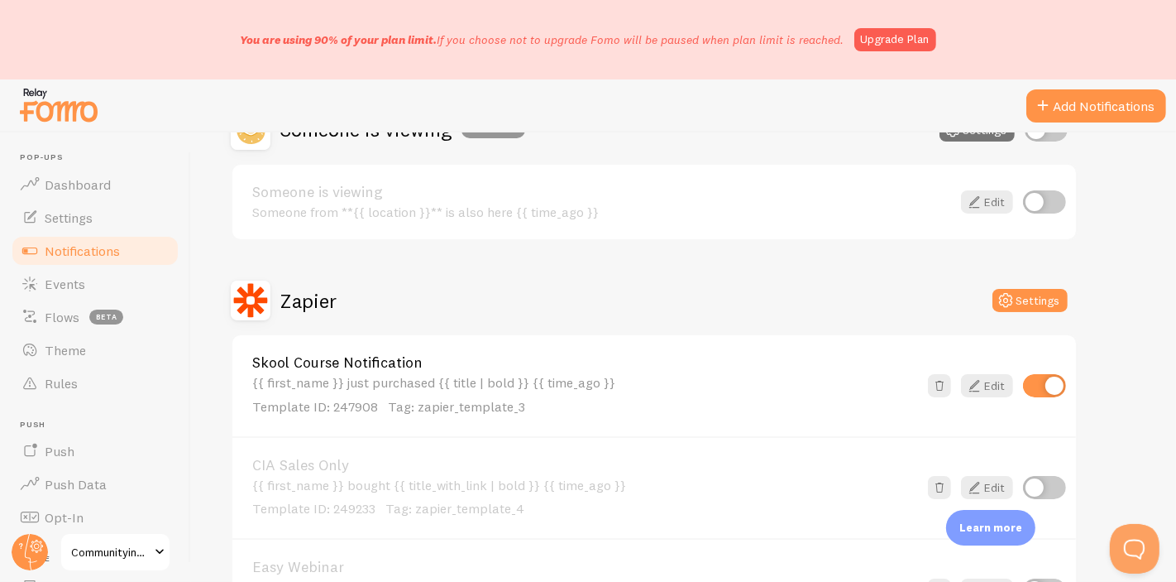
scroll to position [459, 0]
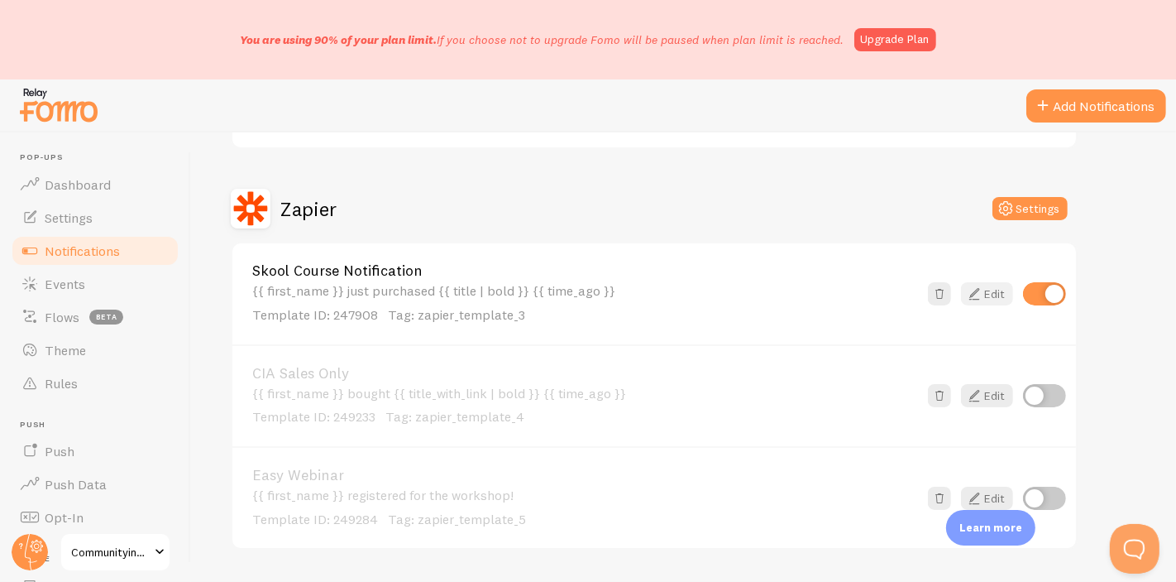
click at [995, 282] on link "Edit" at bounding box center [987, 293] width 52 height 23
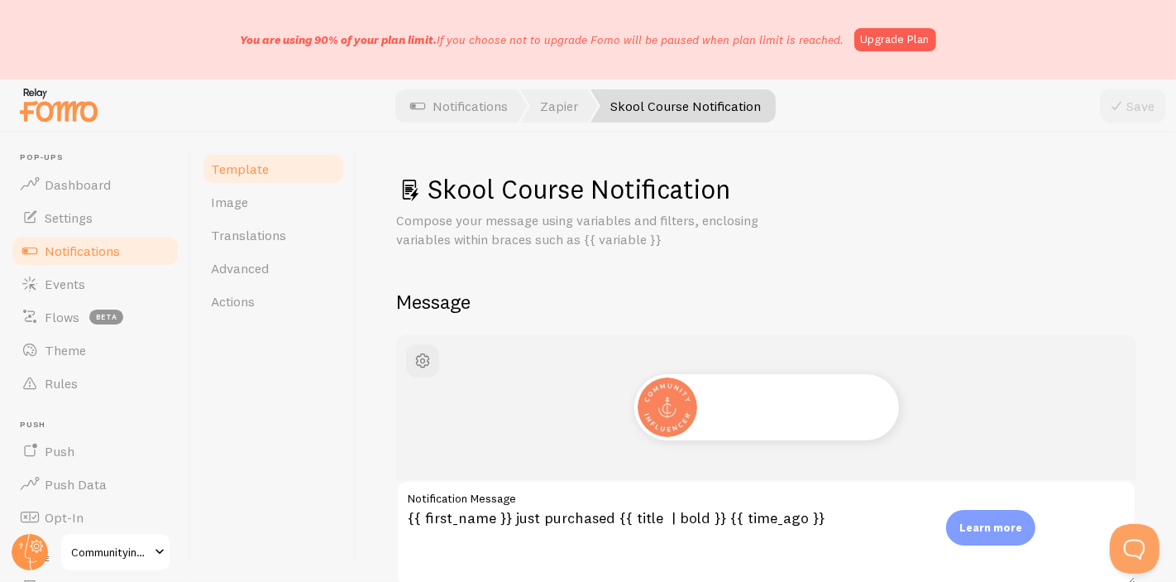
scroll to position [275, 0]
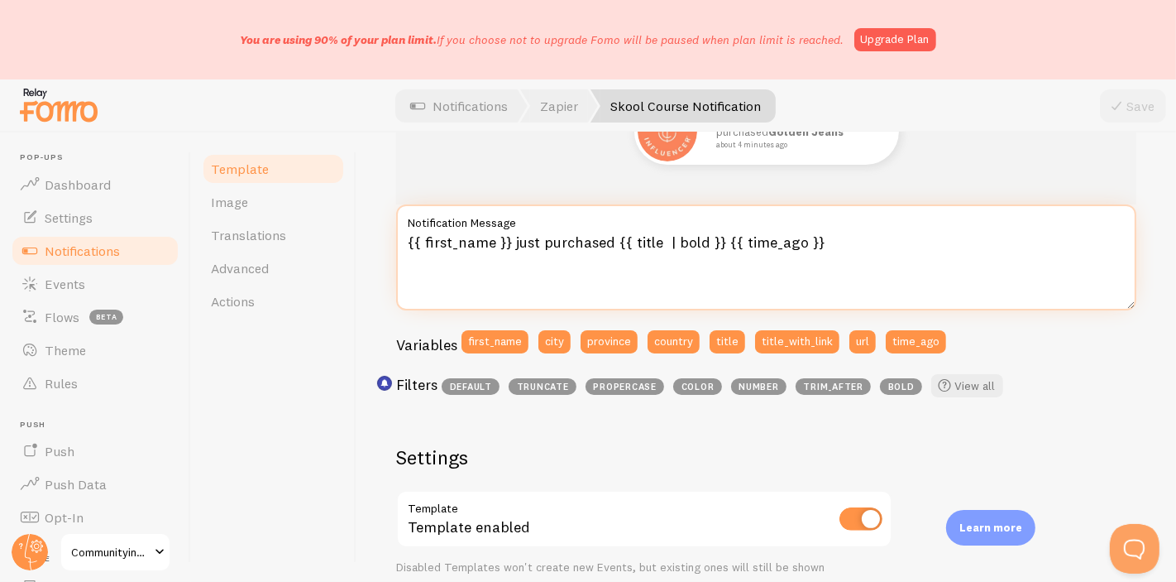
click at [537, 255] on textarea "{{ first_name }} just purchased {{ title | bold }} {{ time_ago }}" at bounding box center [766, 257] width 740 height 106
click at [516, 253] on textarea "{{ first_name }} just purchased {{ title | bold }} {{ time_ago }}" at bounding box center [766, 257] width 740 height 106
click at [509, 239] on textarea "{{ first_name }} just purchased {{ title | bold }} {{ time_ago }}" at bounding box center [766, 257] width 740 height 106
click at [850, 236] on textarea "{{ first_name }} just purchased {{ title | bold }} {{ time_ago }}" at bounding box center [766, 257] width 740 height 106
click at [720, 238] on textarea "{{ first_name }} just purchased {{ title | bold }} {{ time_ago }}" at bounding box center [766, 257] width 740 height 106
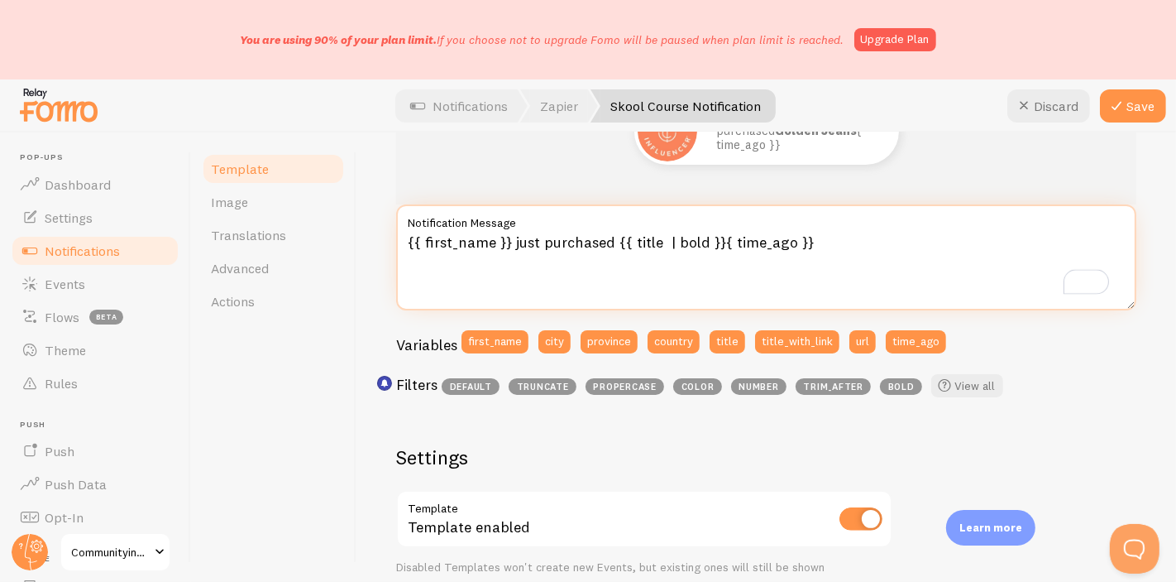
scroll to position [184, 0]
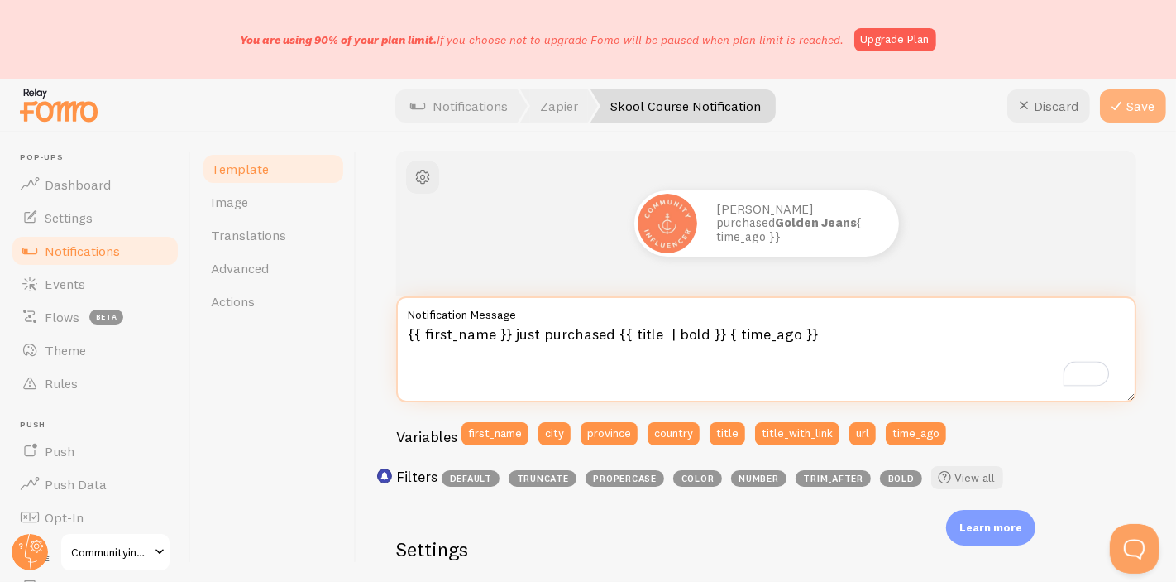
type textarea "{{ first_name }} just purchased {{ title | bold }} { time_ago }}"
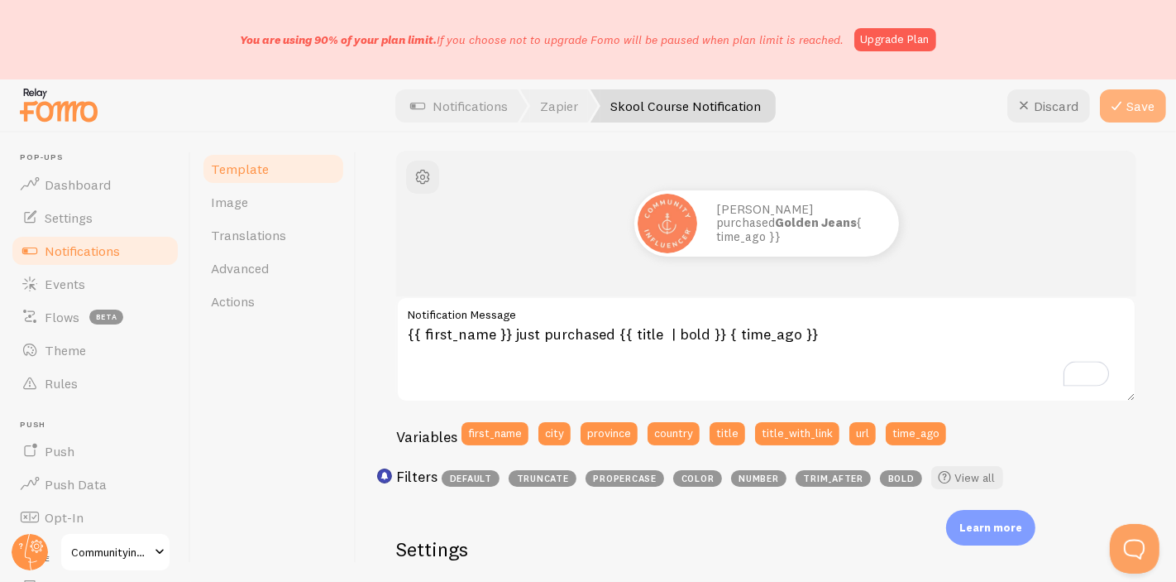
click at [1115, 99] on icon at bounding box center [1117, 106] width 20 height 20
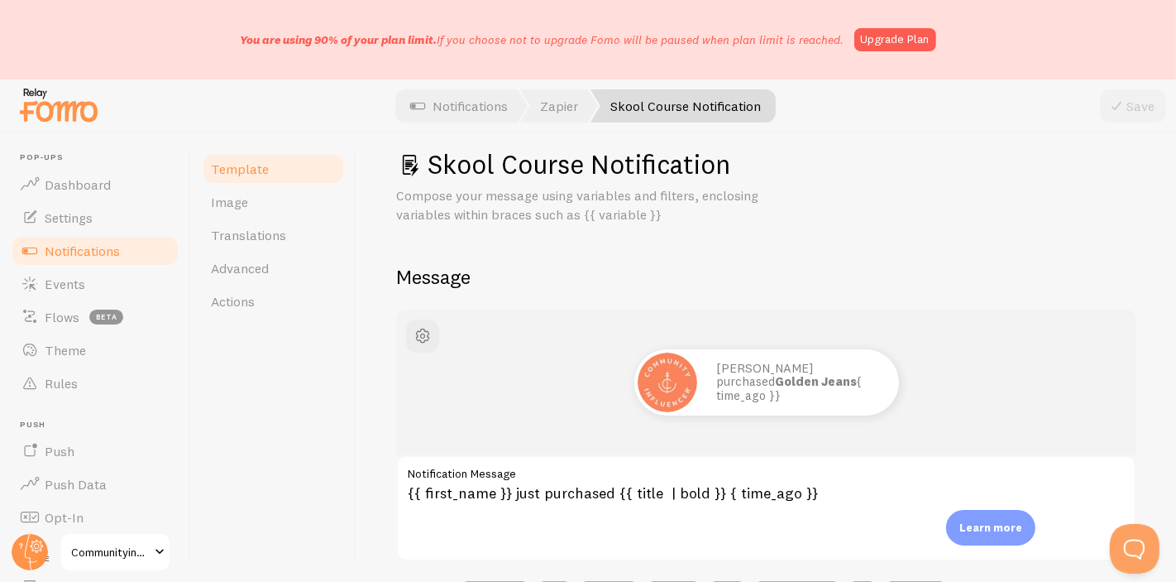
scroll to position [23, 0]
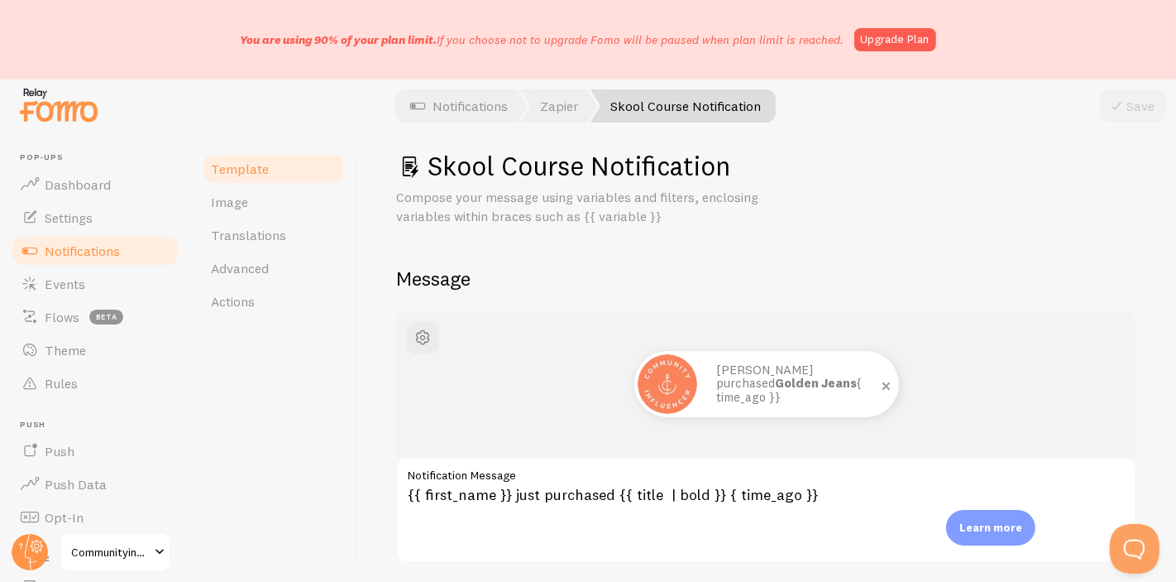
drag, startPoint x: 766, startPoint y: 390, endPoint x: 856, endPoint y: 409, distance: 92.1
click at [856, 409] on div "John just purchased Golden Jeans { time_ago }}" at bounding box center [800, 384] width 199 height 66
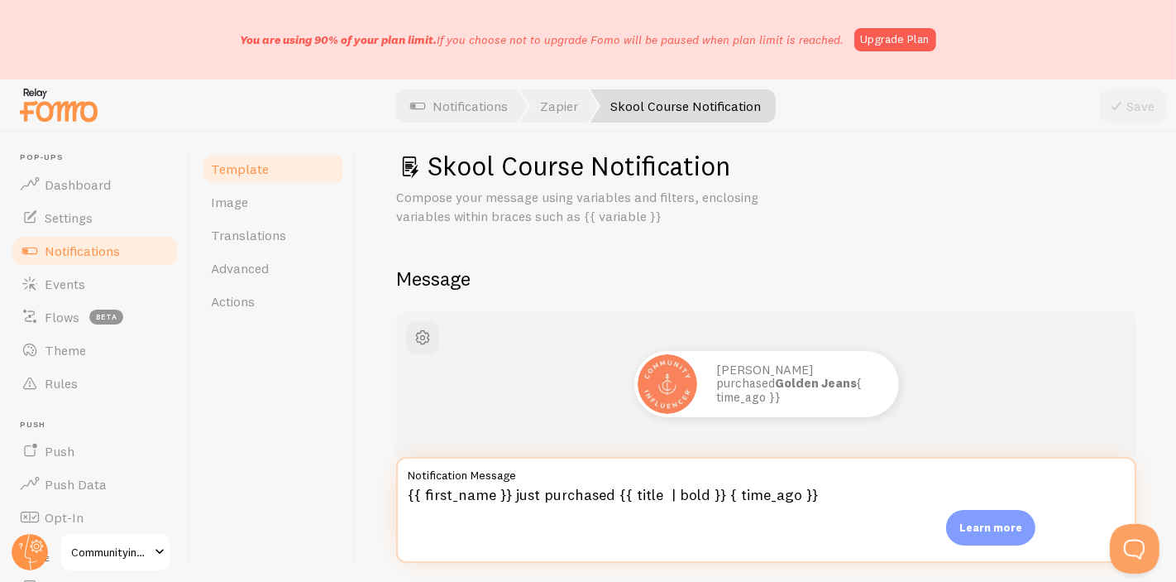
click at [838, 502] on textarea "{{ first_name }} just purchased {{ title | bold }} { time_ago }}" at bounding box center [766, 510] width 740 height 106
drag, startPoint x: 713, startPoint y: 498, endPoint x: 966, endPoint y: 513, distance: 253.6
click at [966, 513] on body "You are using 90% of your plan limit. If you choose not to upgrade Fomo will be…" at bounding box center [588, 291] width 1176 height 582
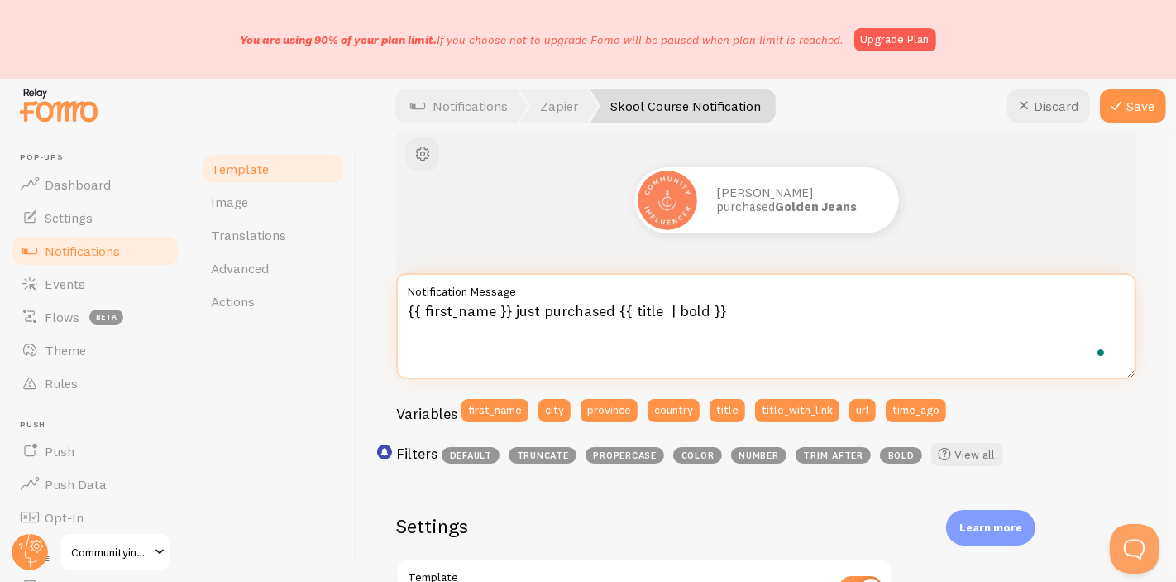
scroll to position [207, 0]
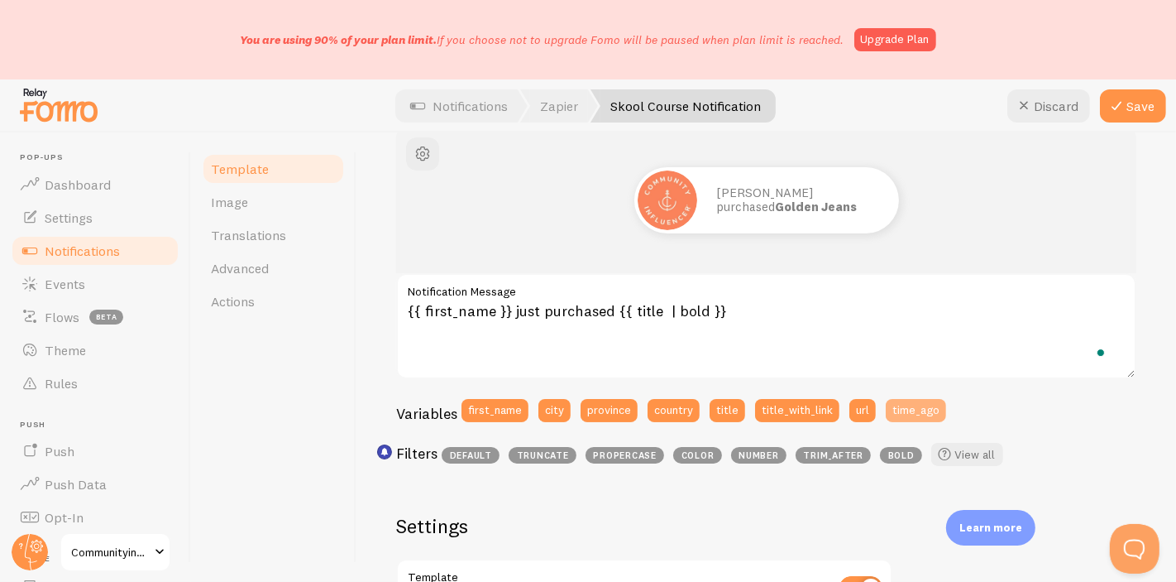
click at [899, 418] on button "time_ago" at bounding box center [916, 410] width 60 height 23
click at [1138, 97] on button "Save" at bounding box center [1133, 105] width 66 height 33
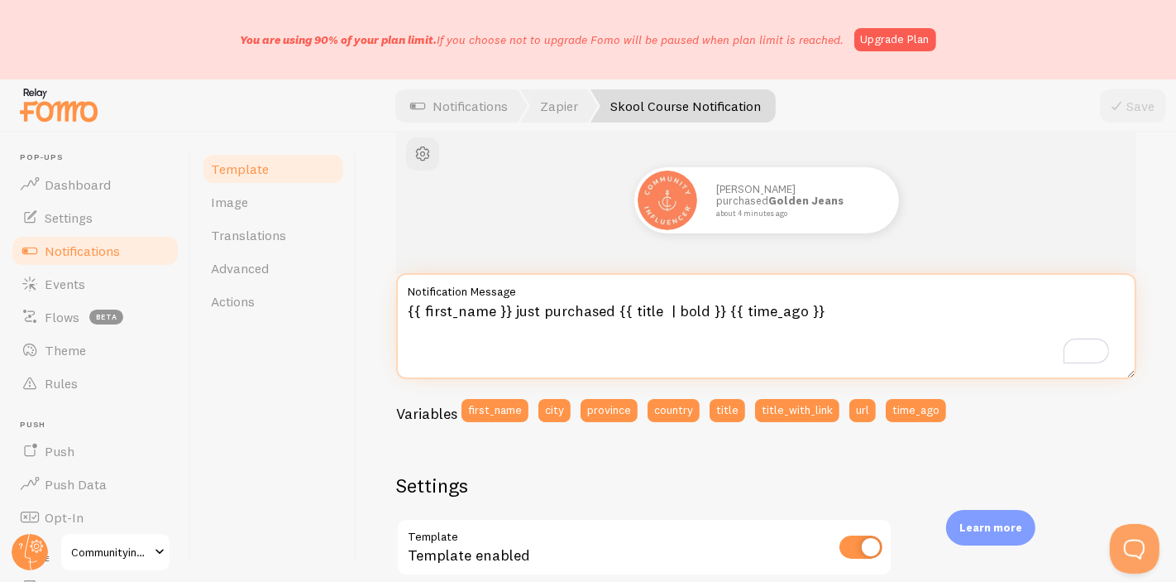
click at [881, 312] on textarea "{{ first_name }} just purchased {{ title | bold }} {{ time_ago }}" at bounding box center [766, 326] width 740 height 106
click at [511, 311] on textarea "{{ first_name }} just purchased {{ title | bold }} {{ time_ago }}" at bounding box center [766, 326] width 740 height 106
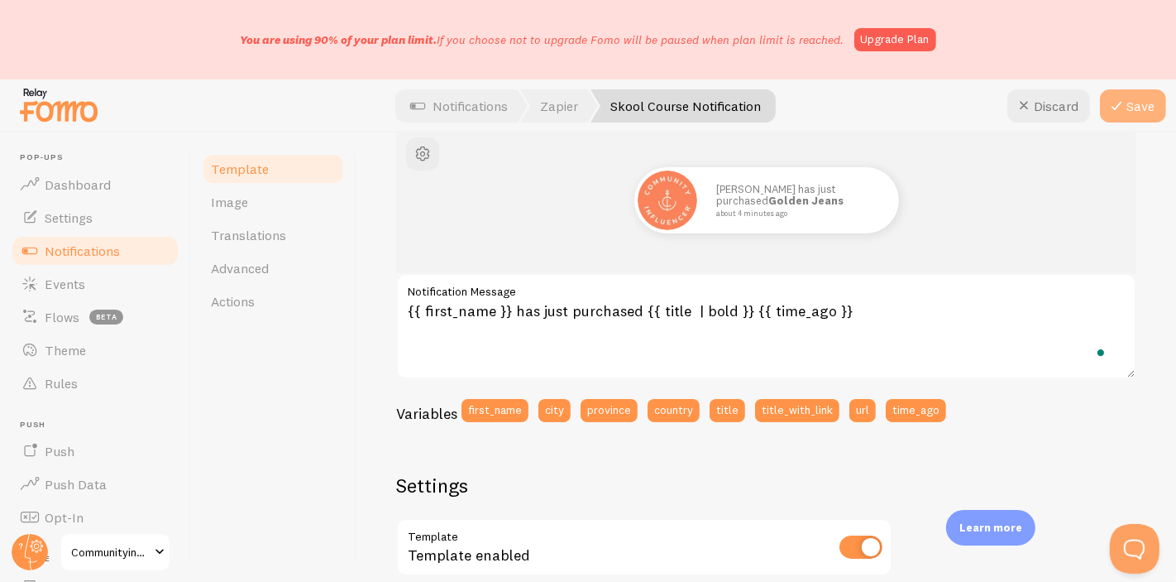
click at [1147, 106] on button "Save" at bounding box center [1133, 105] width 66 height 33
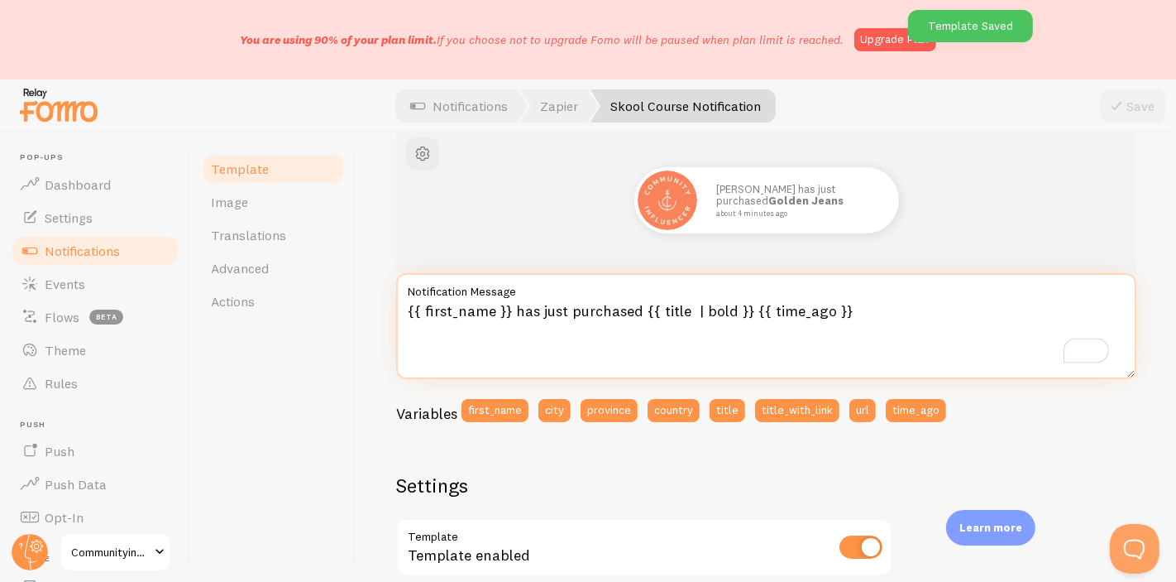
click at [530, 310] on textarea "{{ first_name }} has just purchased {{ title | bold }} {{ time_ago }}" at bounding box center [766, 326] width 740 height 106
type textarea "{{ first_name }} just purchased {{ title | bold }} {{ time_ago }}"
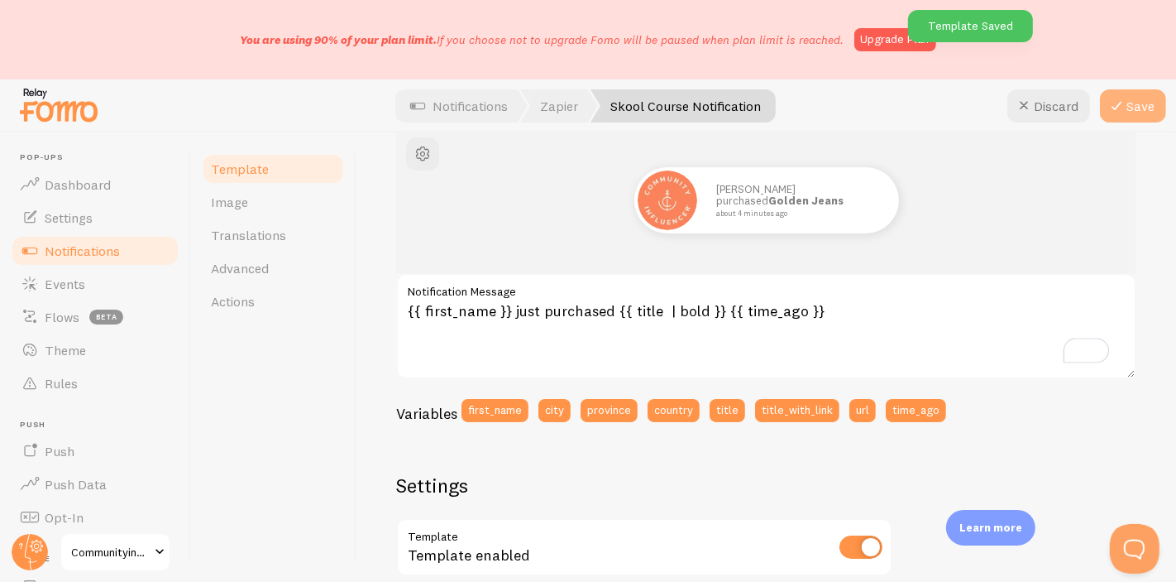
click at [1132, 116] on button "Save" at bounding box center [1133, 105] width 66 height 33
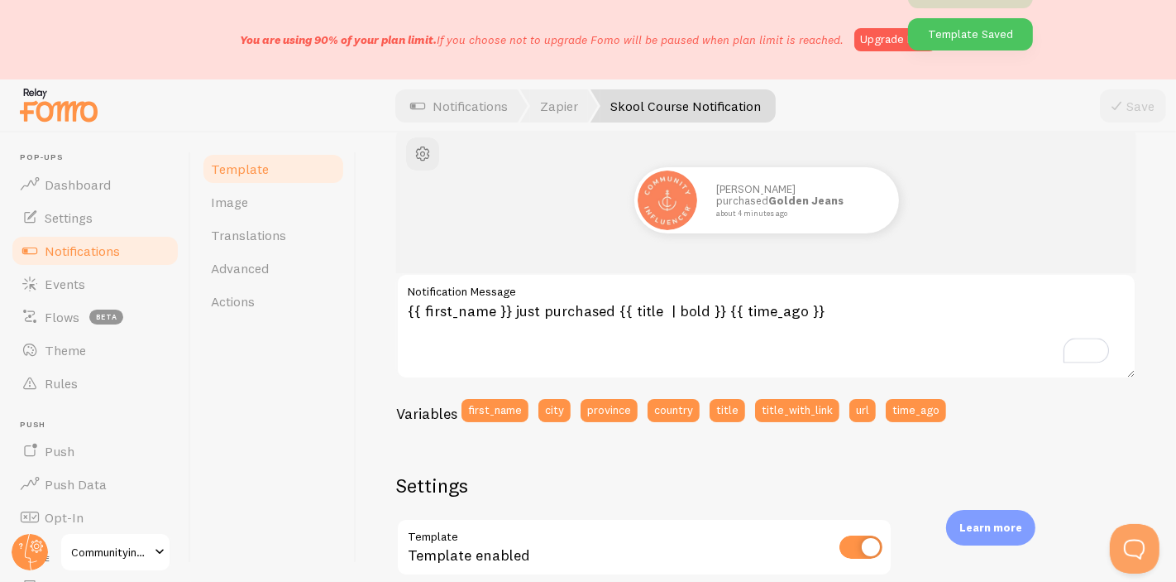
scroll to position [482, 0]
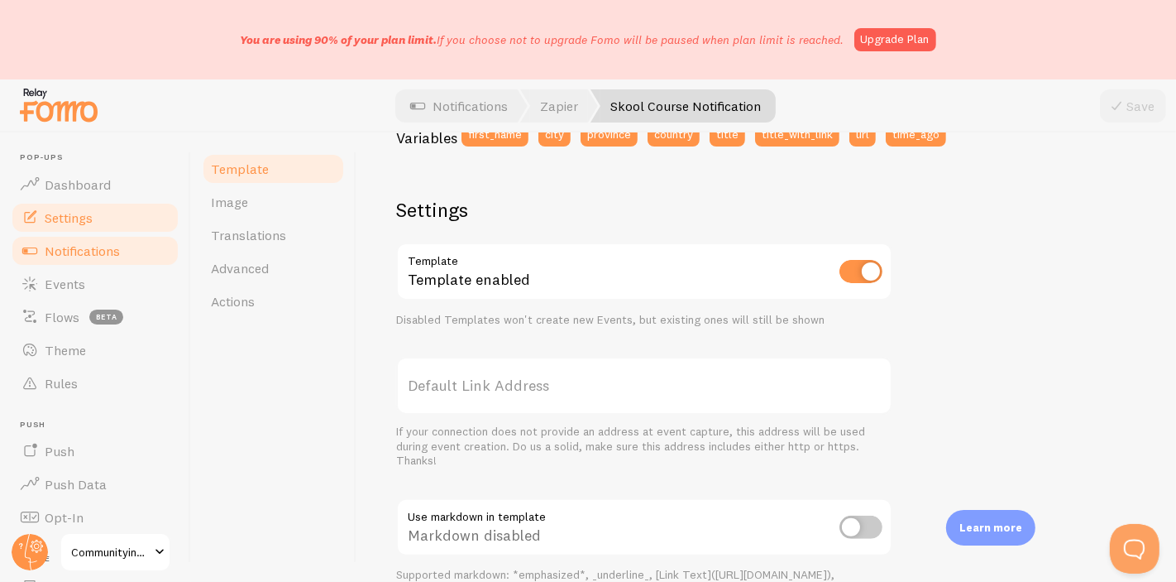
click at [110, 225] on link "Settings" at bounding box center [95, 217] width 170 height 33
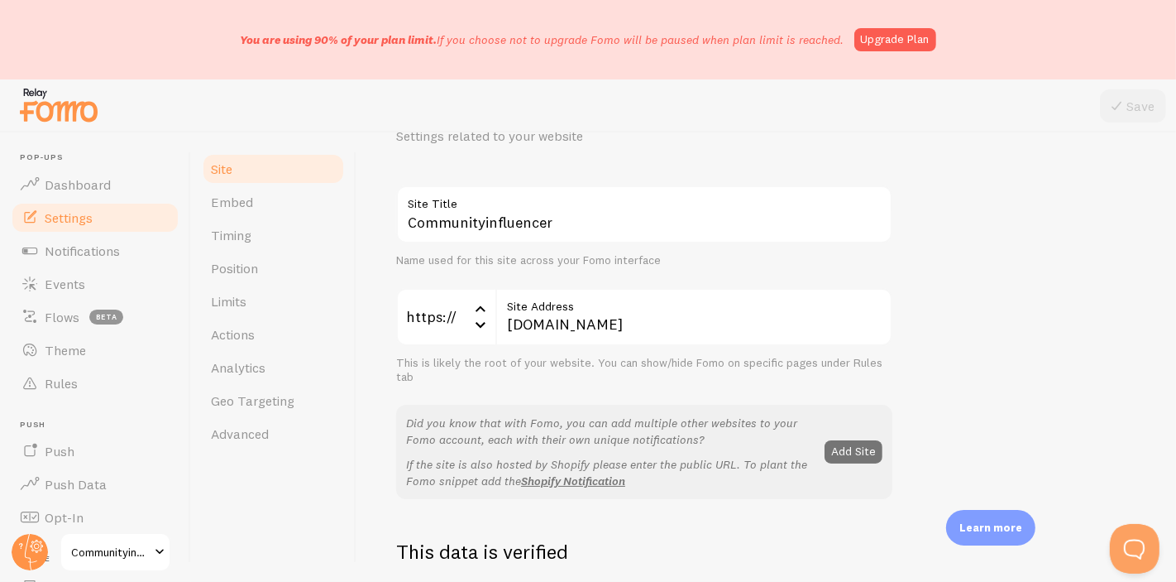
scroll to position [459, 0]
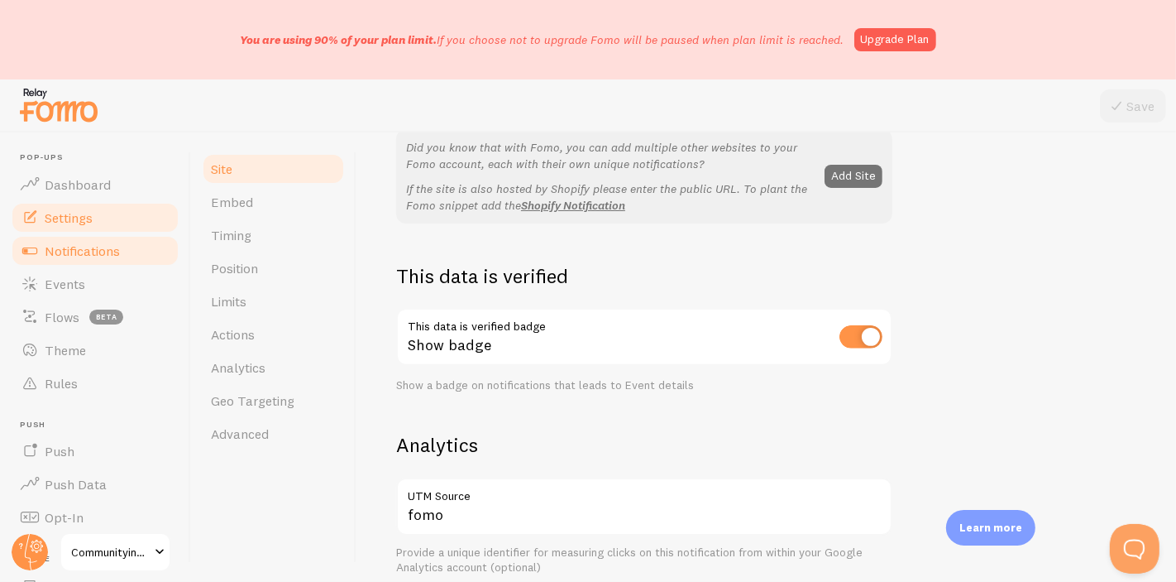
click at [107, 250] on span "Notifications" at bounding box center [82, 250] width 75 height 17
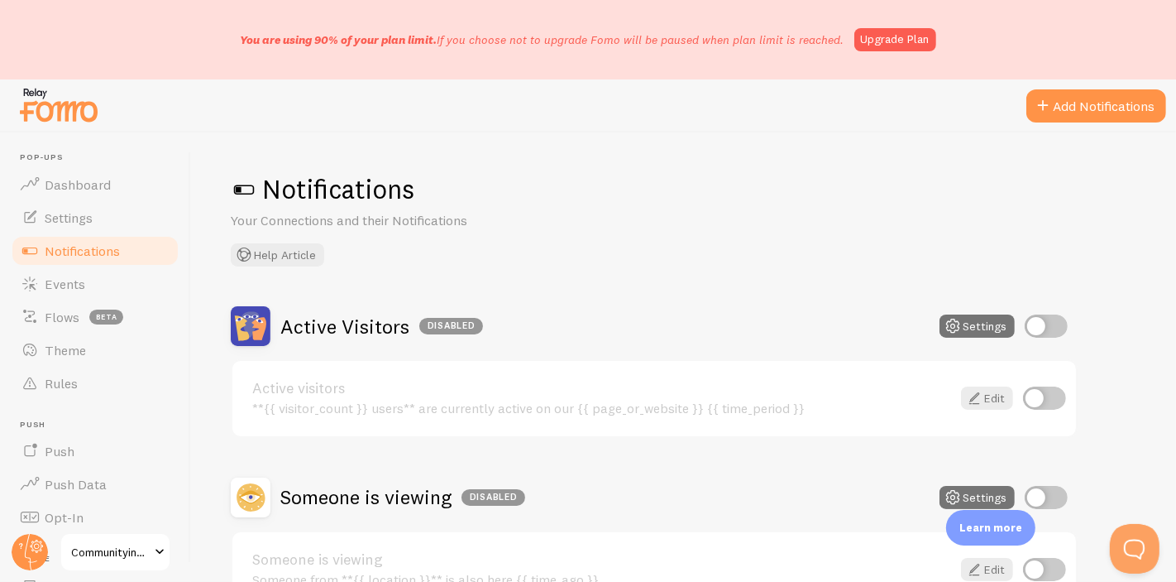
scroll to position [92, 0]
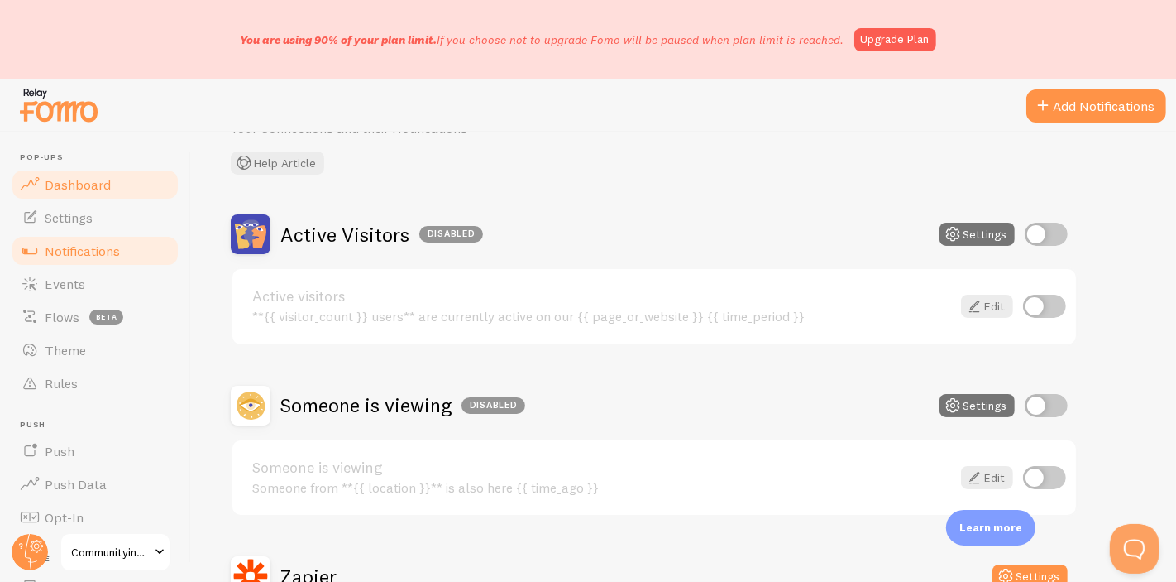
click at [84, 186] on span "Dashboard" at bounding box center [78, 184] width 66 height 17
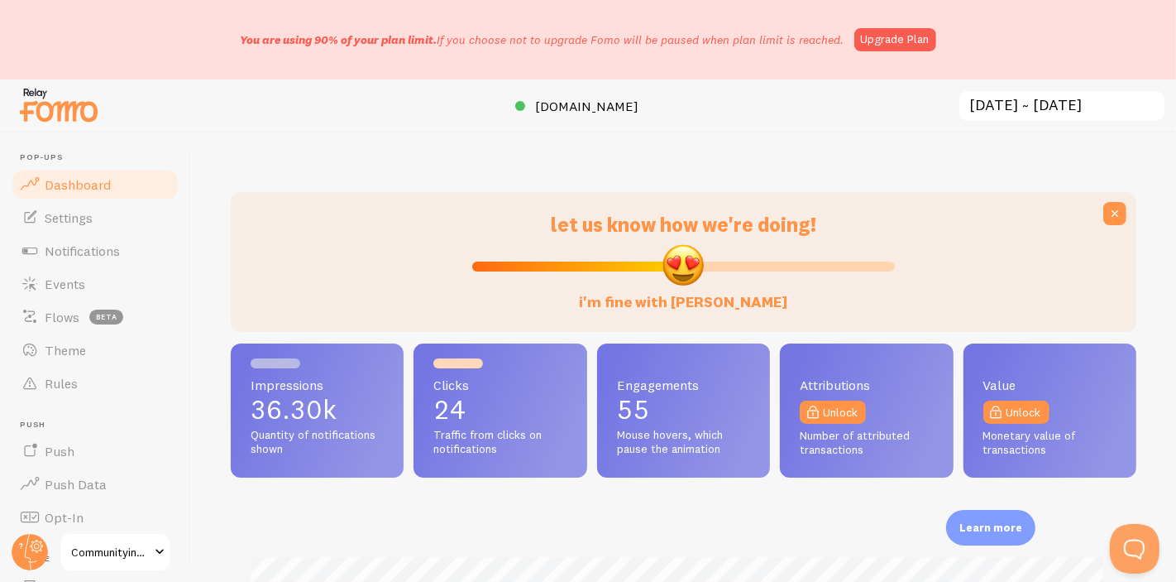
scroll to position [92, 0]
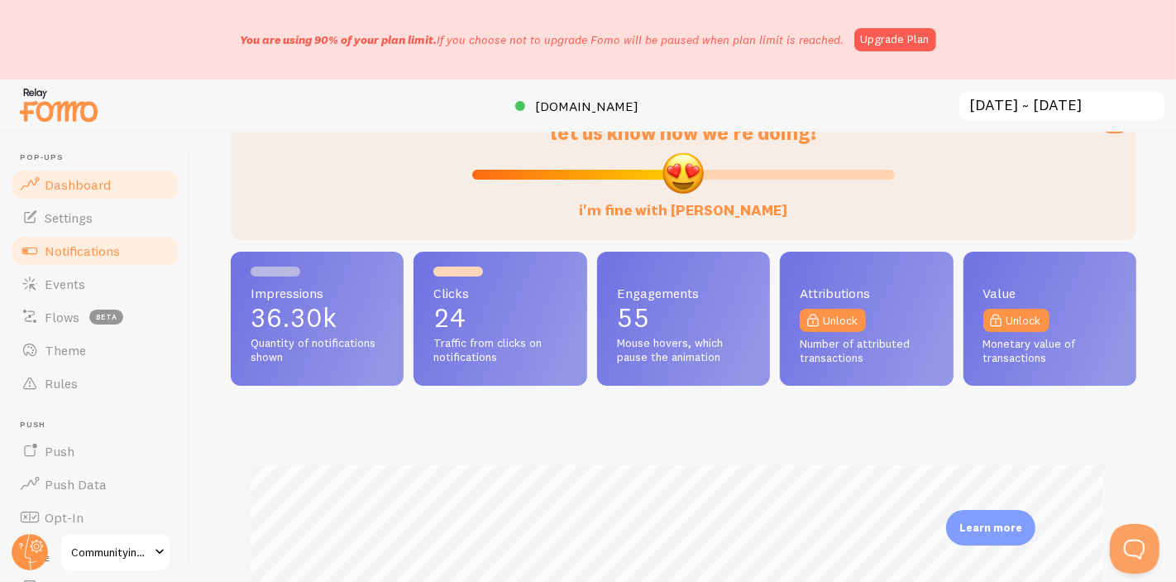
click at [112, 252] on span "Notifications" at bounding box center [82, 250] width 75 height 17
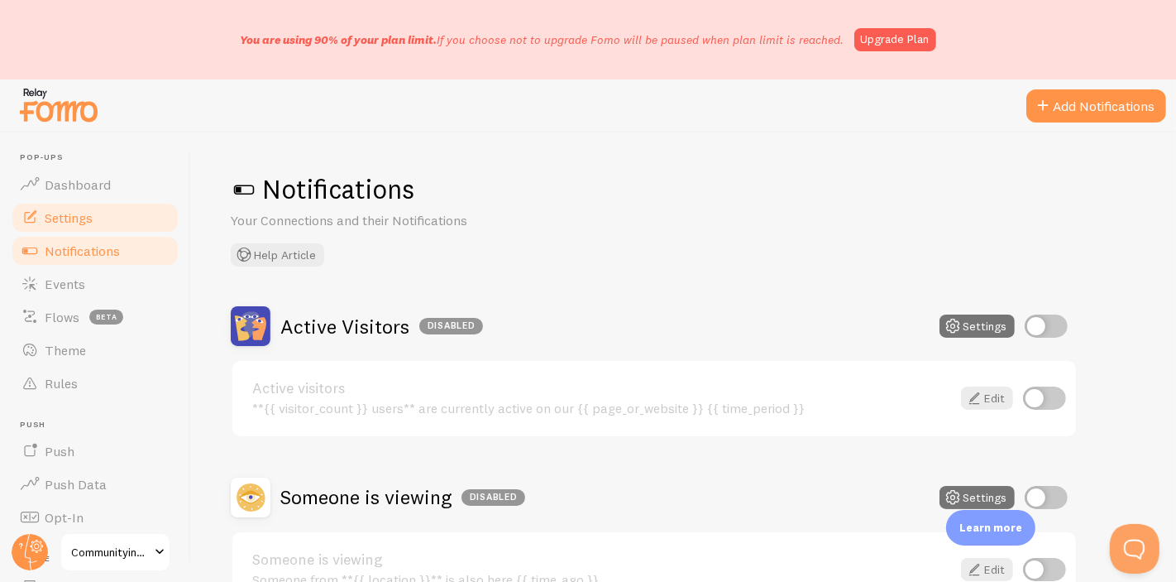
click at [108, 221] on link "Settings" at bounding box center [95, 217] width 170 height 33
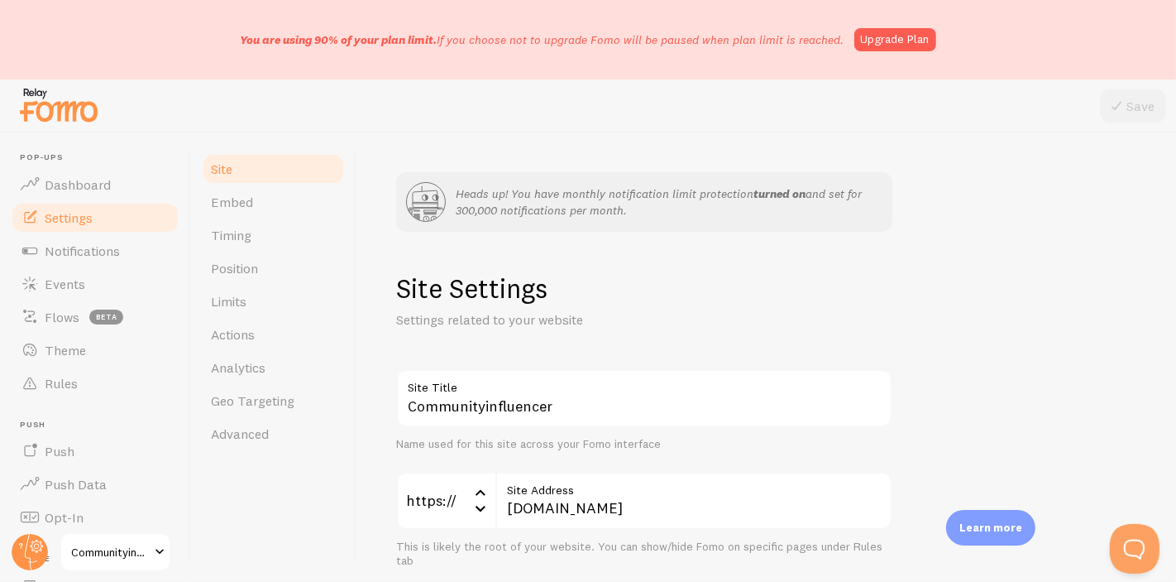
scroll to position [92, 0]
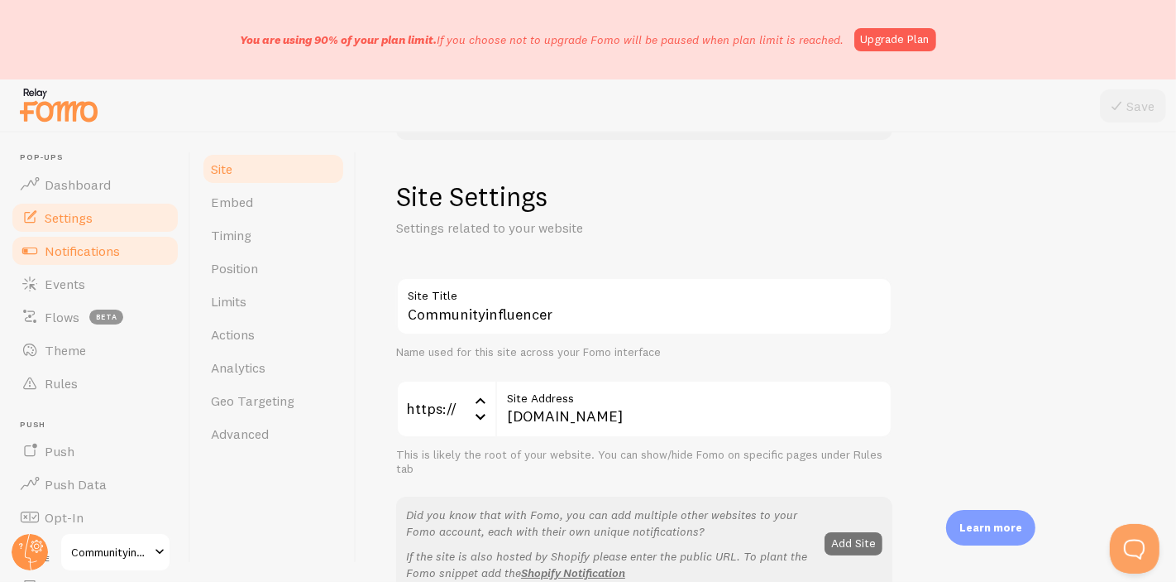
click at [121, 243] on link "Notifications" at bounding box center [95, 250] width 170 height 33
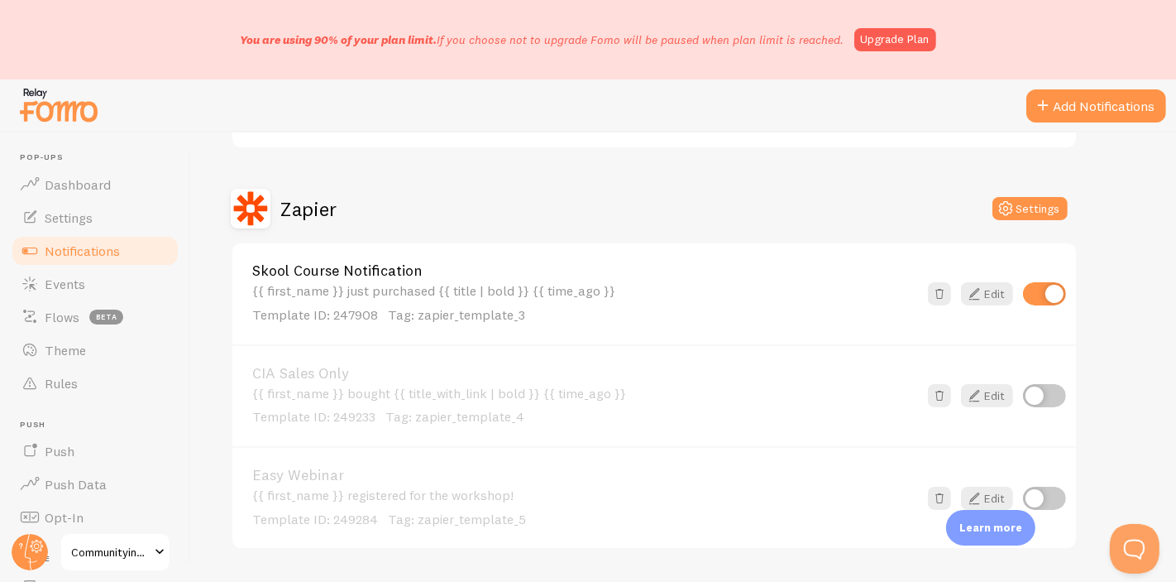
scroll to position [504, 0]
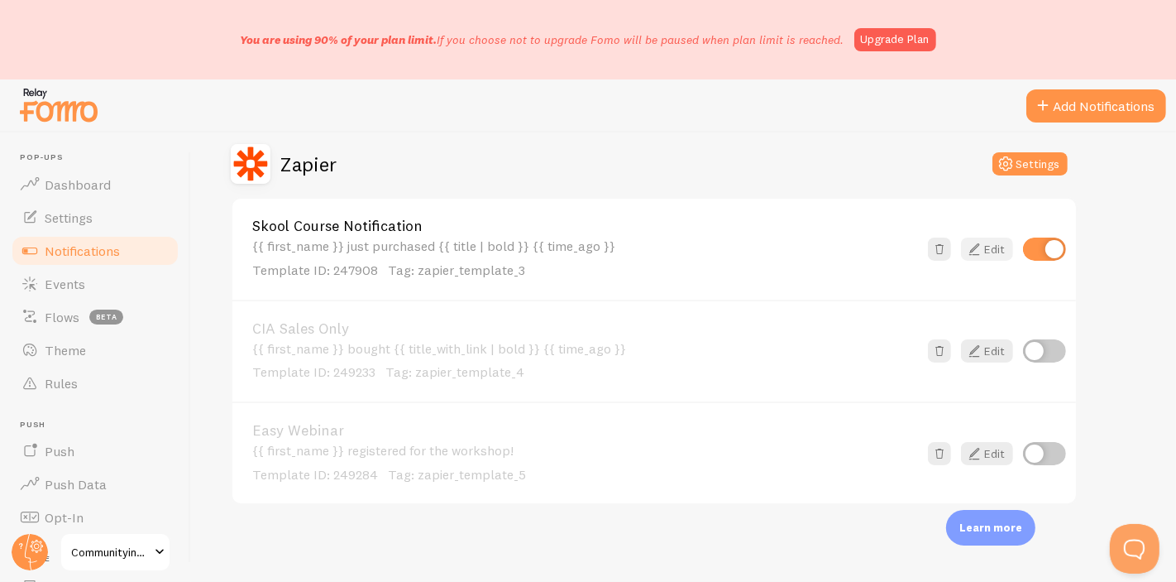
click at [998, 245] on link "Edit" at bounding box center [987, 248] width 52 height 23
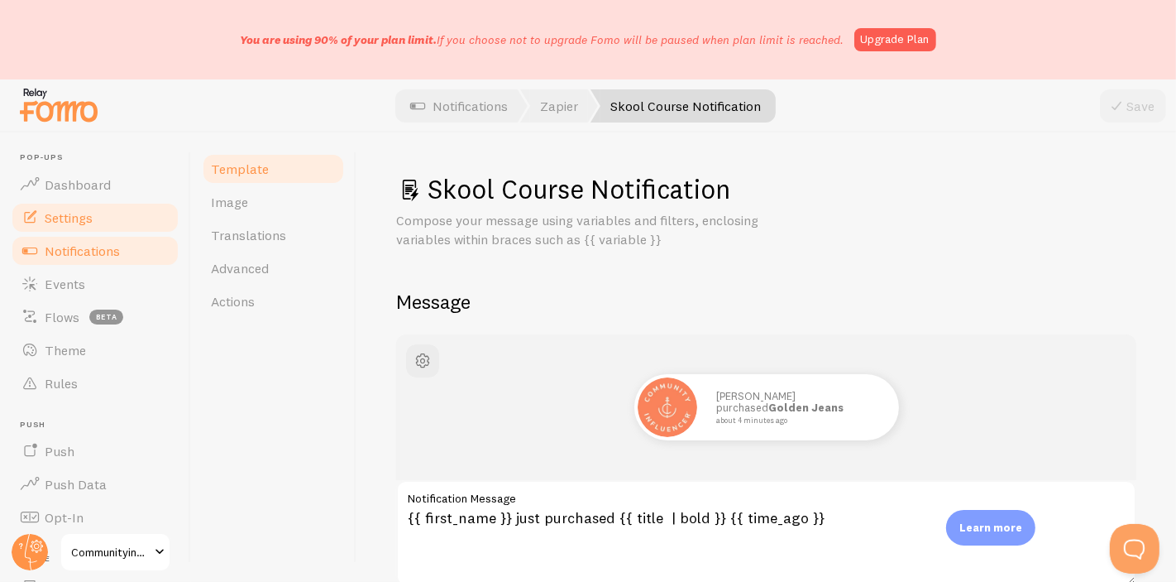
click at [99, 219] on link "Settings" at bounding box center [95, 217] width 170 height 33
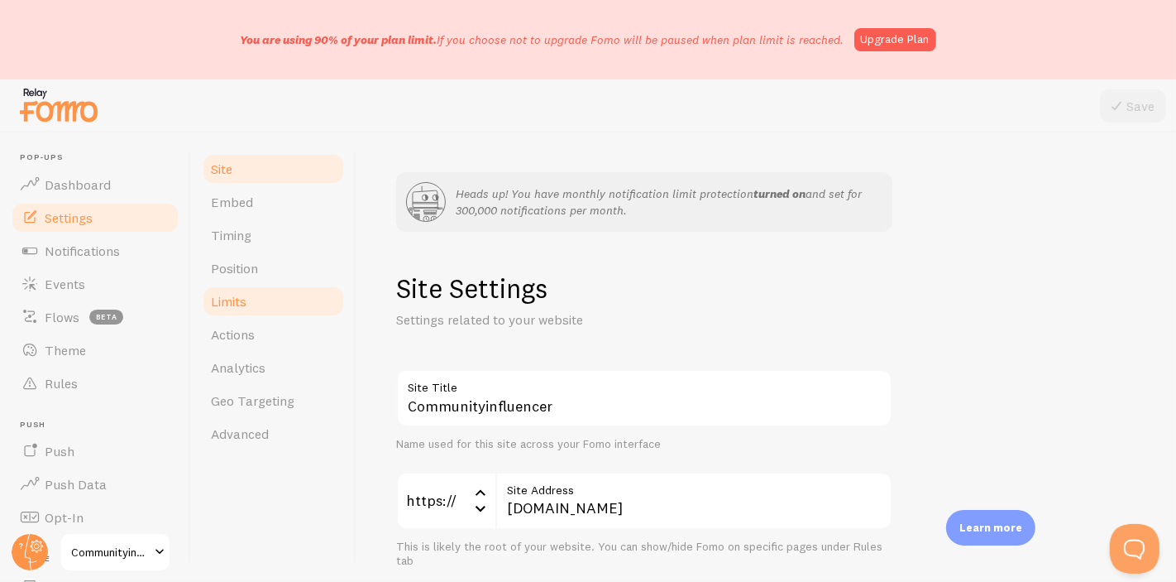
click at [263, 307] on link "Limits" at bounding box center [273, 301] width 145 height 33
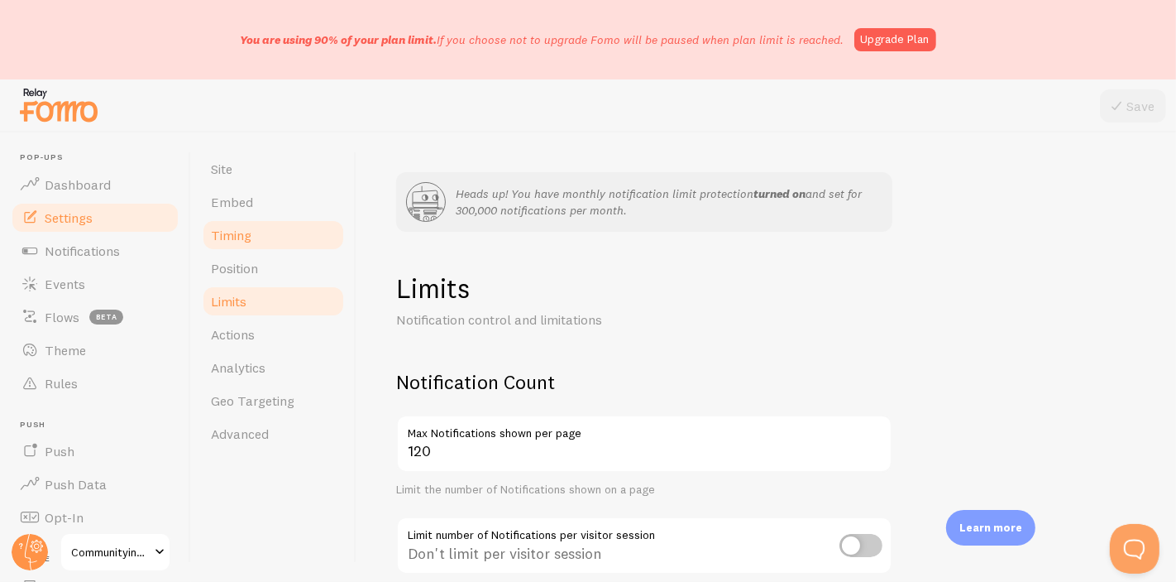
click at [289, 242] on link "Timing" at bounding box center [273, 234] width 145 height 33
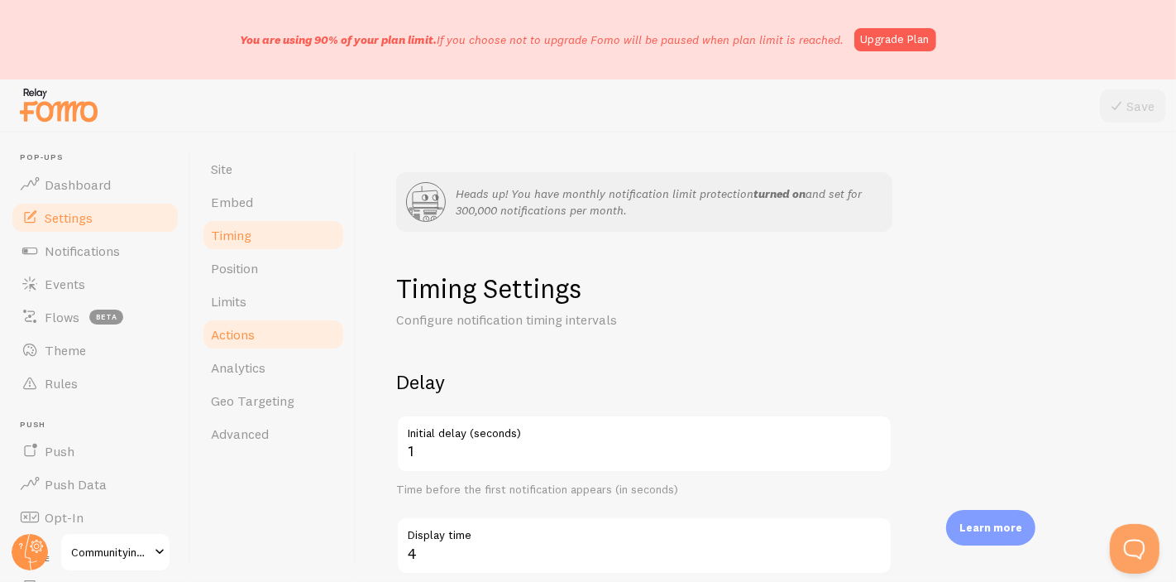
click at [294, 329] on link "Actions" at bounding box center [273, 334] width 145 height 33
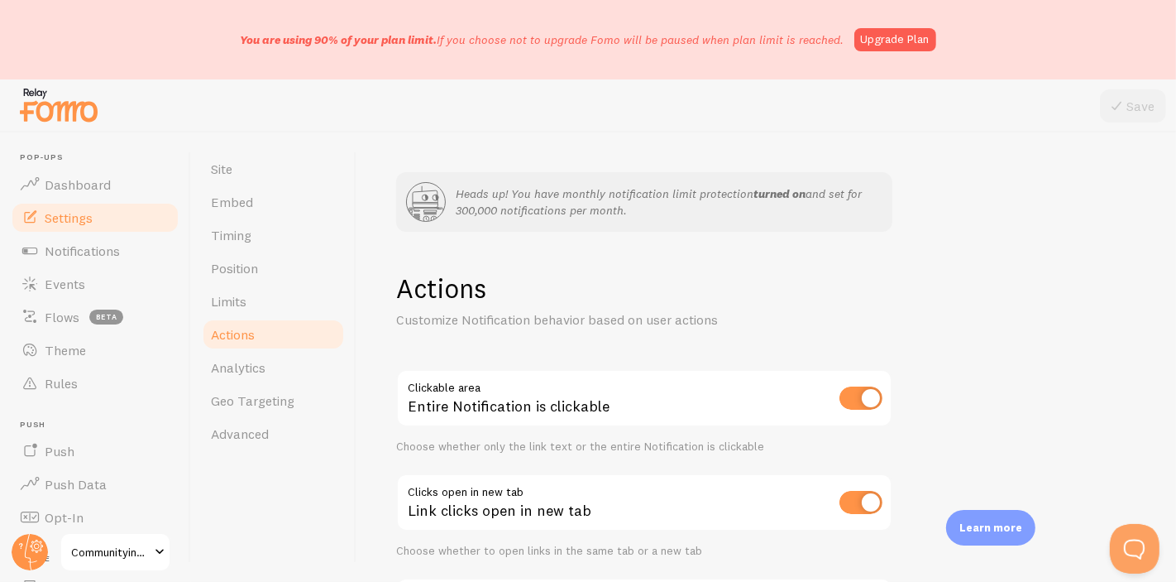
scroll to position [172, 0]
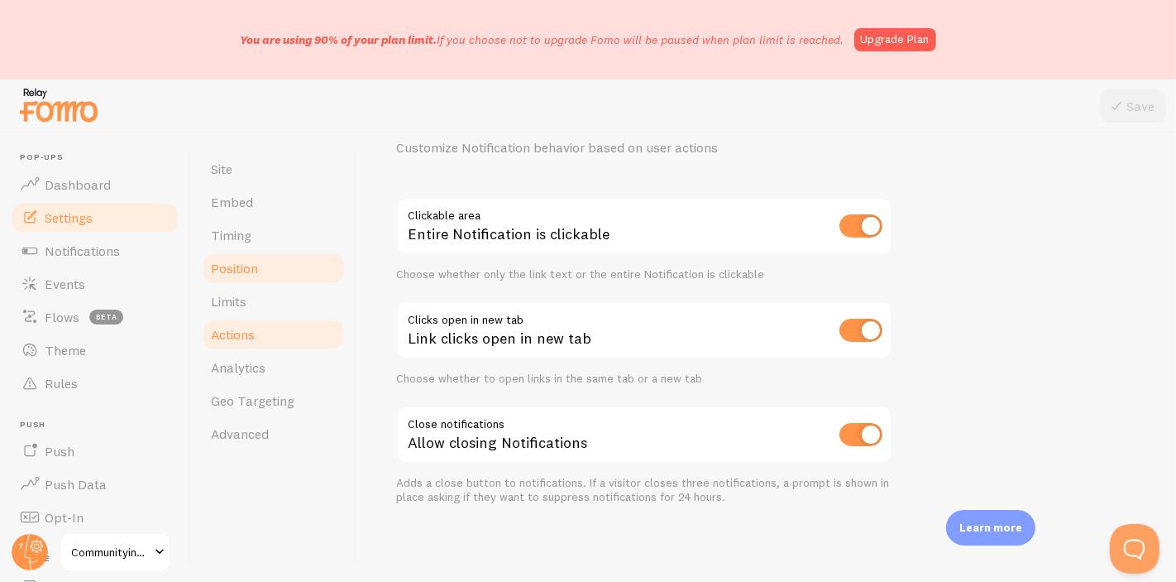
click at [237, 277] on link "Position" at bounding box center [273, 267] width 145 height 33
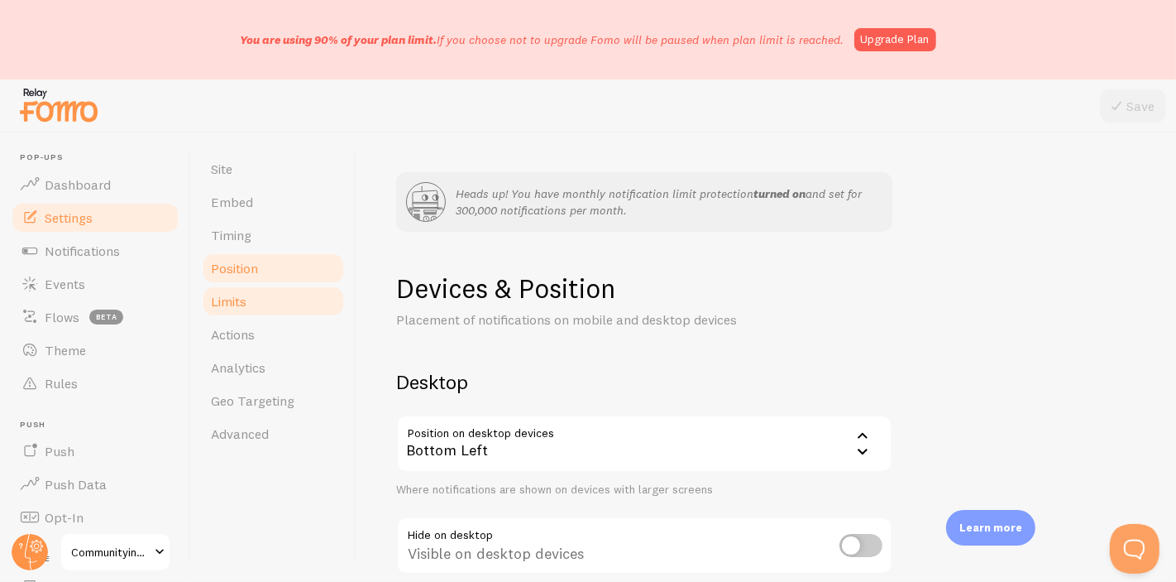
click at [267, 296] on link "Limits" at bounding box center [273, 301] width 145 height 33
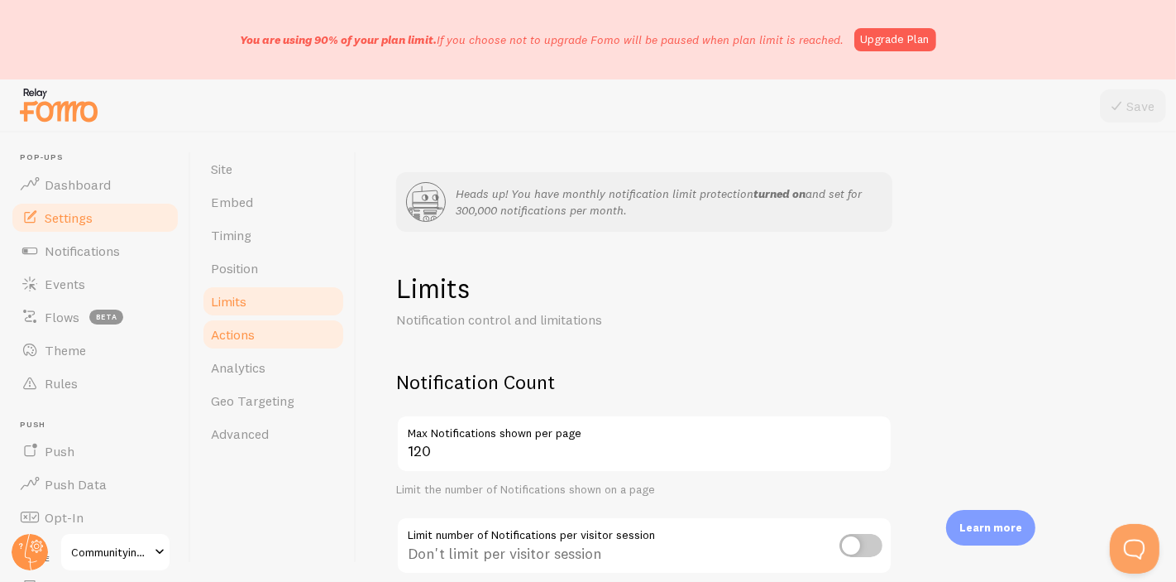
click at [296, 335] on link "Actions" at bounding box center [273, 334] width 145 height 33
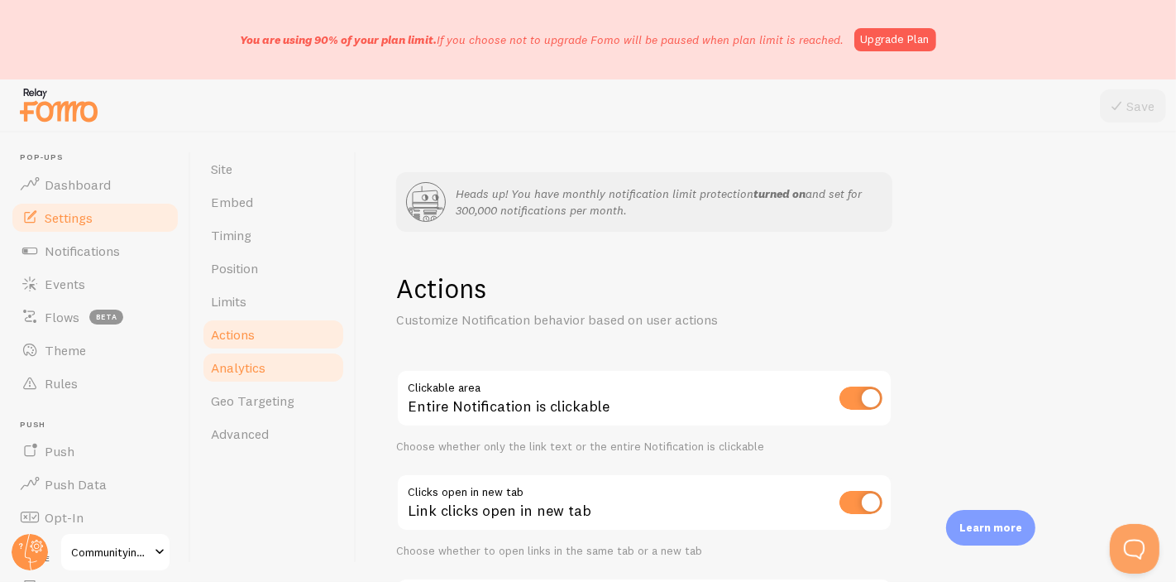
click at [295, 361] on link "Analytics" at bounding box center [273, 367] width 145 height 33
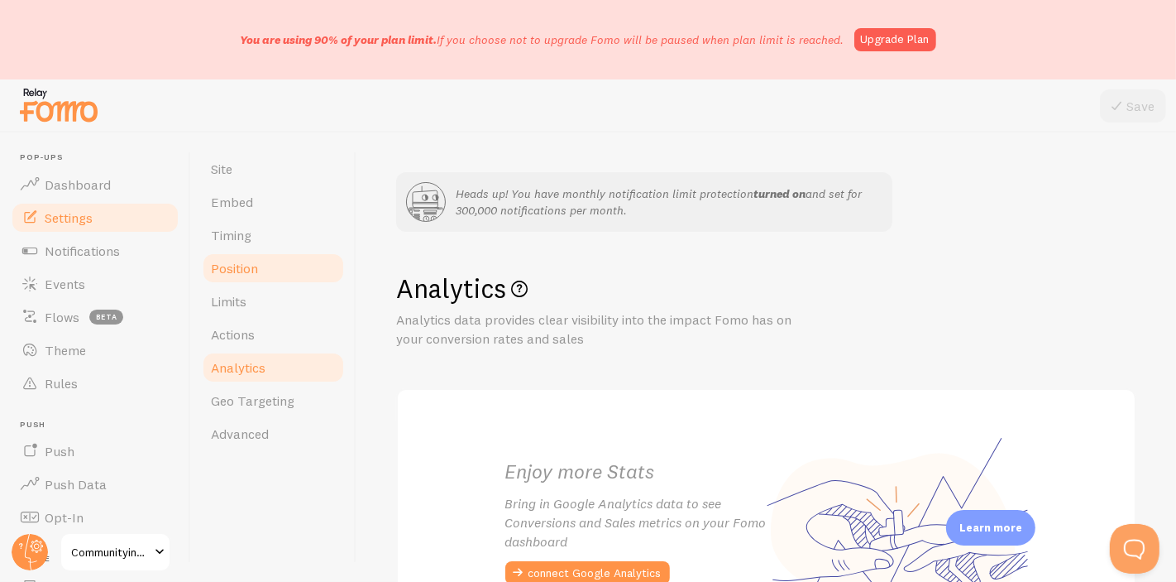
click at [259, 262] on link "Position" at bounding box center [273, 267] width 145 height 33
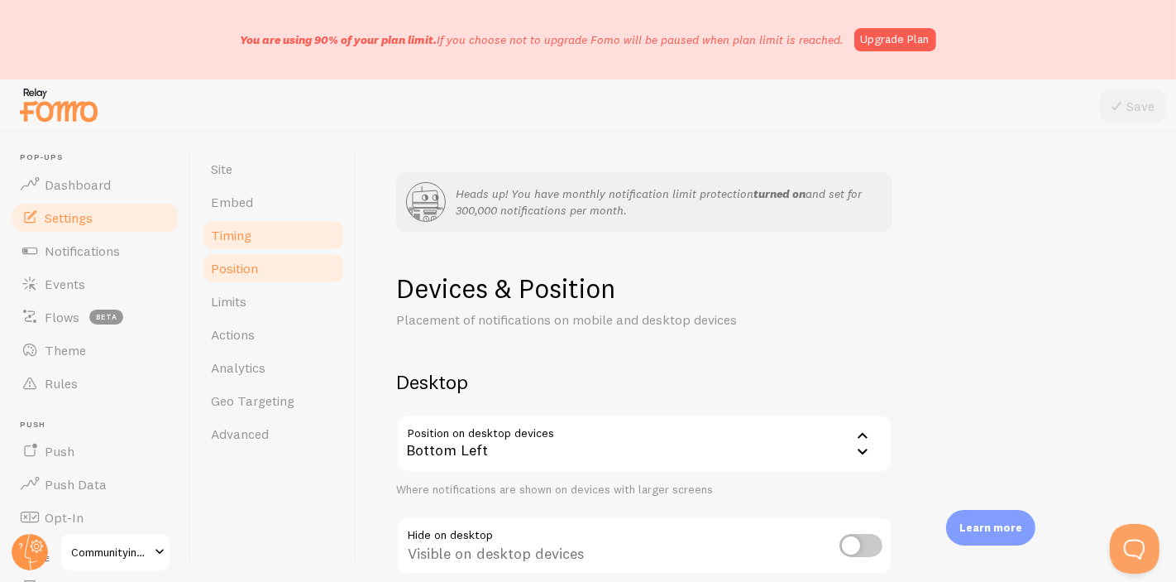
click at [269, 223] on link "Timing" at bounding box center [273, 234] width 145 height 33
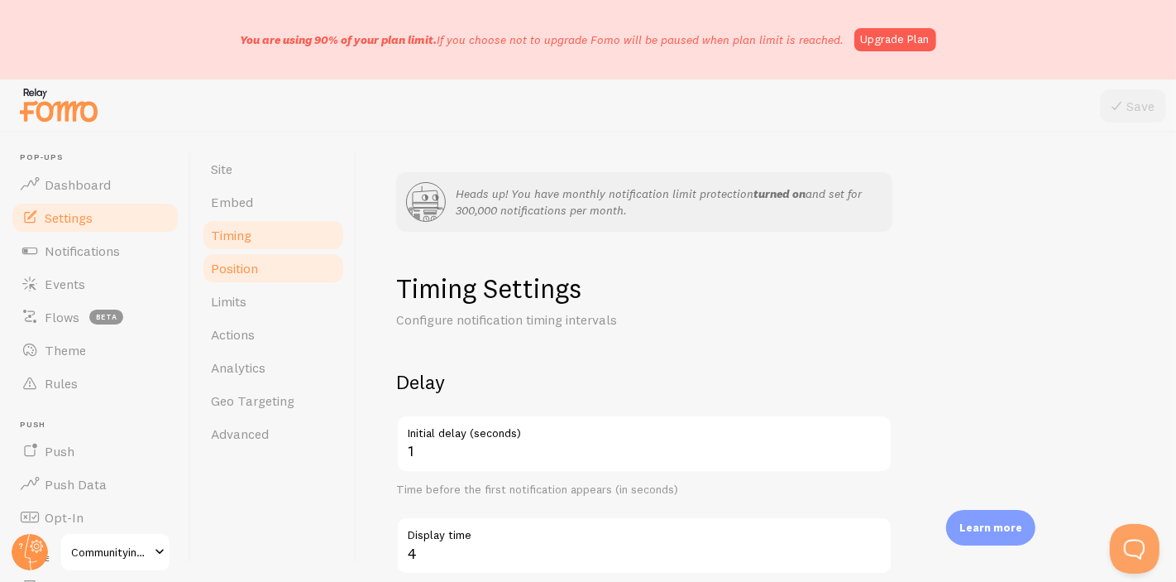
click at [290, 268] on link "Position" at bounding box center [273, 267] width 145 height 33
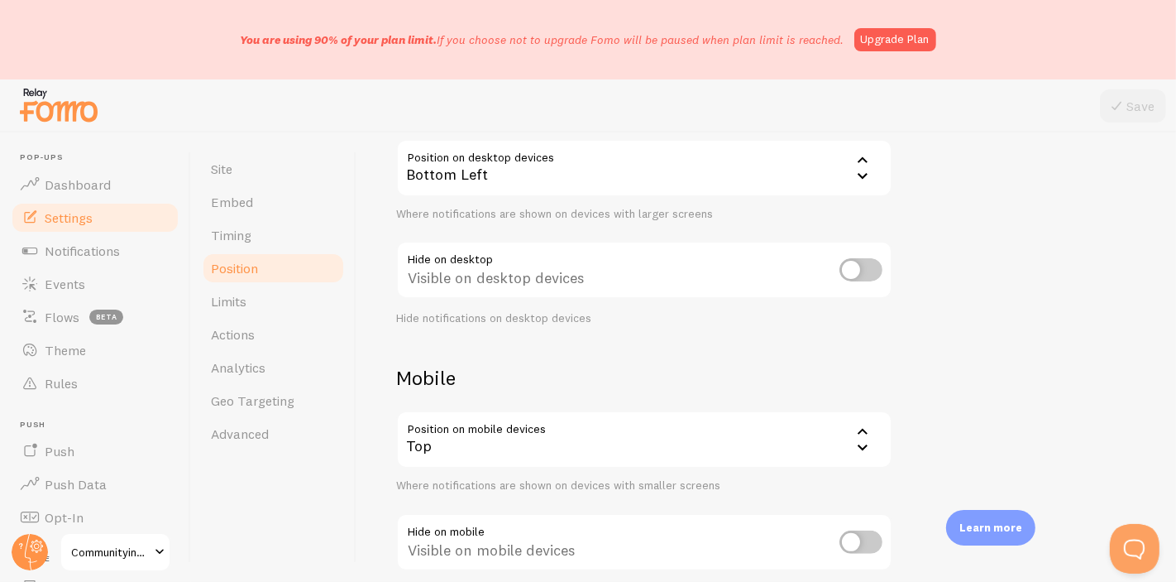
scroll to position [369, 0]
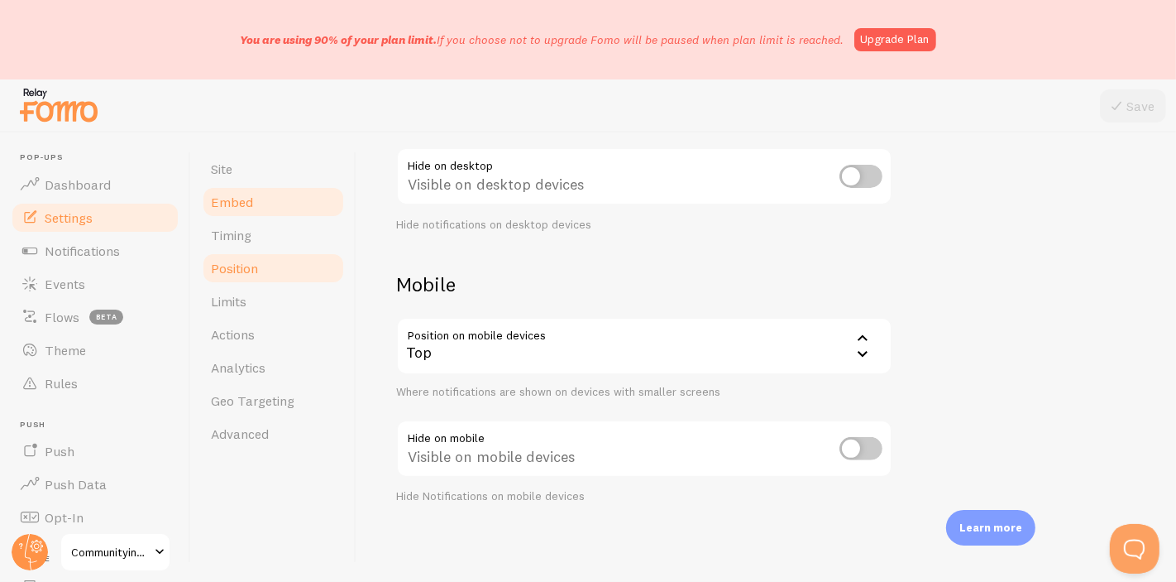
click at [292, 203] on link "Embed" at bounding box center [273, 201] width 145 height 33
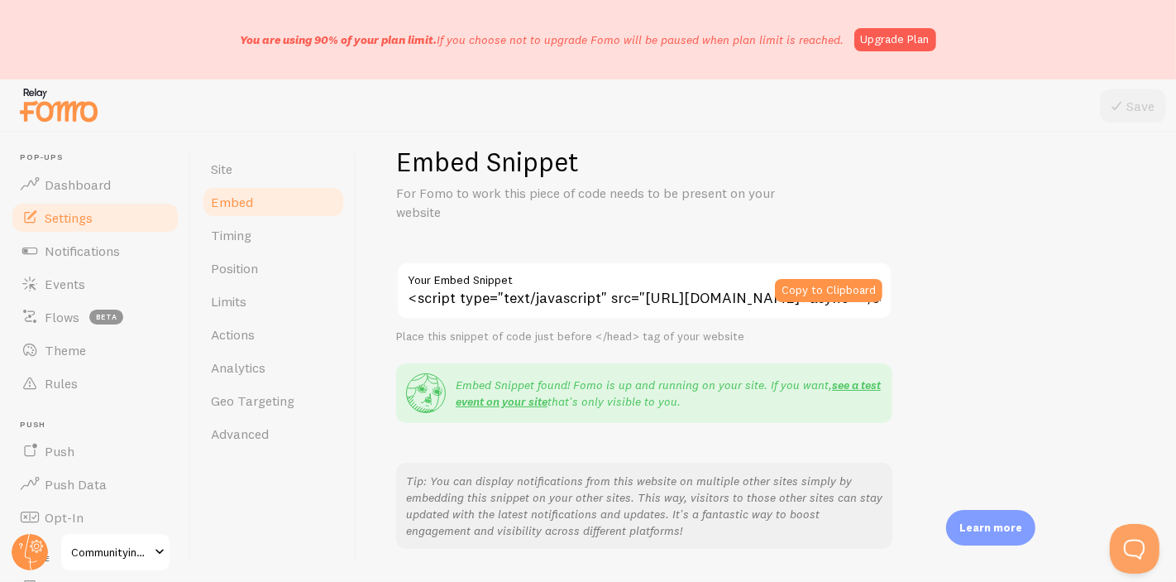
scroll to position [218, 0]
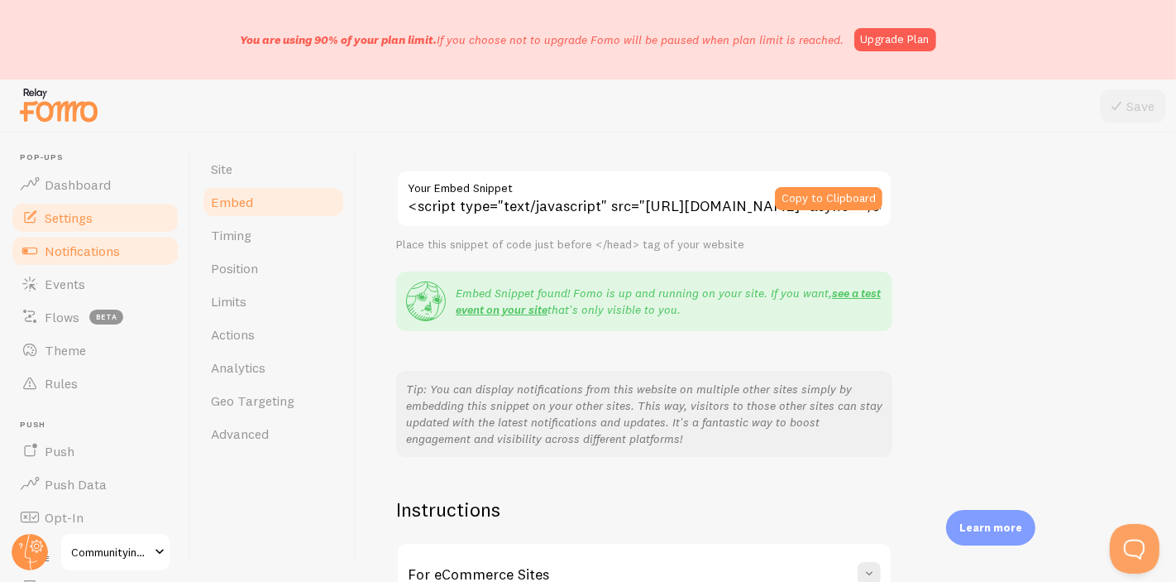
click at [103, 256] on span "Notifications" at bounding box center [82, 250] width 75 height 17
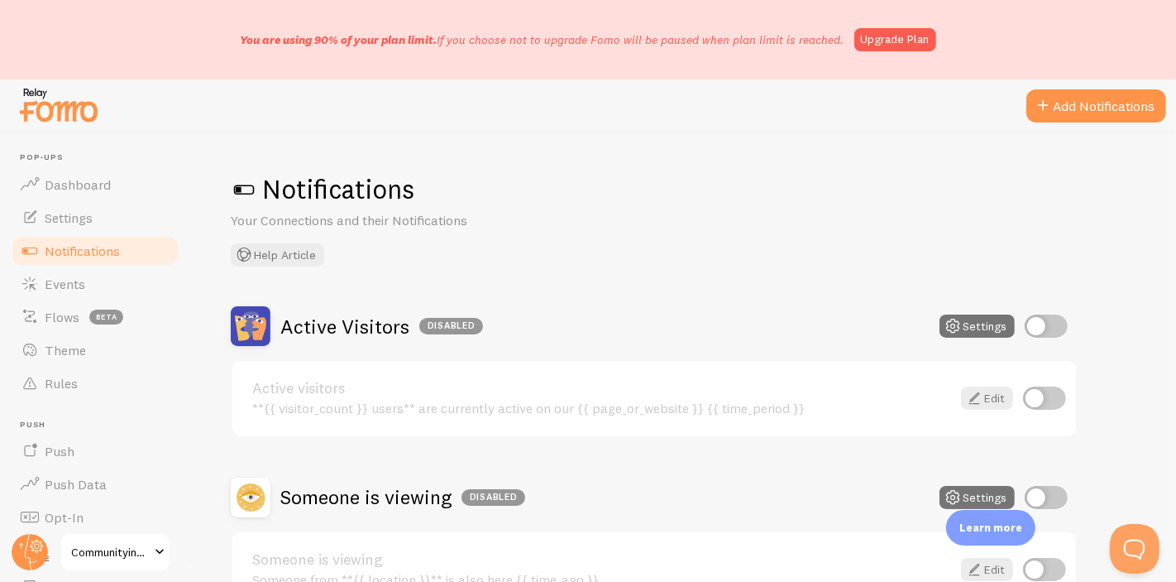
scroll to position [459, 0]
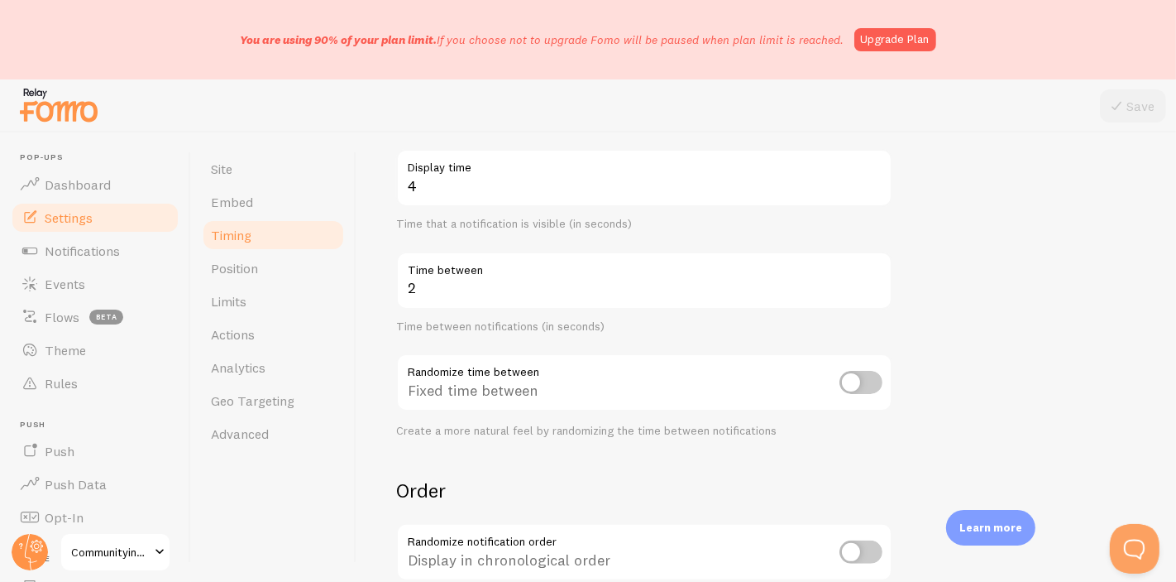
scroll to position [551, 0]
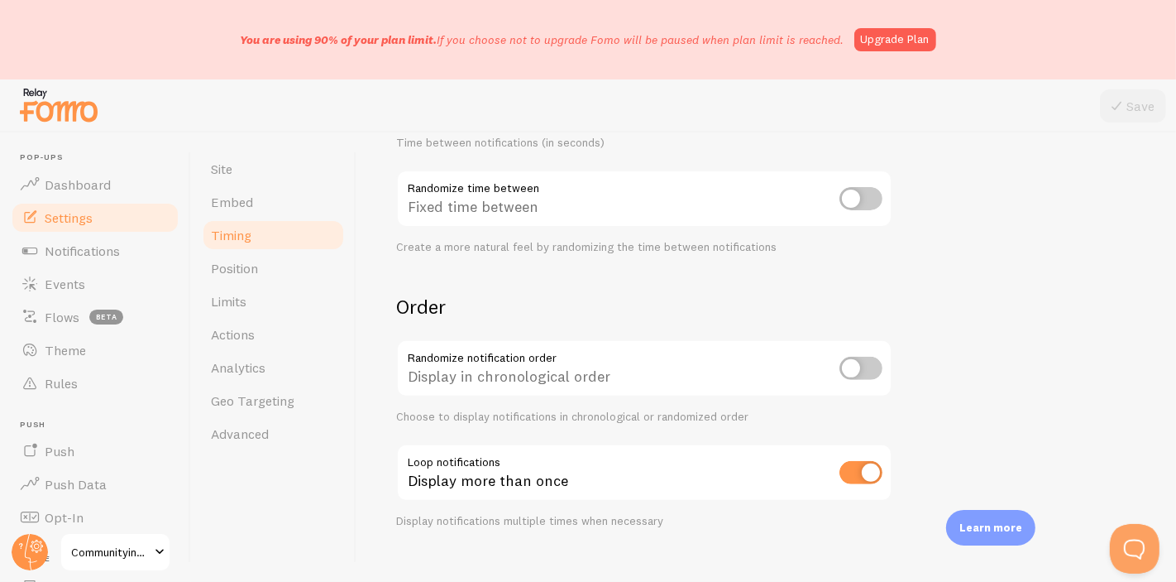
click at [855, 370] on input "checkbox" at bounding box center [861, 368] width 43 height 23
checkbox input "true"
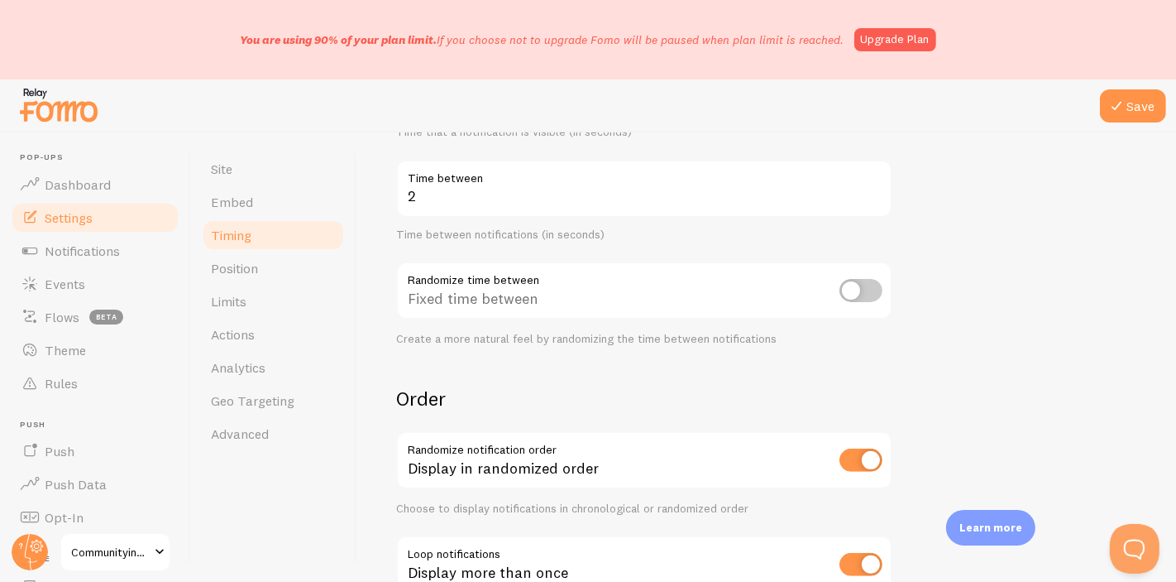
scroll to position [367, 0]
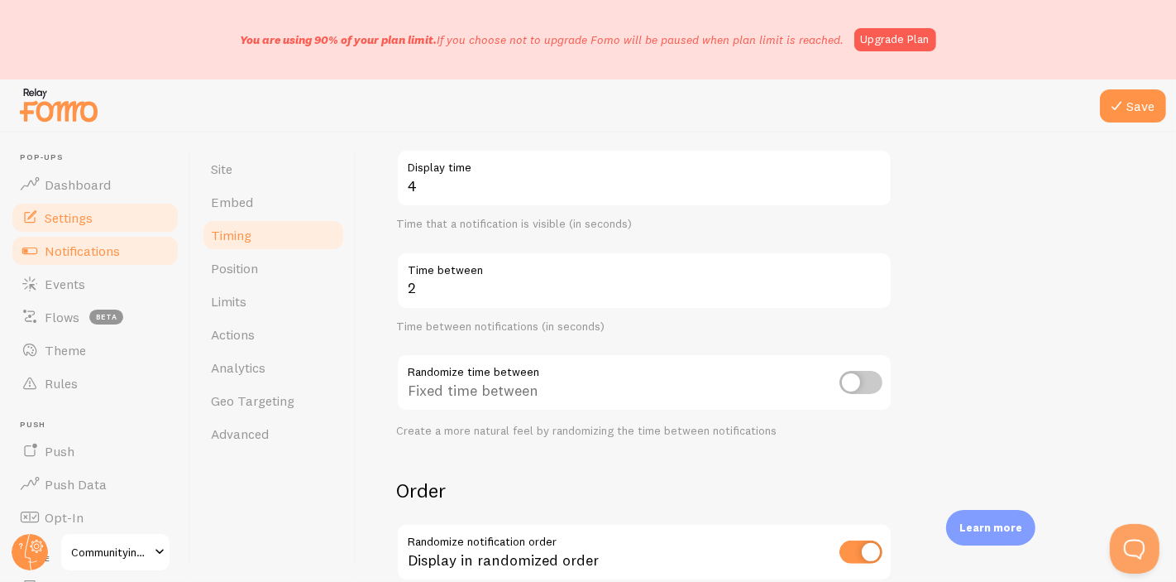
click at [89, 252] on span "Notifications" at bounding box center [82, 250] width 75 height 17
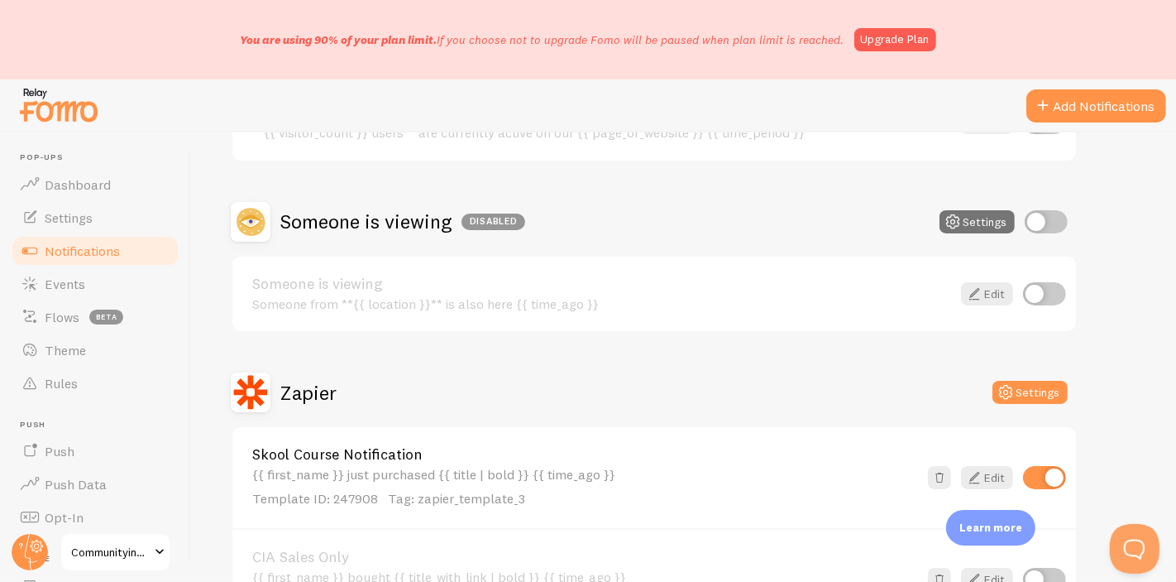
scroll to position [367, 0]
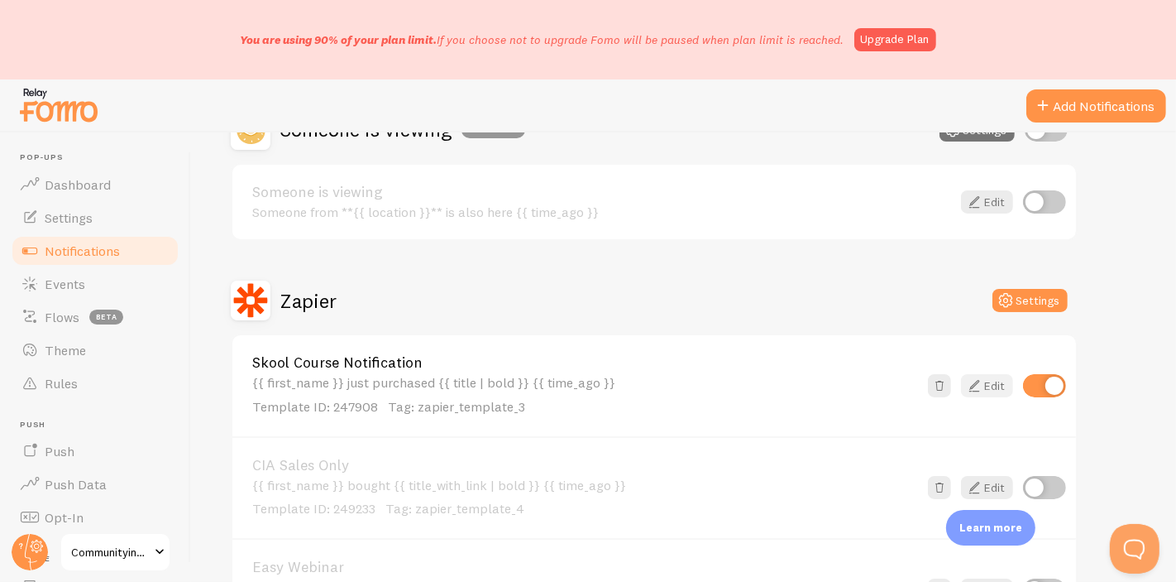
click at [987, 376] on link "Edit" at bounding box center [987, 385] width 52 height 23
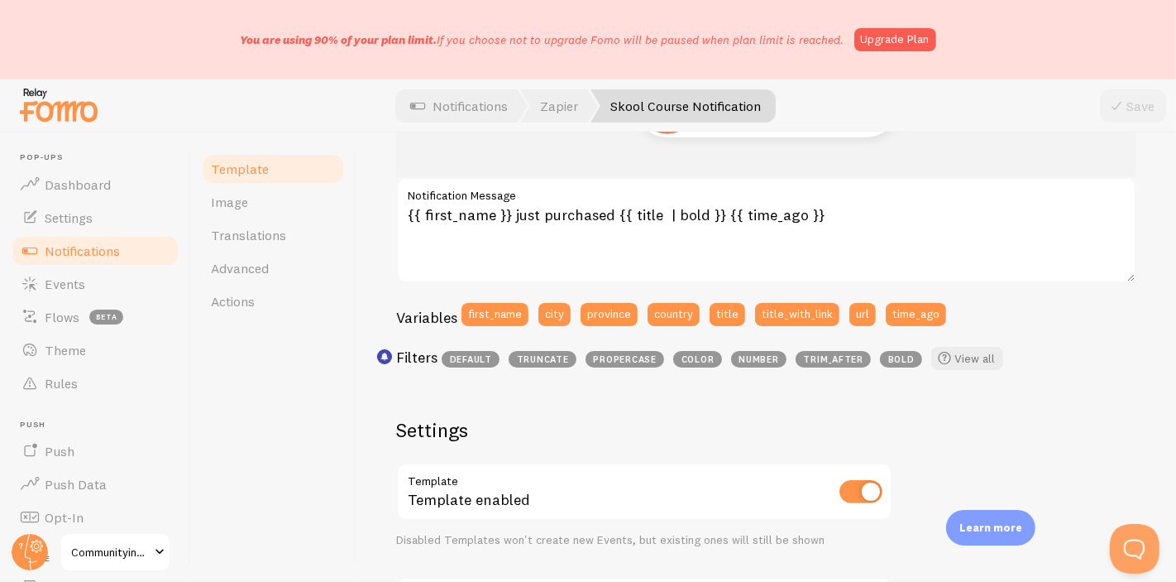
scroll to position [211, 0]
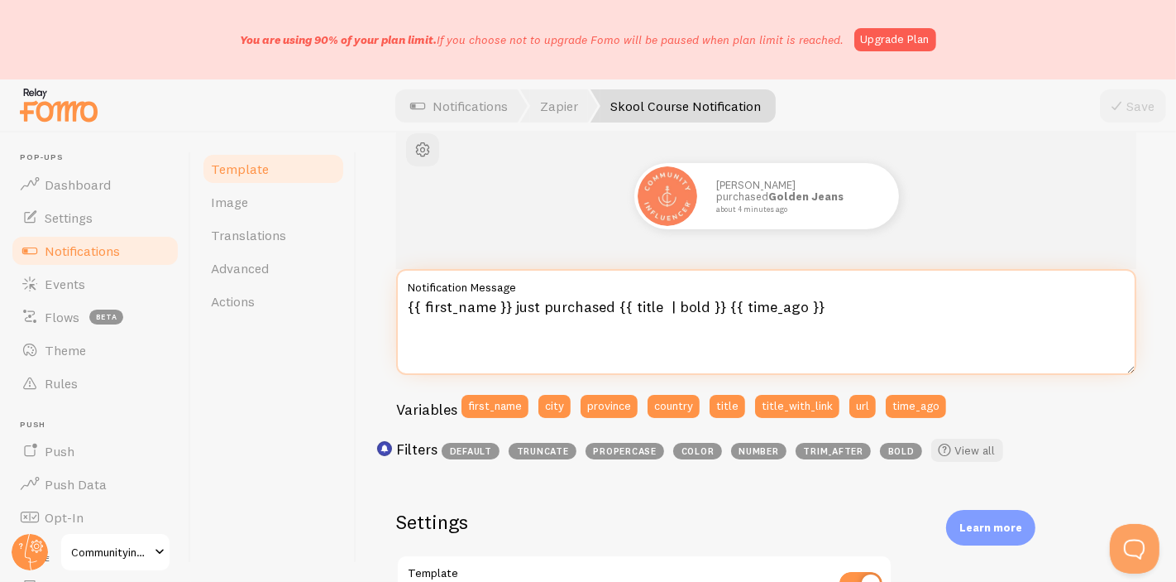
click at [608, 304] on textarea "{{ first_name }} just purchased {{ title | bold }} {{ time_ago }}" at bounding box center [766, 322] width 740 height 106
click at [522, 312] on textarea "{{ first_name }} just purchased {{ title | bold }} {{ time_ago }}" at bounding box center [766, 322] width 740 height 106
click at [509, 309] on textarea "{{ first_name }} just purchased {{ title | bold }} {{ time_ago }}" at bounding box center [766, 322] width 740 height 106
click at [919, 305] on textarea "{{ first_name }} has just purchased {{ title | bold }} {{ time_ago }}" at bounding box center [766, 322] width 740 height 106
drag, startPoint x: 908, startPoint y: 305, endPoint x: 747, endPoint y: 314, distance: 161.6
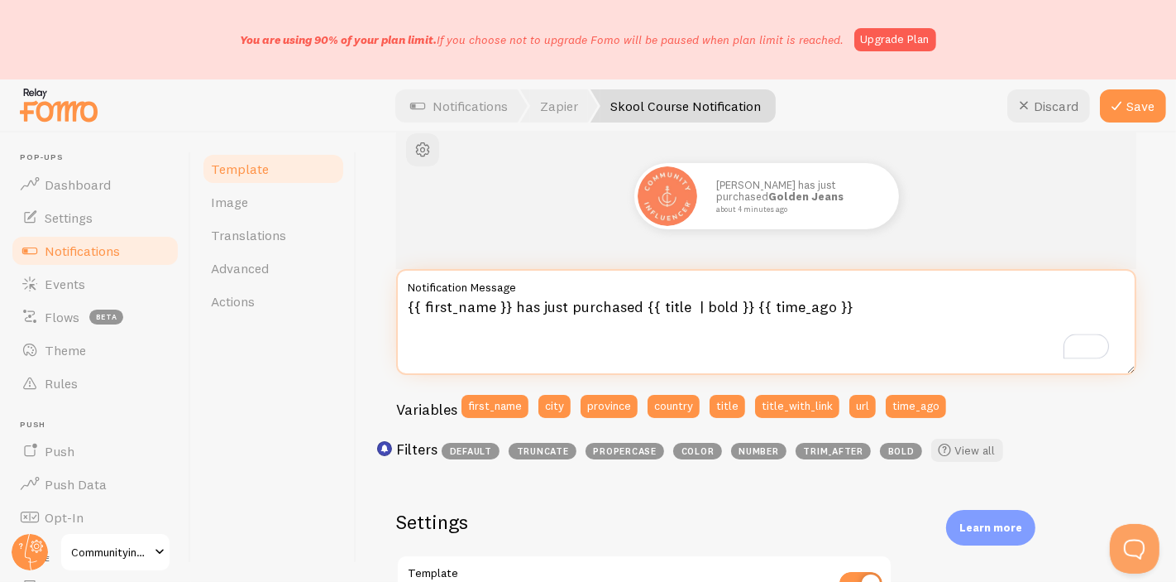
click at [747, 314] on textarea "{{ first_name }} has just purchased {{ title | bold }} {{ time_ago }}" at bounding box center [766, 322] width 740 height 106
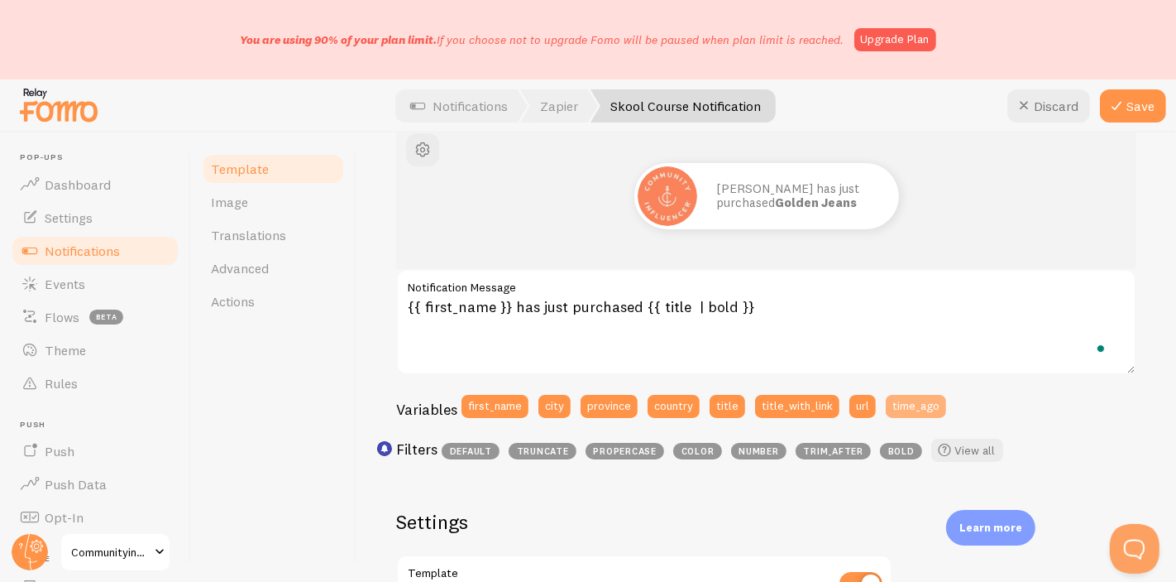
click at [907, 414] on button "time_ago" at bounding box center [916, 406] width 60 height 23
click at [1136, 100] on button "Save" at bounding box center [1133, 105] width 66 height 33
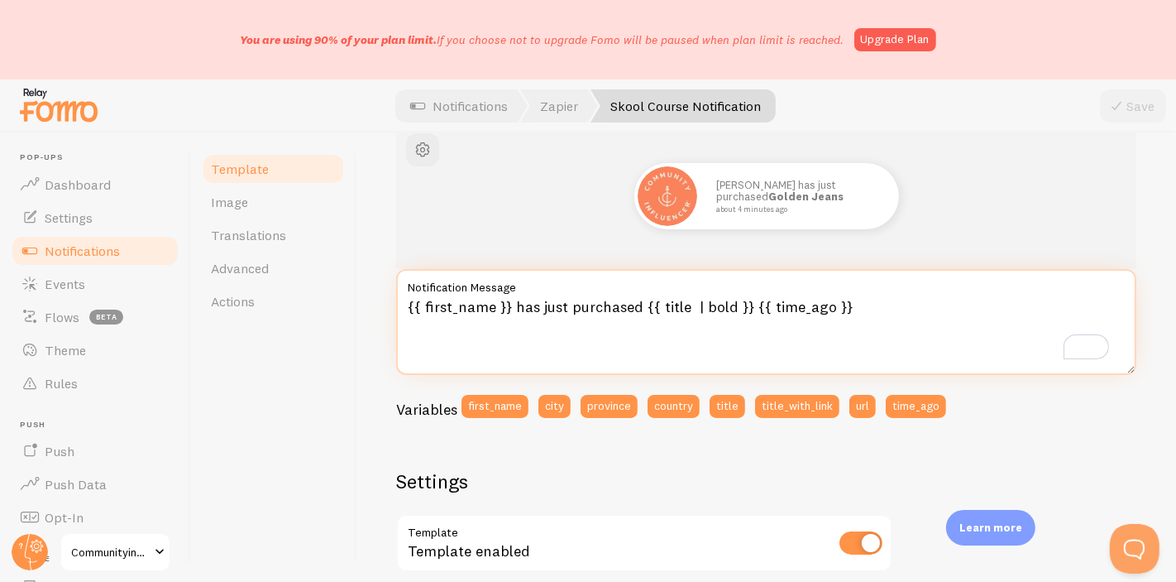
click at [527, 306] on textarea "{{ first_name }} has just purchased {{ title | bold }} {{ time_ago }}" at bounding box center [766, 322] width 740 height 106
type textarea "{{ first_name }} just purchased {{ title | bold }} {{ time_ago }}"
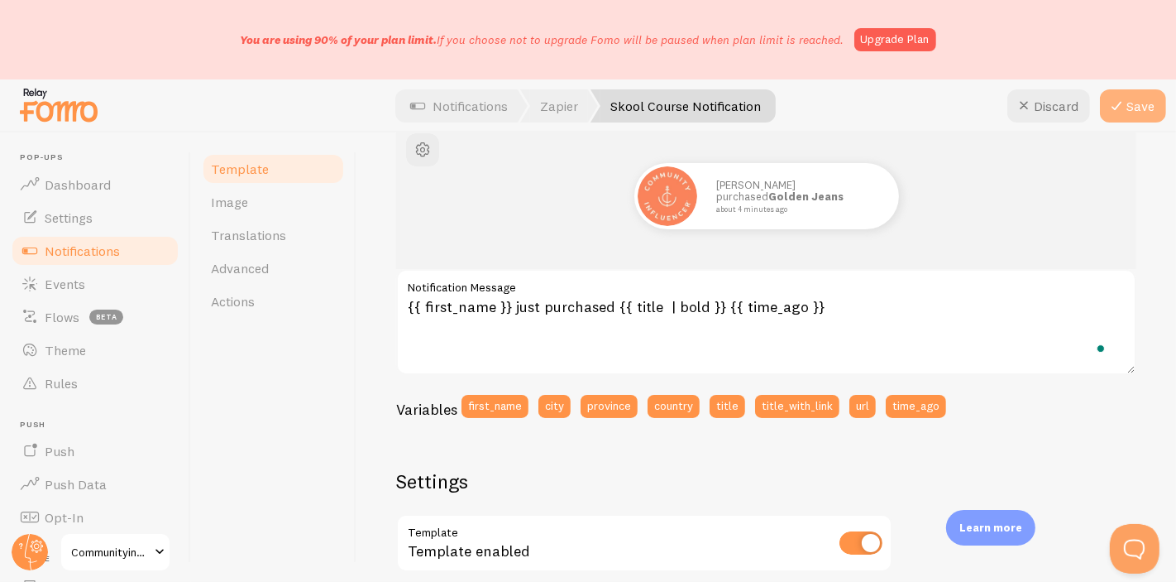
click at [1105, 109] on button "Save" at bounding box center [1133, 105] width 66 height 33
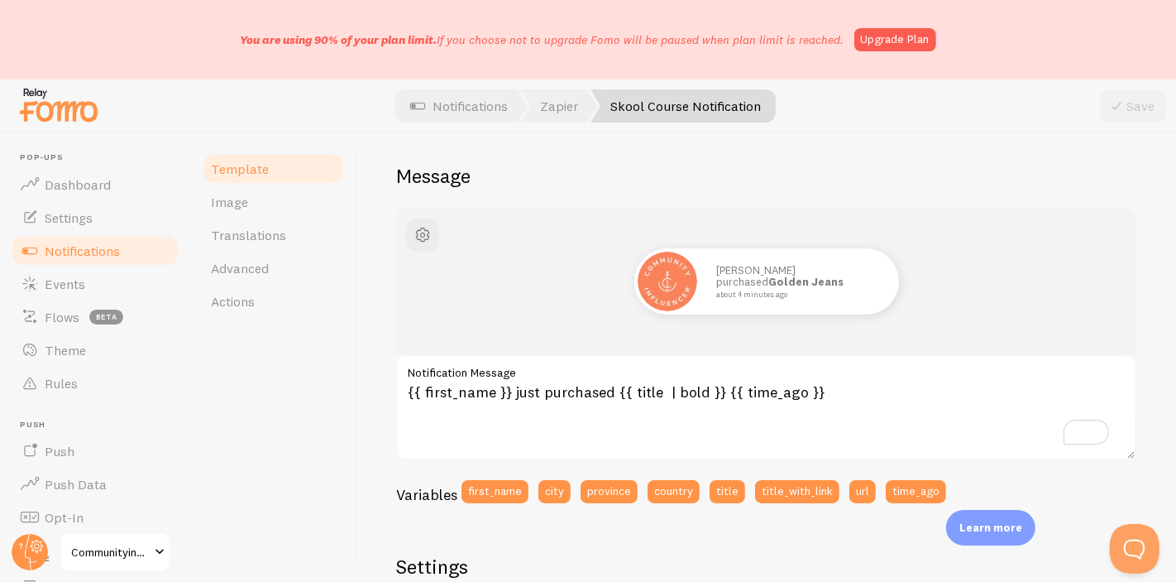
scroll to position [128, 0]
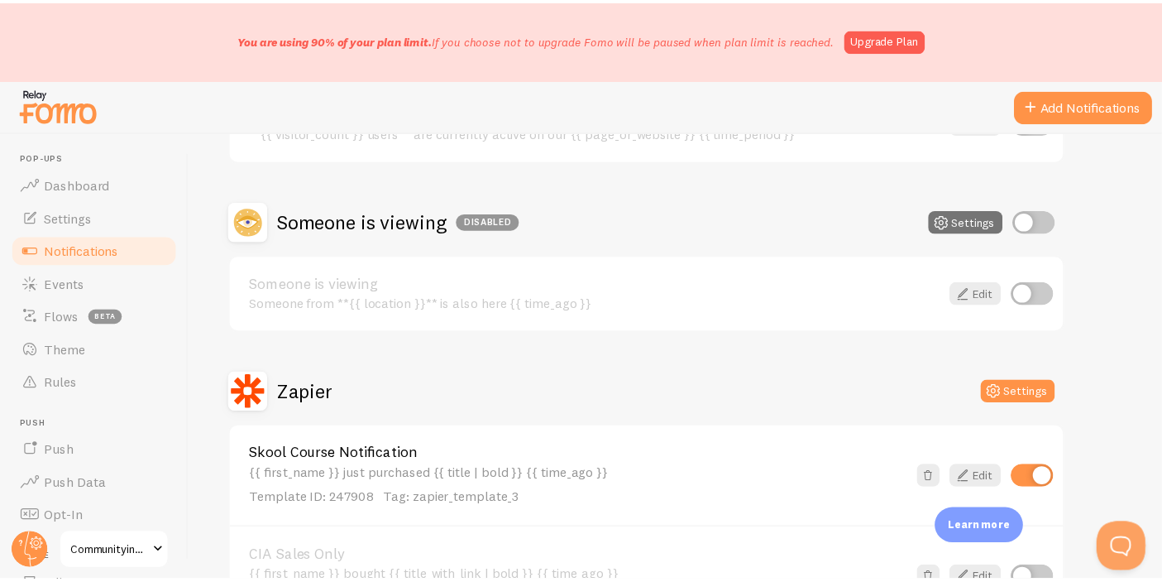
scroll to position [459, 0]
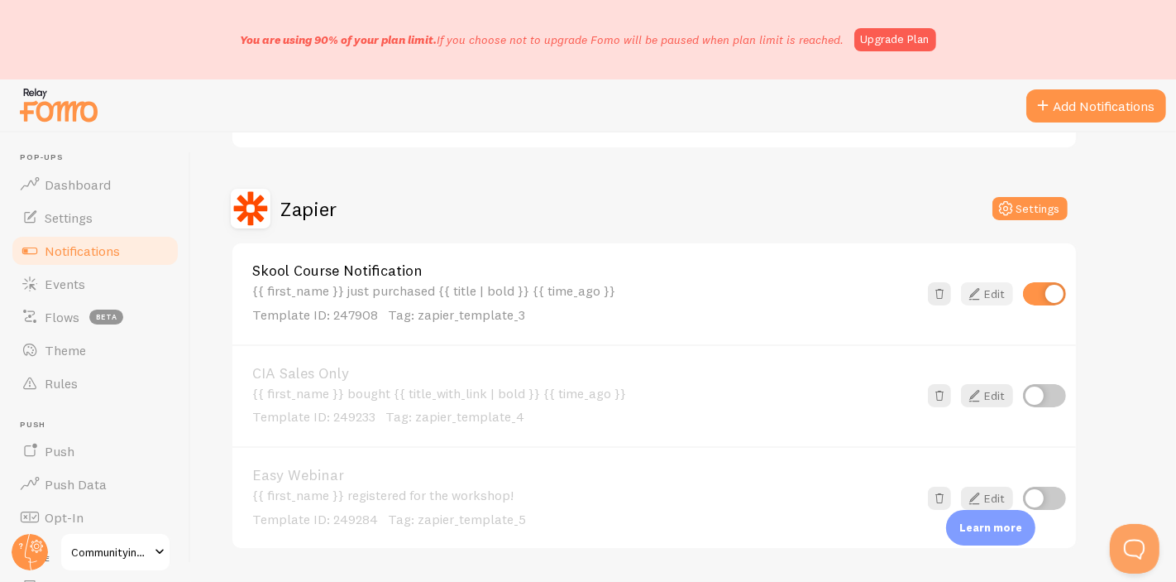
click at [982, 289] on icon at bounding box center [975, 294] width 20 height 20
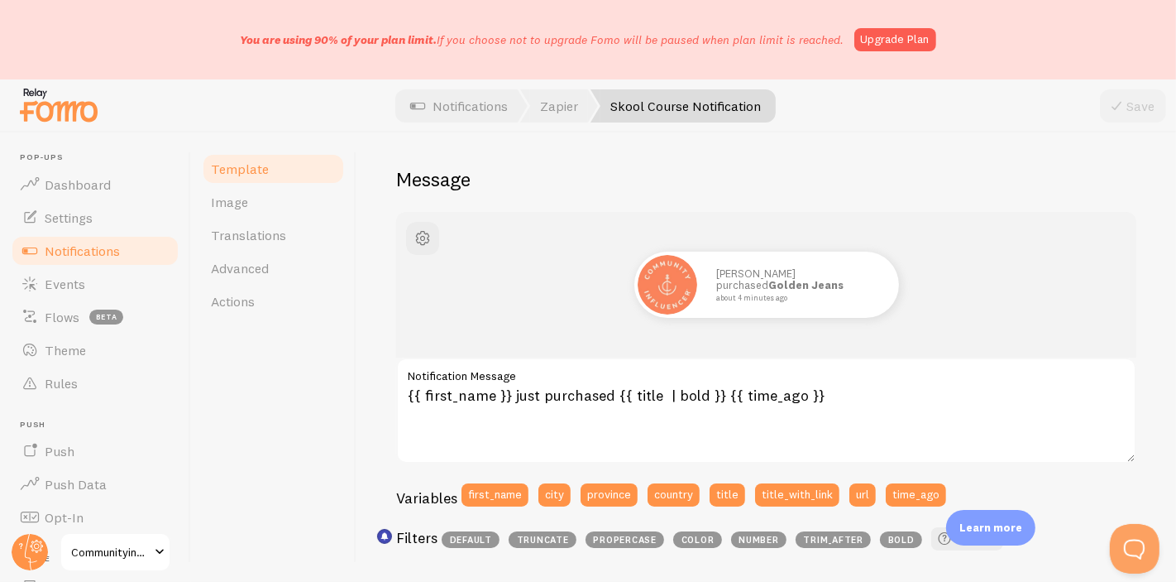
scroll to position [122, 0]
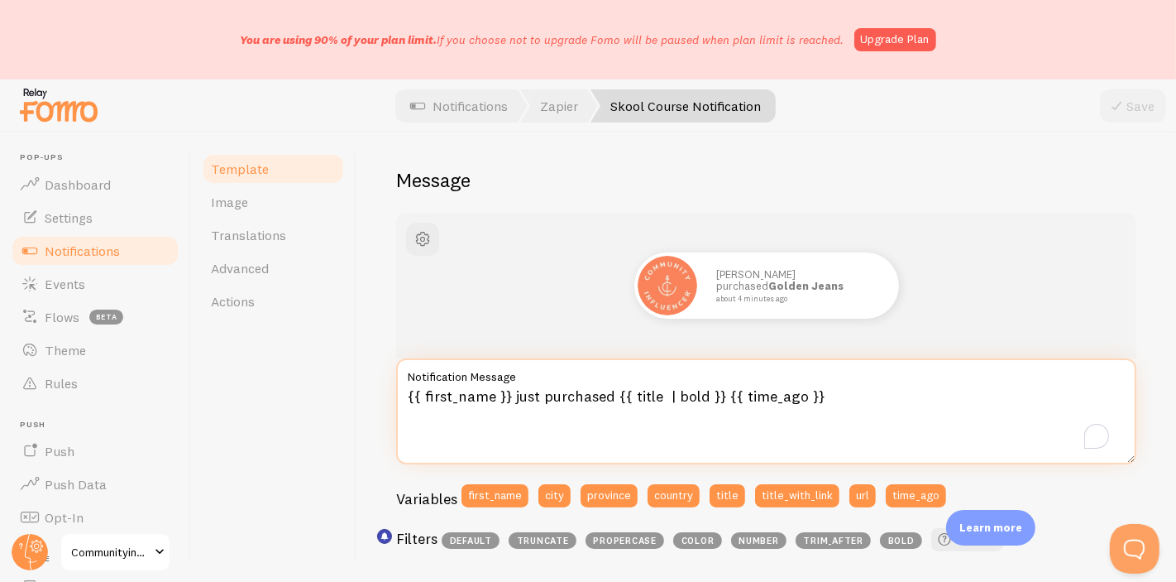
drag, startPoint x: 530, startPoint y: 381, endPoint x: 275, endPoint y: 386, distance: 255.7
click at [275, 386] on div "Template Image Translations Advanced Actions Skool Course Notification Compose …" at bounding box center [683, 356] width 985 height 449
